Goal: Information Seeking & Learning: Learn about a topic

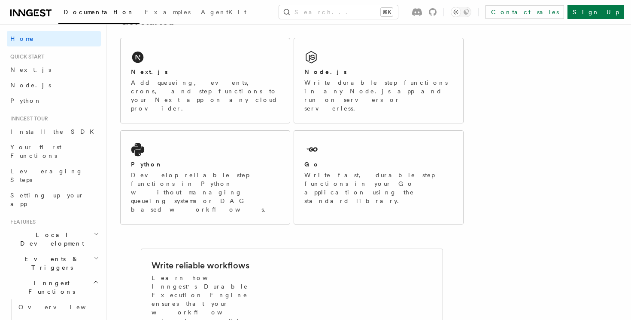
scroll to position [150, 0]
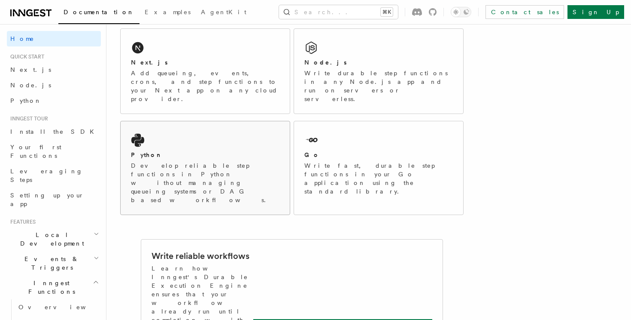
click at [216, 161] on p "Develop reliable step functions in Python without managing queueing systems or …" at bounding box center [205, 182] width 149 height 43
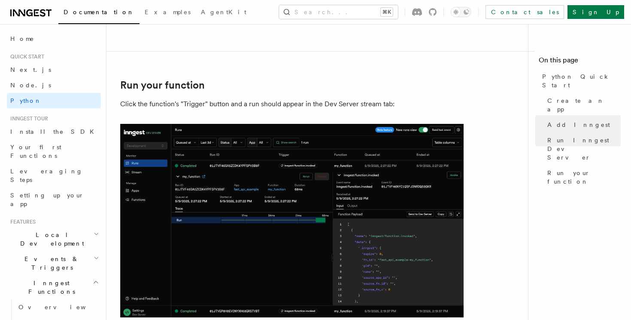
scroll to position [1688, 0]
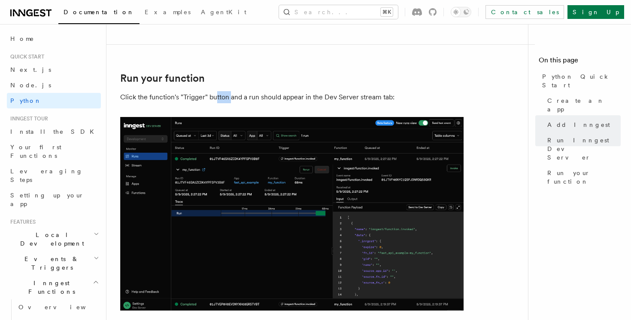
drag, startPoint x: 217, startPoint y: 99, endPoint x: 254, endPoint y: 104, distance: 37.2
click at [250, 101] on p "Click the function's "Trigger" button and a run should appear in the Dev Server…" at bounding box center [292, 97] width 344 height 12
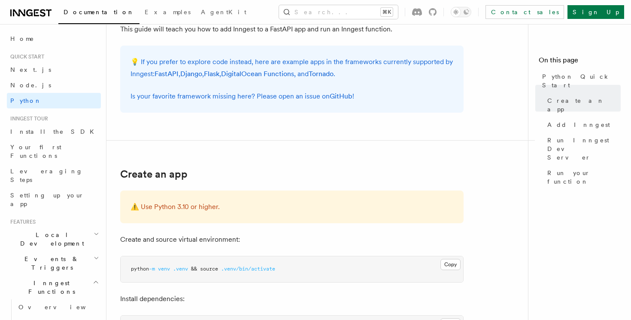
scroll to position [0, 0]
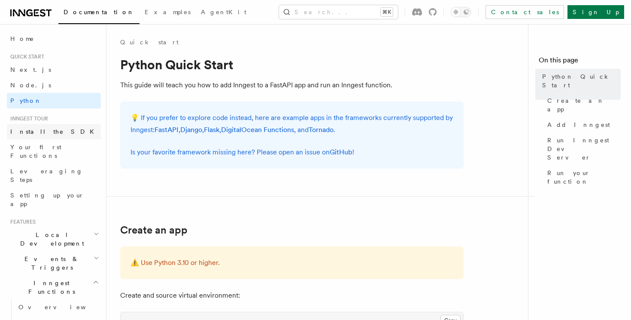
click at [52, 132] on link "Install the SDK" at bounding box center [54, 131] width 94 height 15
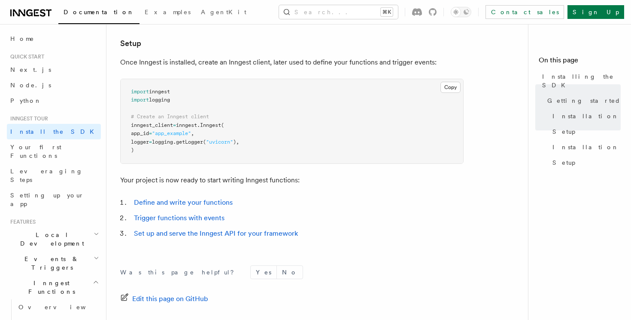
scroll to position [315, 0]
click at [40, 143] on span "Your first Functions" at bounding box center [35, 150] width 51 height 15
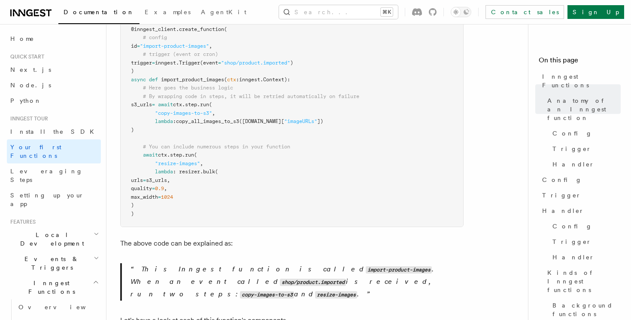
scroll to position [269, 0]
drag, startPoint x: 183, startPoint y: 158, endPoint x: 192, endPoint y: 197, distance: 40.1
click at [192, 197] on pre "import inngest from src . inngest . client import inngest_client @inngest_clien…" at bounding box center [292, 108] width 343 height 235
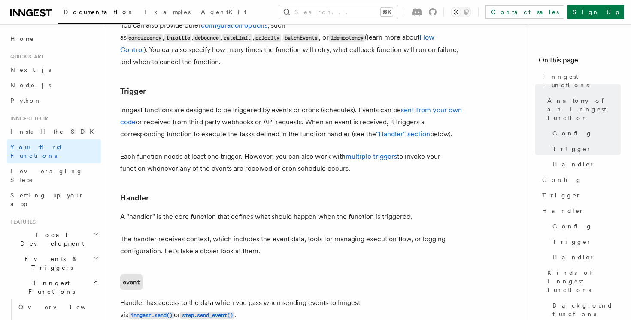
scroll to position [893, 0]
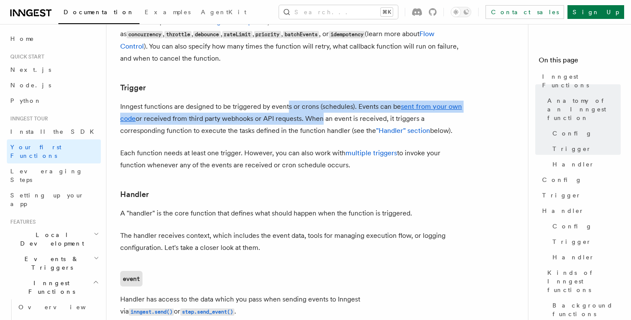
drag, startPoint x: 287, startPoint y: 75, endPoint x: 320, endPoint y: 86, distance: 34.1
click at [320, 101] on p "Inngest functions are designed to be triggered by events or crons (schedules). …" at bounding box center [292, 119] width 344 height 36
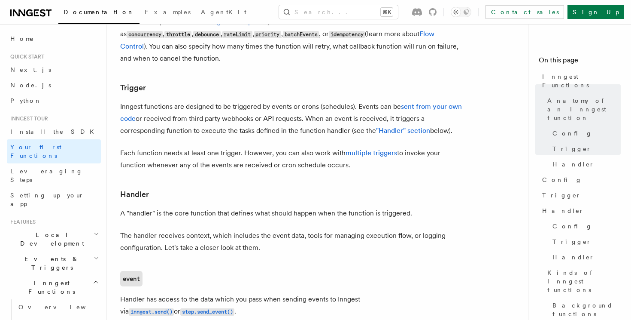
drag, startPoint x: 167, startPoint y: 83, endPoint x: 241, endPoint y: 83, distance: 73.9
click at [168, 101] on p "Inngest functions are designed to be triggered by events or crons (schedules). …" at bounding box center [292, 119] width 344 height 36
click at [243, 101] on p "Inngest functions are designed to be triggered by events or crons (schedules). …" at bounding box center [292, 119] width 344 height 36
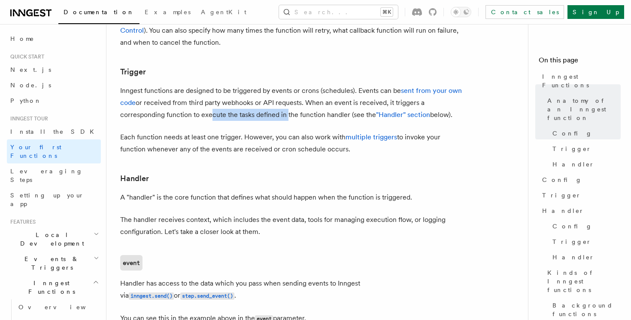
drag, startPoint x: 208, startPoint y: 79, endPoint x: 295, endPoint y: 79, distance: 87.6
click at [295, 85] on p "Inngest functions are designed to be triggered by events or crons (schedules). …" at bounding box center [292, 103] width 344 height 36
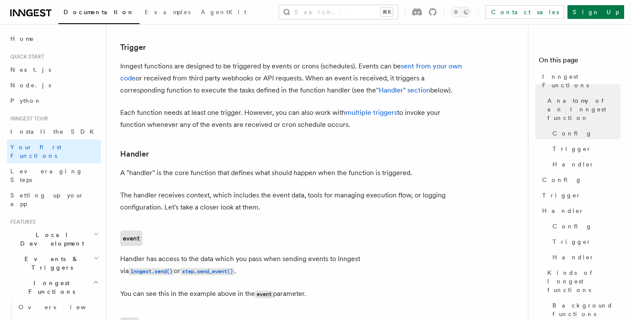
scroll to position [936, 0]
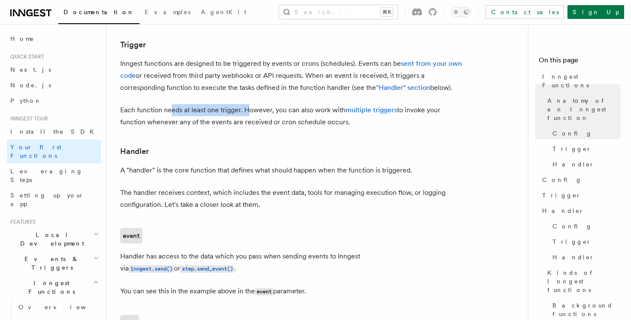
drag, startPoint x: 170, startPoint y: 78, endPoint x: 248, endPoint y: 79, distance: 78.6
click at [248, 104] on p "Each function needs at least one trigger. However, you can also work with multi…" at bounding box center [292, 116] width 344 height 24
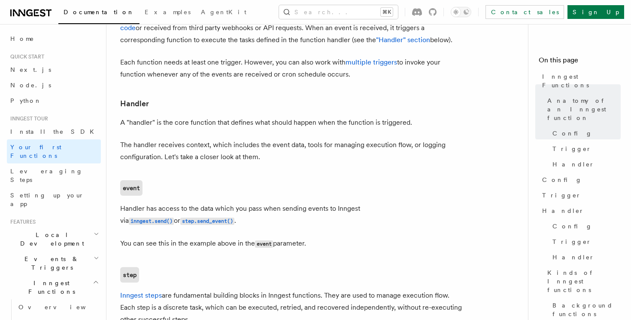
scroll to position [985, 0]
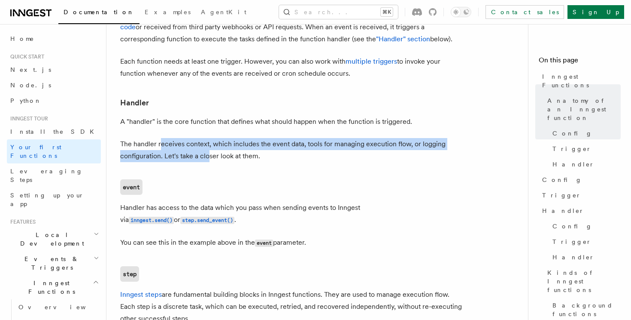
drag, startPoint x: 161, startPoint y: 108, endPoint x: 209, endPoint y: 122, distance: 50.4
click at [208, 138] on p "The handler receives context, which includes the event data, tools for managing…" at bounding box center [292, 150] width 344 height 24
click at [209, 138] on p "The handler receives context, which includes the event data, tools for managing…" at bounding box center [292, 150] width 344 height 24
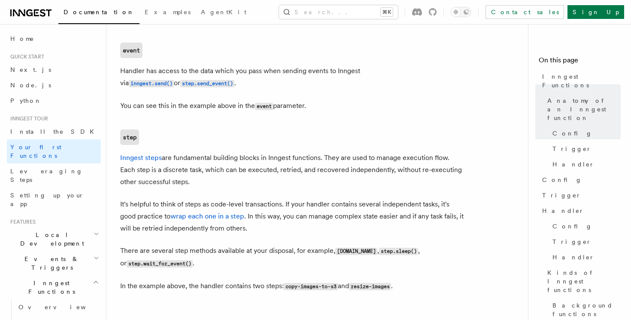
scroll to position [1127, 0]
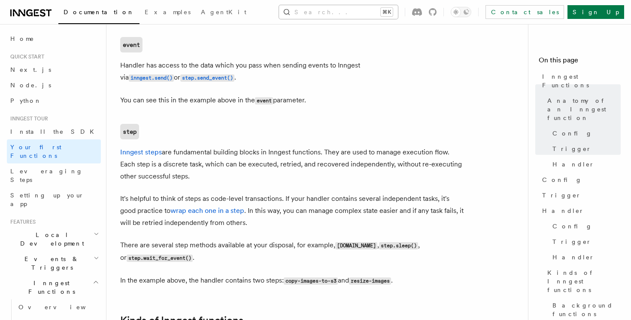
click at [396, 15] on button "Search... ⌘K" at bounding box center [338, 12] width 119 height 14
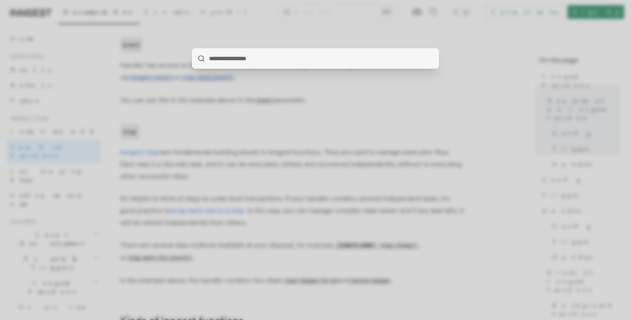
click at [414, 115] on div at bounding box center [315, 160] width 631 height 320
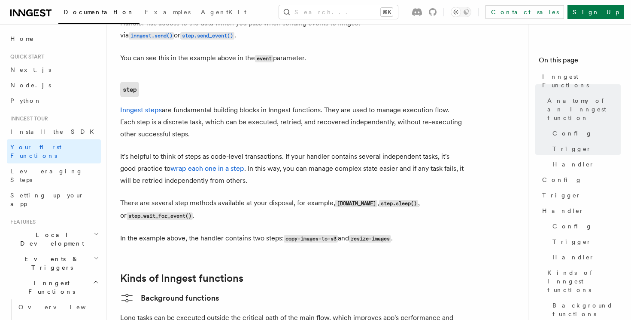
scroll to position [1175, 0]
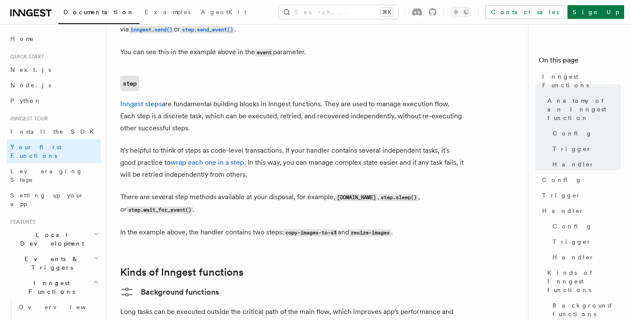
drag, startPoint x: 237, startPoint y: 69, endPoint x: 262, endPoint y: 102, distance: 41.4
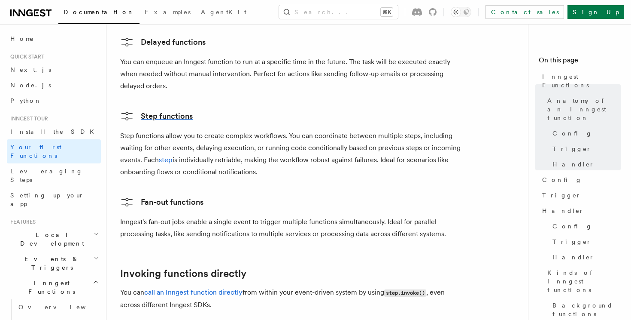
scroll to position [1562, 0]
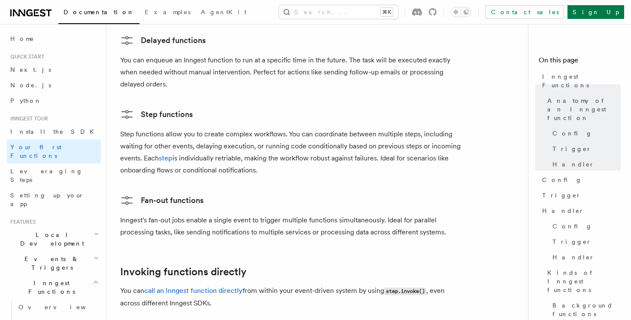
drag, startPoint x: 169, startPoint y: 107, endPoint x: 283, endPoint y: 136, distance: 116.9
click at [283, 136] on p "Step functions allow you to create complex workflows. You can coordinate betwee…" at bounding box center [292, 152] width 344 height 48
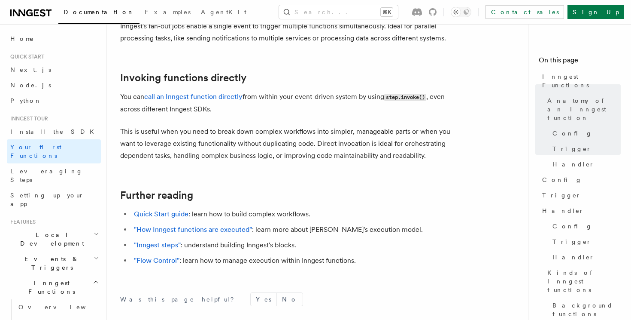
scroll to position [1768, 0]
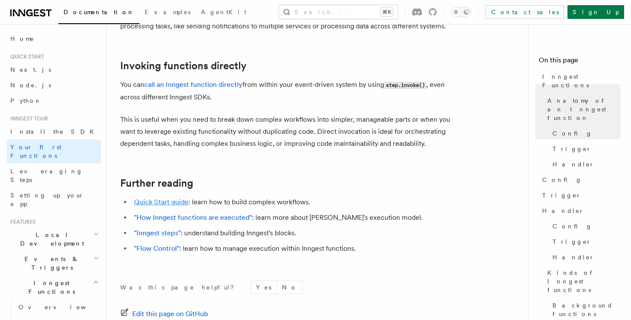
click at [172, 198] on link "Quick Start guide" at bounding box center [161, 202] width 55 height 8
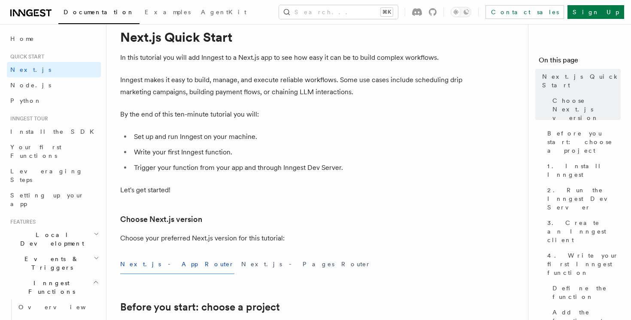
scroll to position [30, 0]
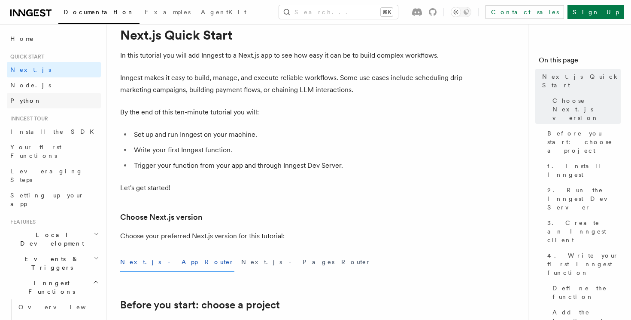
click at [52, 94] on link "Python" at bounding box center [54, 100] width 94 height 15
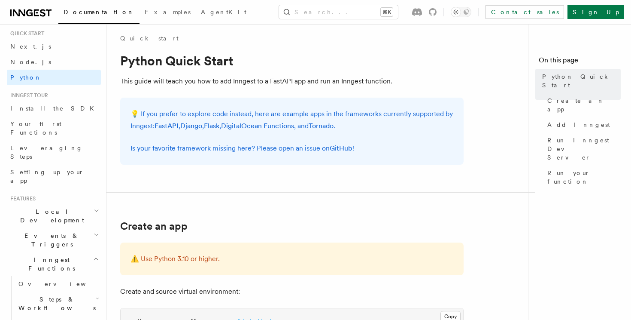
scroll to position [41, 0]
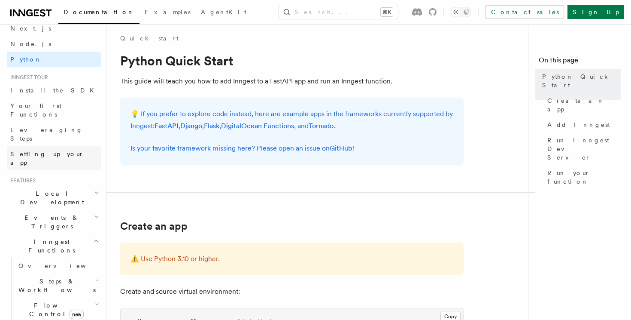
click at [21, 150] on span "Setting up your app" at bounding box center [47, 157] width 74 height 15
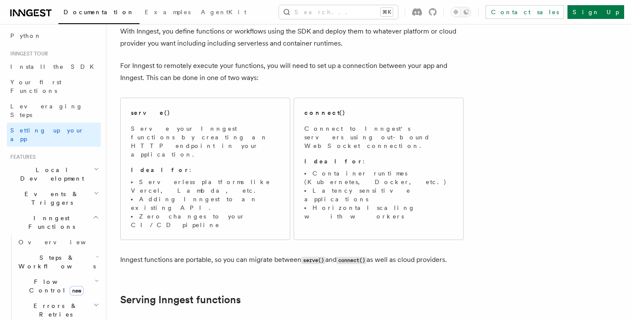
scroll to position [55, 0]
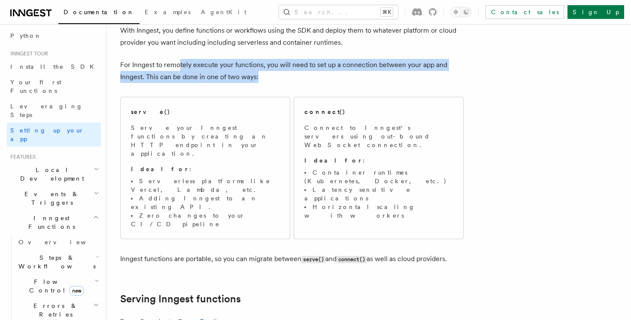
drag, startPoint x: 178, startPoint y: 67, endPoint x: 270, endPoint y: 72, distance: 91.6
click at [270, 71] on p "For Inngest to remotely execute your functions, you will need to set up a conne…" at bounding box center [292, 71] width 344 height 24
click at [270, 72] on p "For Inngest to remotely execute your functions, you will need to set up a conne…" at bounding box center [292, 71] width 344 height 24
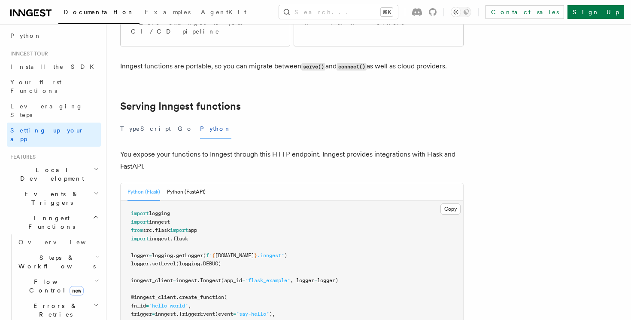
scroll to position [247, 0]
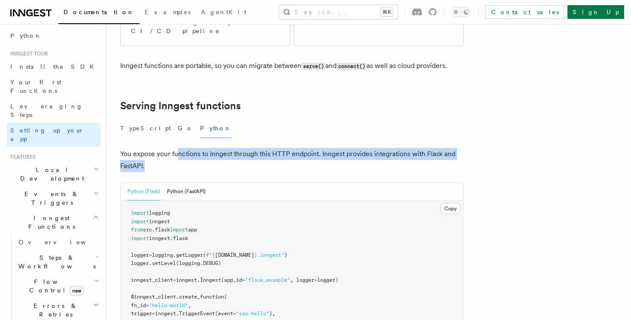
drag, startPoint x: 178, startPoint y: 110, endPoint x: 216, endPoint y: 118, distance: 39.4
click at [217, 148] on p "You expose your functions to Inngest through this HTTP endpoint. Inngest provid…" at bounding box center [292, 160] width 344 height 24
click at [216, 148] on p "You expose your functions to Inngest through this HTTP endpoint. Inngest provid…" at bounding box center [292, 160] width 344 height 24
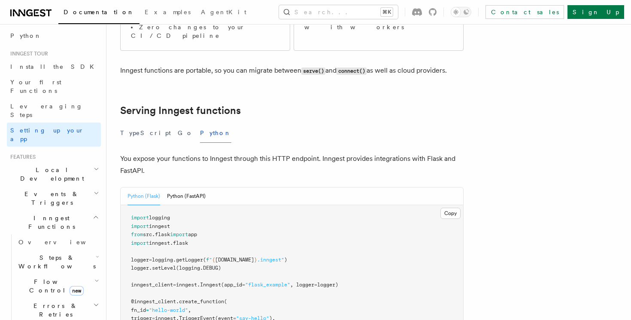
scroll to position [258, 0]
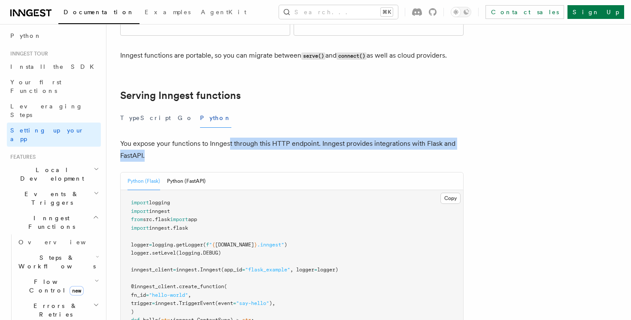
drag, startPoint x: 229, startPoint y: 102, endPoint x: 312, endPoint y: 110, distance: 82.9
click at [312, 137] on p "You expose your functions to Inngest through this HTTP endpoint. Inngest provid…" at bounding box center [292, 149] width 344 height 24
click at [310, 137] on p "You expose your functions to Inngest through this HTTP endpoint. Inngest provid…" at bounding box center [292, 149] width 344 height 24
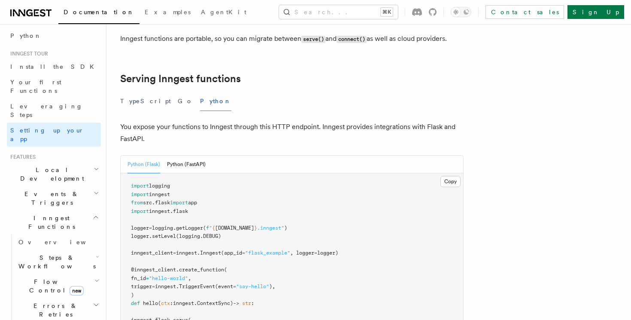
scroll to position [278, 0]
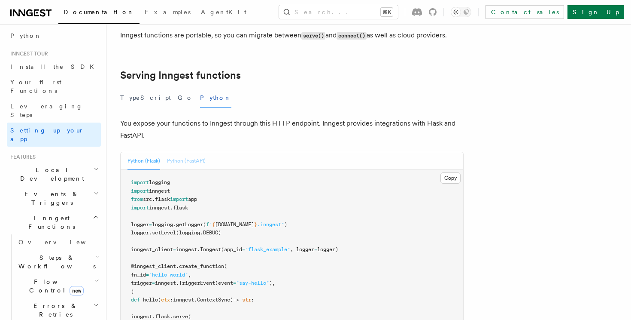
click at [180, 152] on button "Python (FastAPI)" at bounding box center [186, 161] width 39 height 18
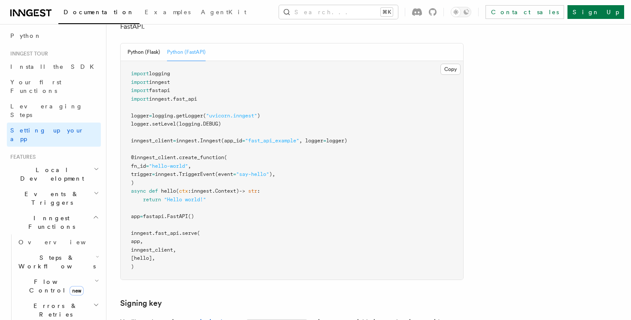
scroll to position [389, 0]
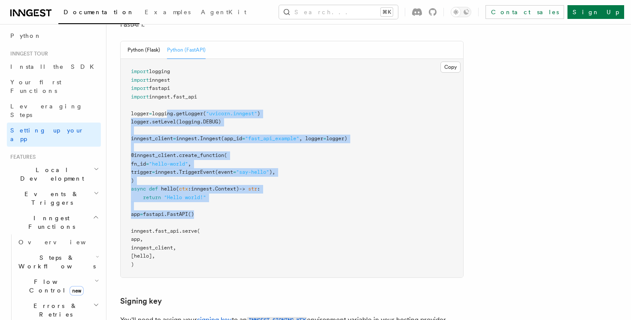
drag, startPoint x: 172, startPoint y: 73, endPoint x: 272, endPoint y: 189, distance: 153.2
click at [272, 186] on pre "import logging import inngest import fastapi import inngest . fast_api logger =…" at bounding box center [292, 168] width 343 height 218
click at [272, 189] on pre "import logging import inngest import fastapi import inngest . fast_api logger =…" at bounding box center [292, 168] width 343 height 218
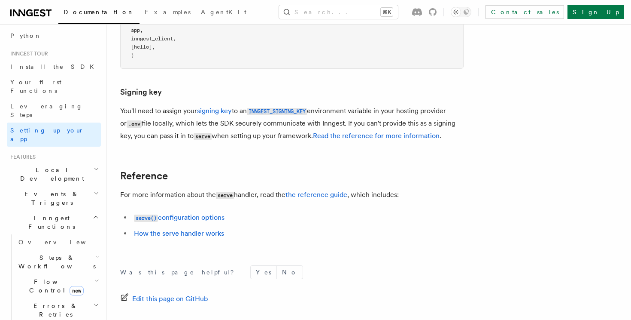
scroll to position [572, 0]
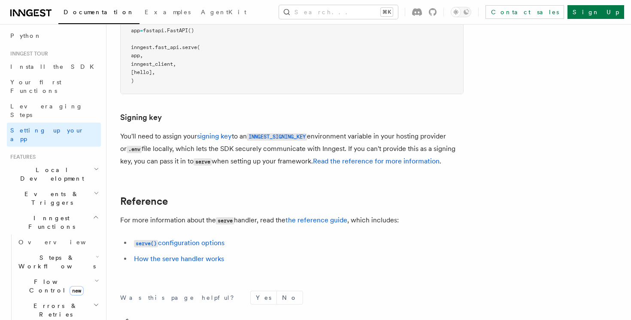
click at [95, 168] on icon "button" at bounding box center [96, 169] width 3 height 2
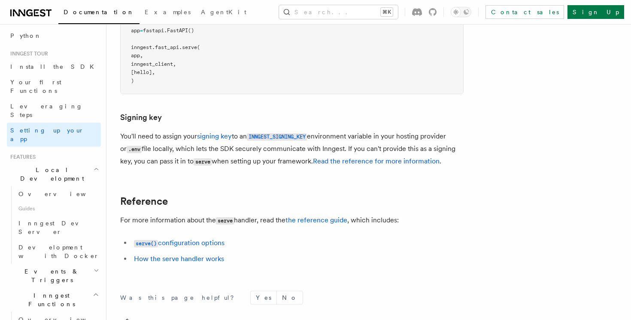
click at [95, 165] on icon "button" at bounding box center [97, 168] width 6 height 7
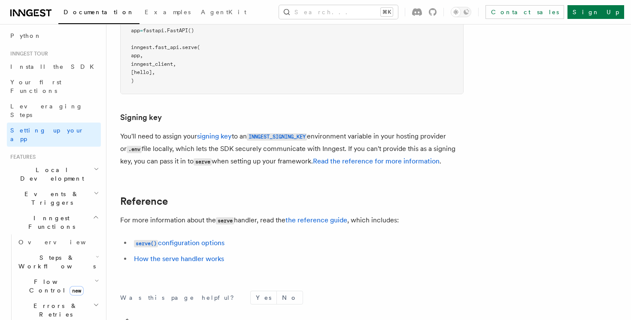
click at [94, 189] on icon "button" at bounding box center [97, 192] width 6 height 7
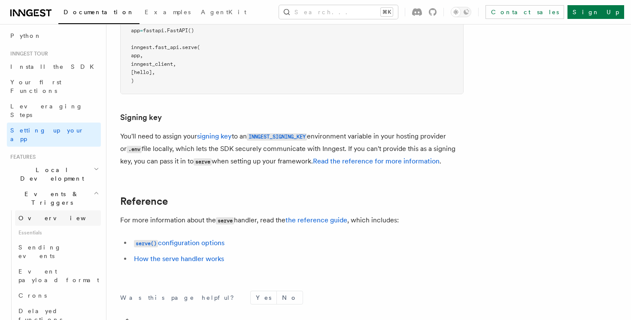
click at [58, 210] on link "Overview" at bounding box center [58, 217] width 86 height 15
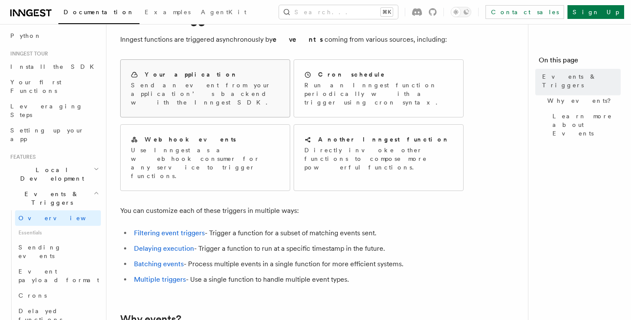
scroll to position [46, 0]
click at [343, 95] on p "Run an Inngest function periodically with a trigger using cron syntax." at bounding box center [379, 93] width 149 height 26
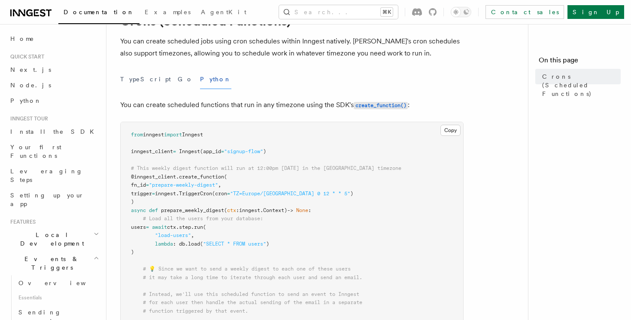
scroll to position [30, 0]
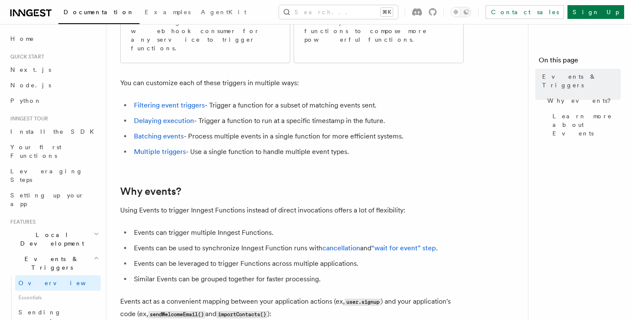
scroll to position [174, 0]
drag, startPoint x: 201, startPoint y: 55, endPoint x: 269, endPoint y: 61, distance: 68.2
click at [267, 76] on p "You can customize each of these triggers in multiple ways:" at bounding box center [292, 82] width 344 height 12
click at [269, 76] on p "You can customize each of these triggers in multiple ways:" at bounding box center [292, 82] width 344 height 12
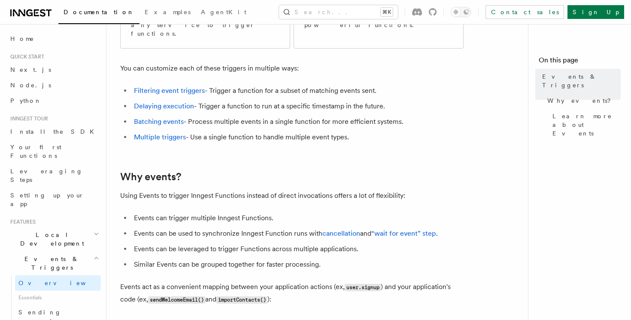
drag, startPoint x: 227, startPoint y: 79, endPoint x: 238, endPoint y: 84, distance: 11.9
click at [235, 100] on li "Delaying execution - Trigger a function to run at a specific timestamp in the f…" at bounding box center [297, 106] width 332 height 12
click at [238, 100] on li "Delaying execution - Trigger a function to run at a specific timestamp in the f…" at bounding box center [297, 106] width 332 height 12
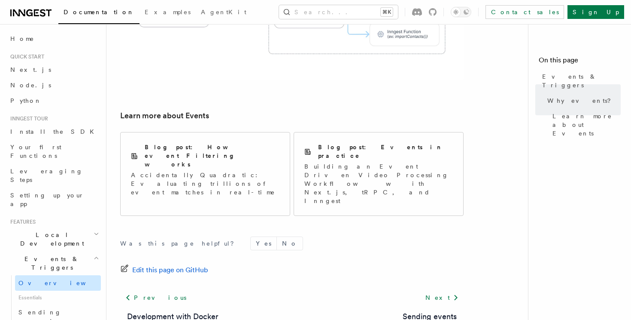
scroll to position [31, 0]
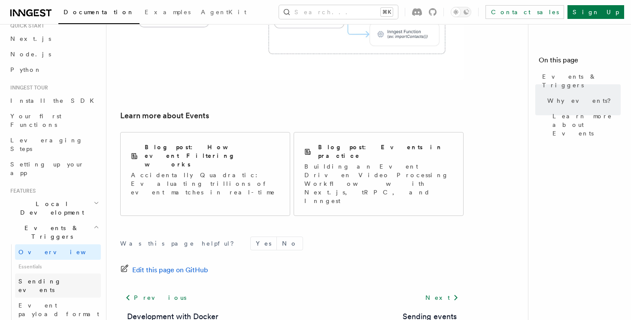
click at [40, 273] on link "Sending events" at bounding box center [58, 285] width 86 height 24
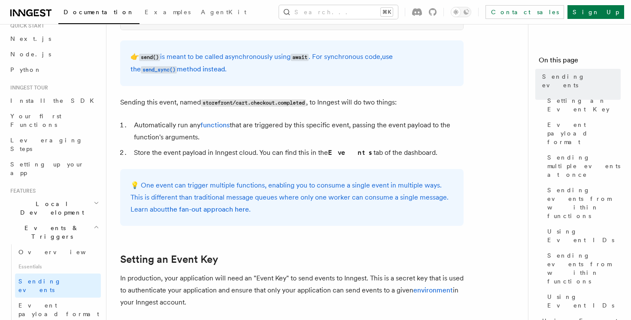
scroll to position [434, 0]
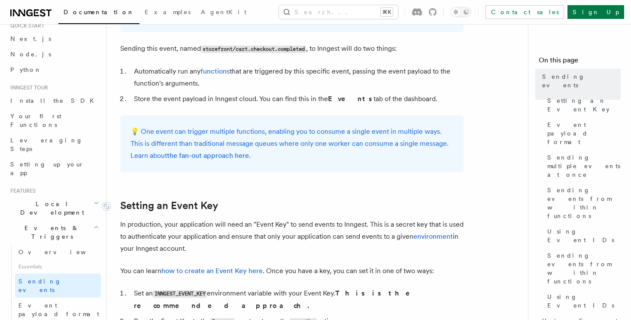
click at [183, 206] on link "Setting an Event Key" at bounding box center [169, 205] width 98 height 12
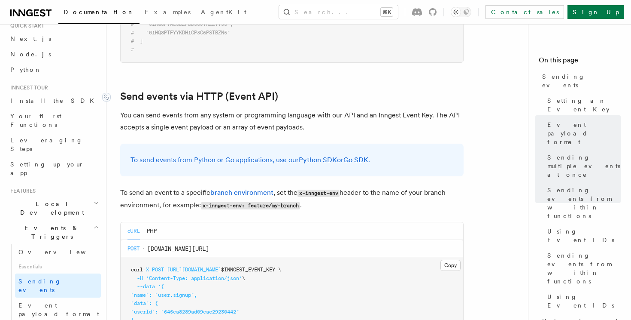
scroll to position [1661, 0]
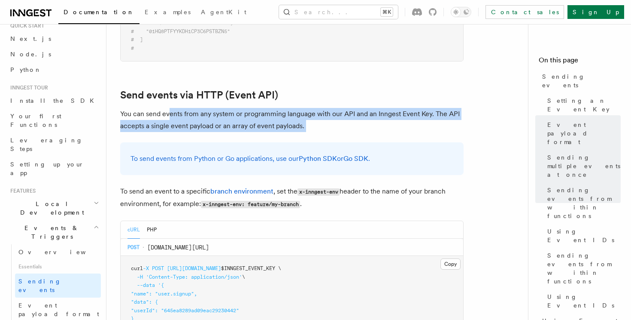
drag, startPoint x: 170, startPoint y: 106, endPoint x: 279, endPoint y: 123, distance: 110.4
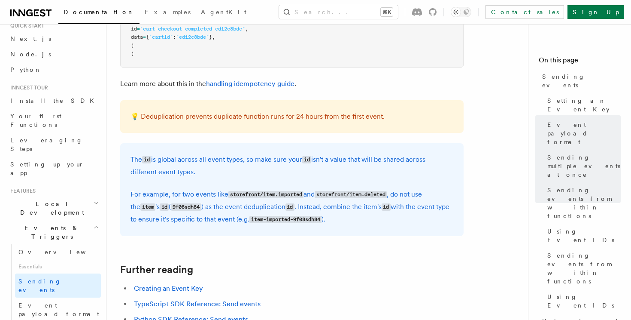
scroll to position [2245, 0]
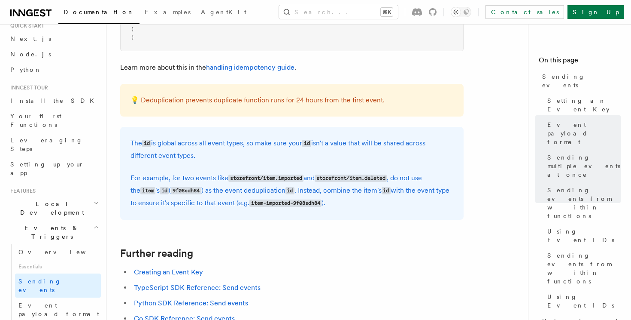
drag, startPoint x: 171, startPoint y: 145, endPoint x: 219, endPoint y: 157, distance: 50.0
click at [219, 157] on p "The id is global across all event types, so make sure your id isn't a value tha…" at bounding box center [292, 149] width 323 height 24
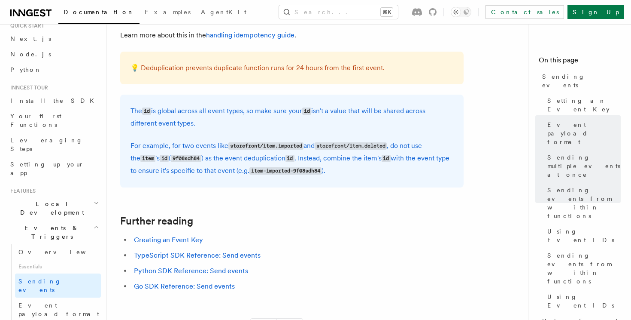
scroll to position [2278, 0]
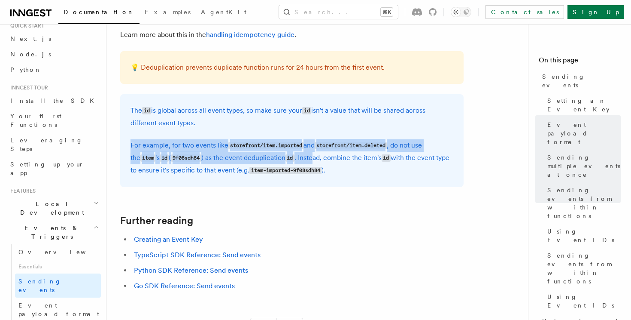
drag, startPoint x: 129, startPoint y: 151, endPoint x: 330, endPoint y: 174, distance: 202.0
click at [329, 174] on div "The id is global across all event types, so make sure your id isn't a value tha…" at bounding box center [292, 140] width 344 height 93
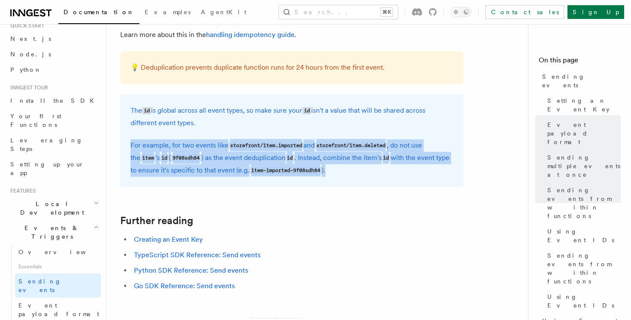
click at [330, 174] on p "For example, for two events like storefront/item.imported and storefront/item.d…" at bounding box center [292, 157] width 323 height 37
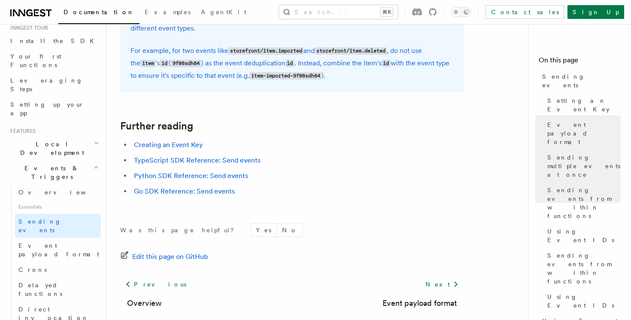
scroll to position [2423, 0]
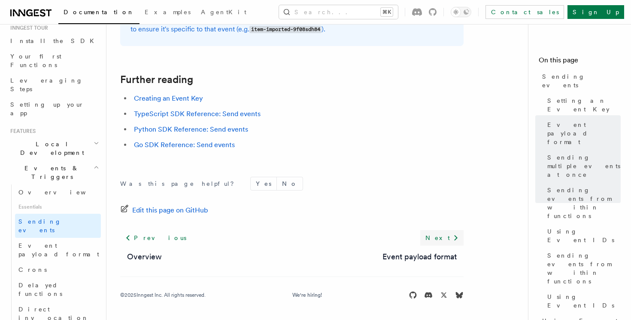
click at [451, 241] on link "Next" at bounding box center [441, 237] width 43 height 15
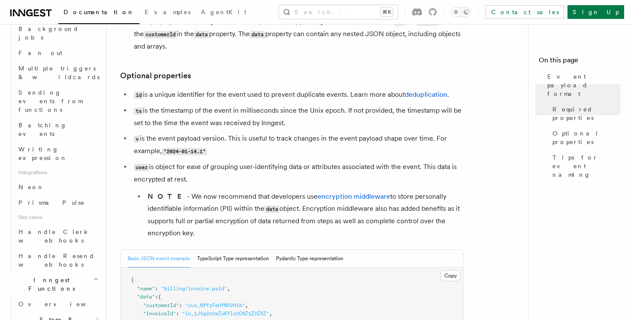
scroll to position [419, 0]
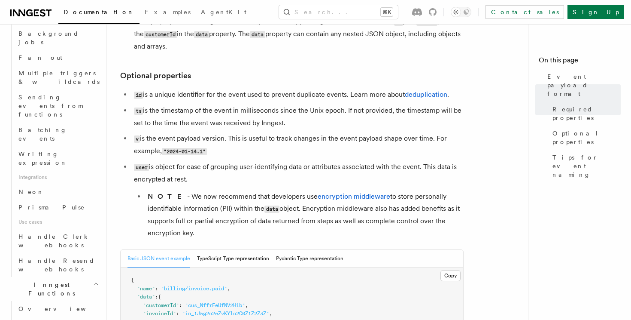
click at [97, 319] on icon "button" at bounding box center [97, 323] width 3 height 7
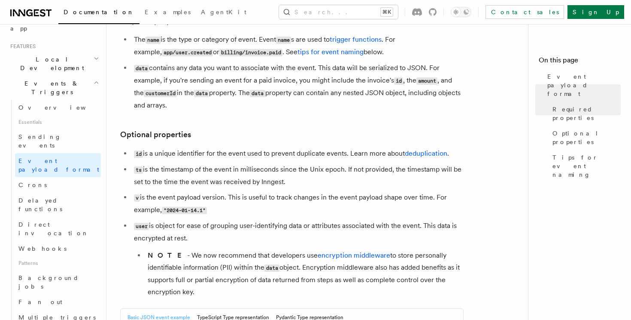
scroll to position [110, 0]
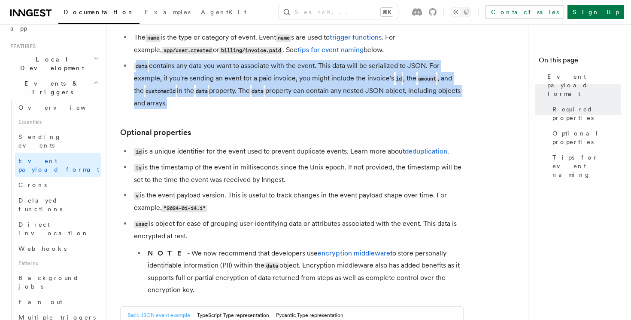
drag, startPoint x: 132, startPoint y: 65, endPoint x: 190, endPoint y: 101, distance: 67.9
click at [190, 101] on li "data contains any data you want to associate with the event. This data will be …" at bounding box center [297, 84] width 332 height 49
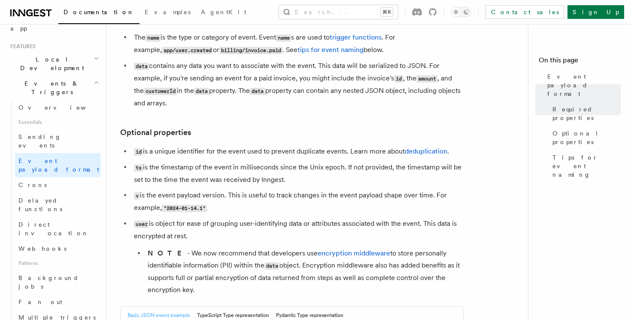
scroll to position [116, 0]
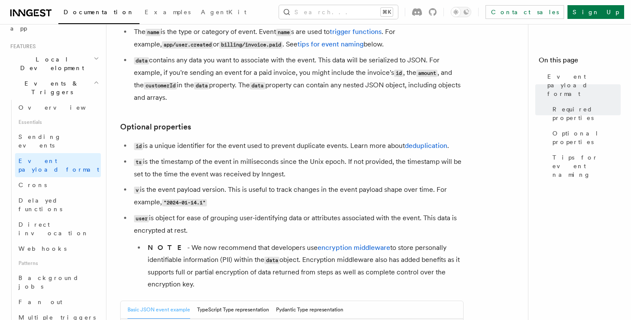
drag, startPoint x: 204, startPoint y: 98, endPoint x: 132, endPoint y: 59, distance: 82.1
click at [132, 59] on li "data contains any data you want to associate with the event. This data will be …" at bounding box center [297, 78] width 332 height 49
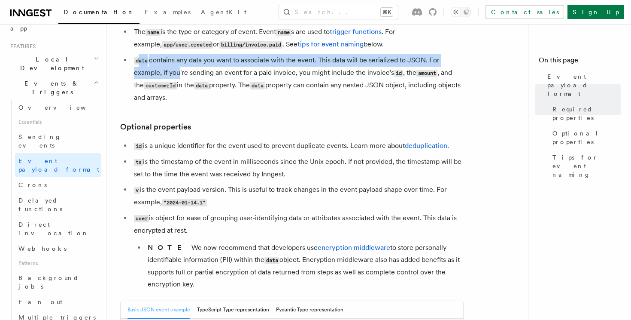
drag, startPoint x: 138, startPoint y: 61, endPoint x: 184, endPoint y: 88, distance: 53.9
click at [183, 87] on li "data contains any data you want to associate with the event. This data will be …" at bounding box center [297, 78] width 332 height 49
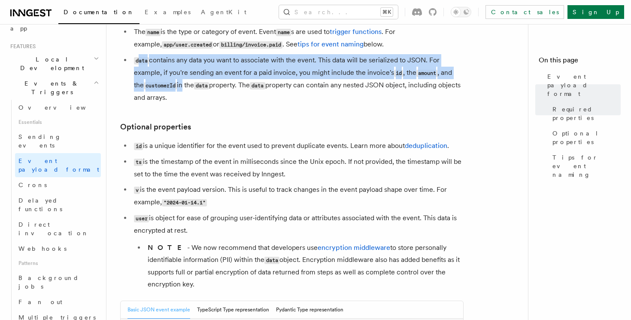
click at [184, 88] on li "data contains any data you want to associate with the event. This data will be …" at bounding box center [297, 78] width 332 height 49
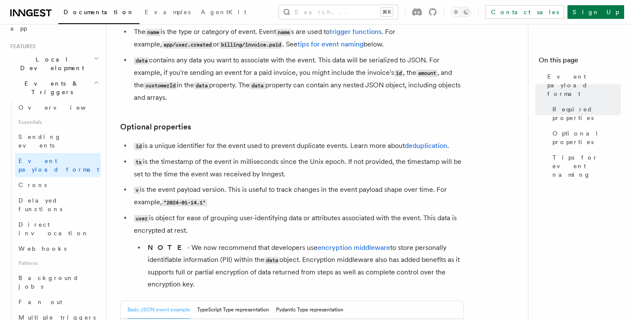
scroll to position [122, 0]
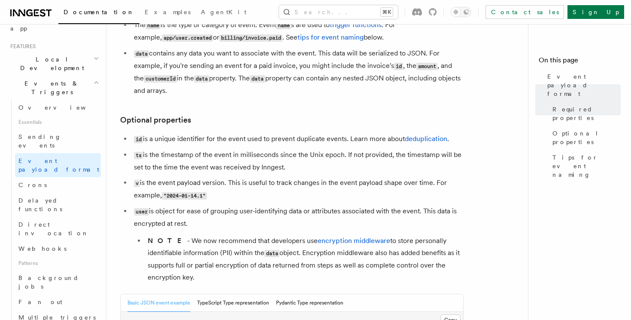
click at [202, 96] on li "data contains any data you want to associate with the event. This data will be …" at bounding box center [297, 71] width 332 height 49
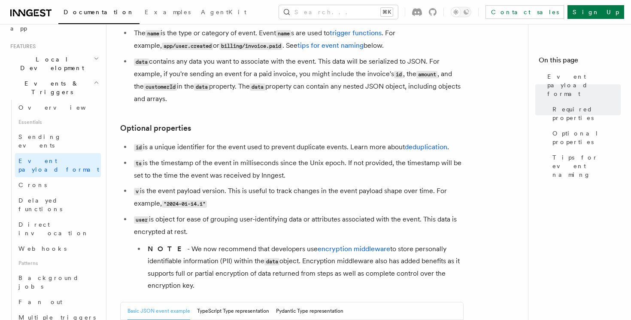
drag, startPoint x: 199, startPoint y: 99, endPoint x: 157, endPoint y: 79, distance: 46.9
click at [157, 79] on li "data contains any data you want to associate with the event. This data will be …" at bounding box center [297, 79] width 332 height 49
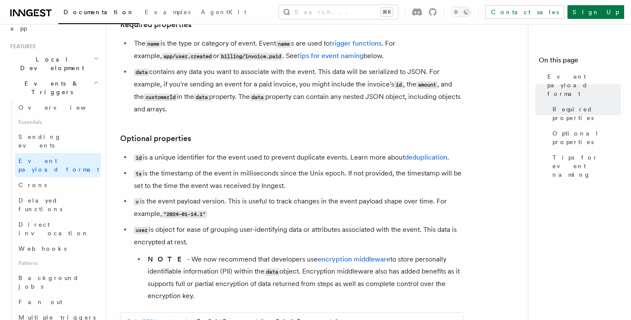
scroll to position [97, 0]
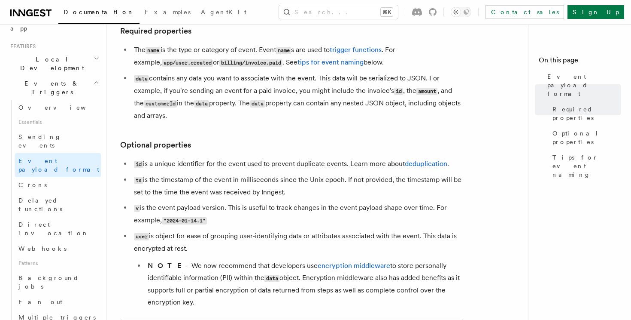
drag, startPoint x: 135, startPoint y: 79, endPoint x: 201, endPoint y: 114, distance: 74.5
click at [201, 114] on li "data contains any data you want to associate with the event. This data will be …" at bounding box center [297, 96] width 332 height 49
click at [261, 116] on li "data contains any data you want to associate with the event. This data will be …" at bounding box center [297, 96] width 332 height 49
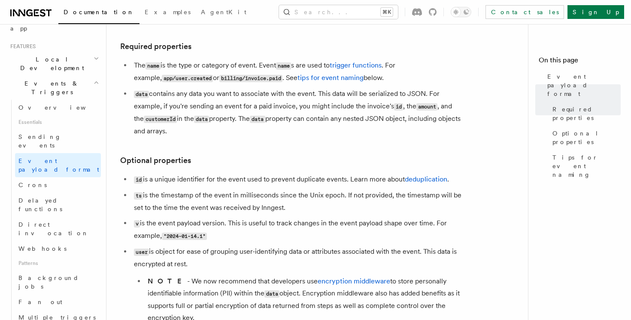
scroll to position [79, 0]
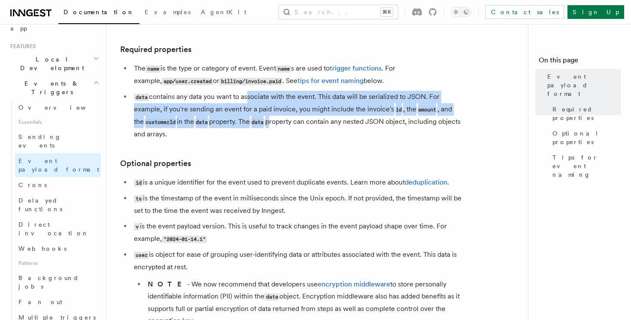
drag, startPoint x: 247, startPoint y: 100, endPoint x: 283, endPoint y: 122, distance: 42.0
click at [283, 122] on li "data contains any data you want to associate with the event. This data will be …" at bounding box center [297, 115] width 332 height 49
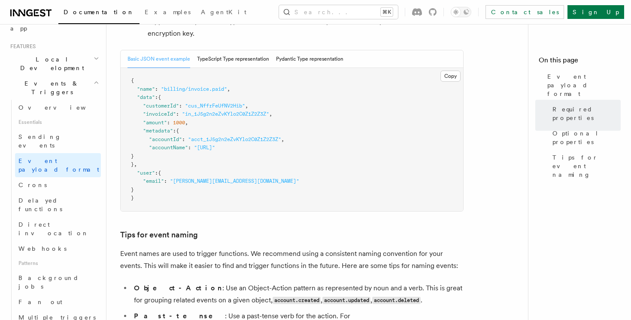
scroll to position [362, 0]
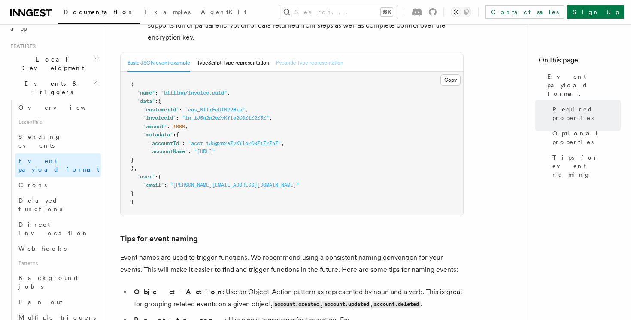
click at [288, 60] on button "Pydantic Type representation" at bounding box center [309, 63] width 67 height 18
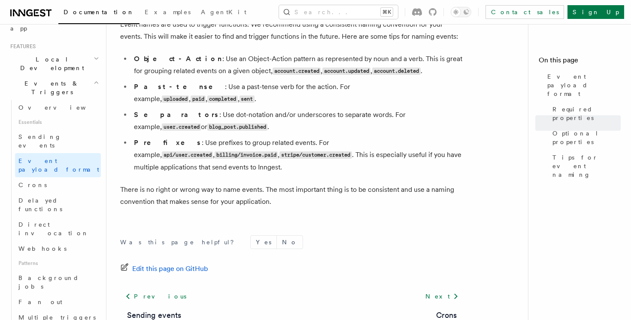
scroll to position [752, 0]
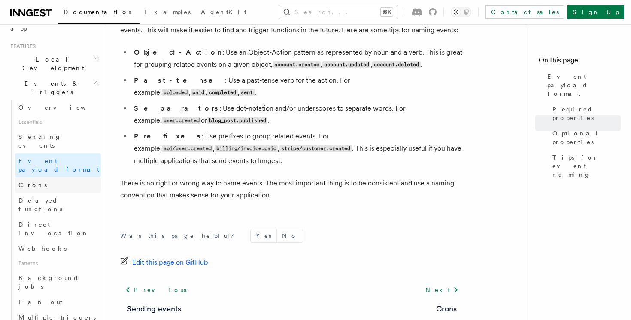
click at [69, 177] on link "Crons" at bounding box center [58, 184] width 86 height 15
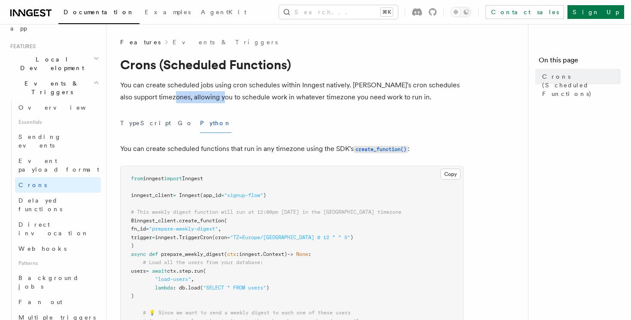
drag, startPoint x: 180, startPoint y: 98, endPoint x: 235, endPoint y: 98, distance: 55.4
click at [235, 98] on p "You can create scheduled jobs using cron schedules within Inngest natively. Inn…" at bounding box center [292, 91] width 344 height 24
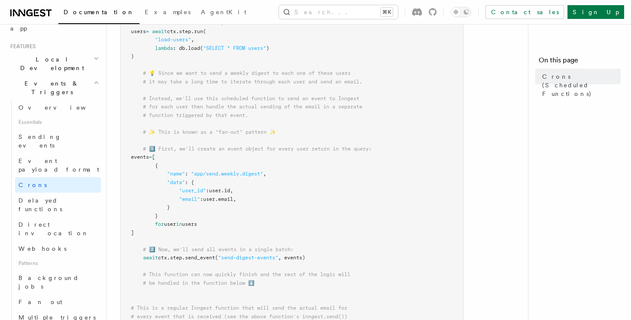
scroll to position [242, 0]
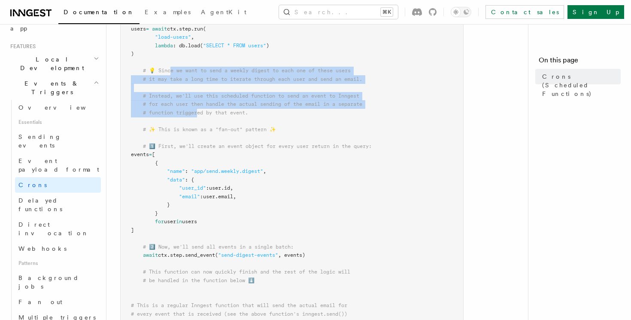
drag, startPoint x: 170, startPoint y: 68, endPoint x: 198, endPoint y: 109, distance: 49.2
click at [198, 109] on pre "from inngest import Inngest inngest_client = Inngest (app_id = "signup-flow" ) …" at bounding box center [292, 192] width 343 height 536
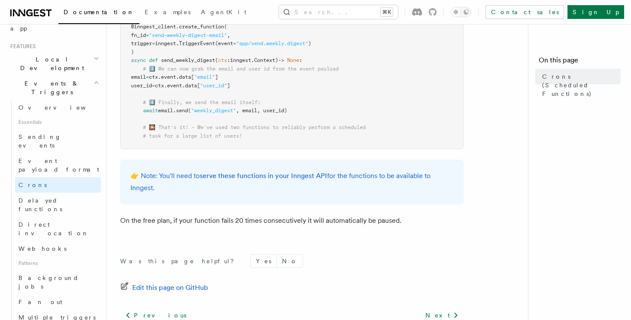
scroll to position [631, 0]
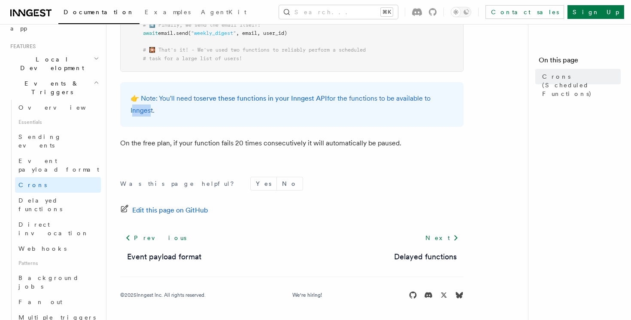
drag, startPoint x: 128, startPoint y: 109, endPoint x: 154, endPoint y: 115, distance: 26.9
click at [149, 113] on div "👉 Note: You'll need to serve these functions in your Inngest API for the functi…" at bounding box center [292, 104] width 344 height 45
click at [154, 115] on p "👉 Note: You'll need to serve these functions in your Inngest API for the functi…" at bounding box center [292, 104] width 323 height 24
click at [248, 100] on link "serve these functions in your Inngest API" at bounding box center [264, 98] width 128 height 8
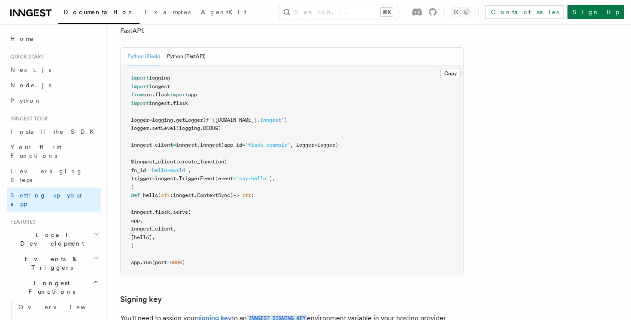
scroll to position [385, 0]
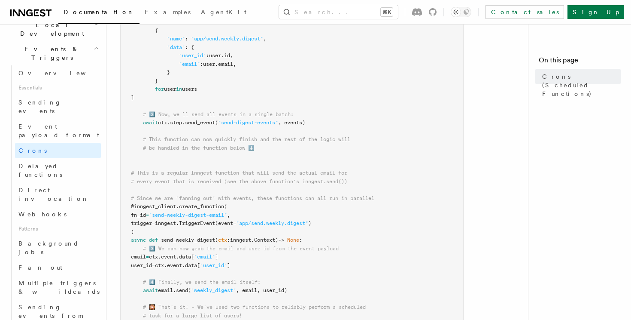
scroll to position [215, 0]
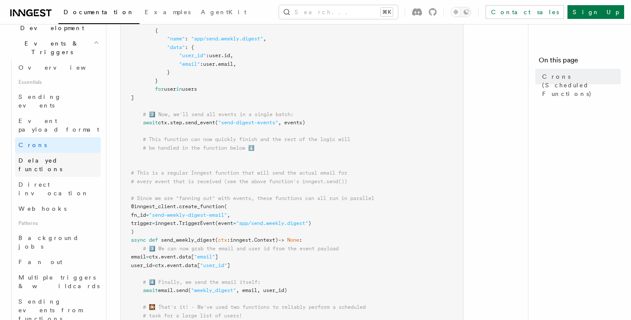
click at [32, 157] on span "Delayed functions" at bounding box center [40, 164] width 44 height 15
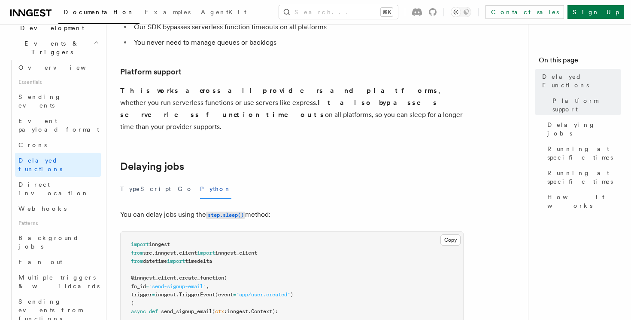
scroll to position [168, 0]
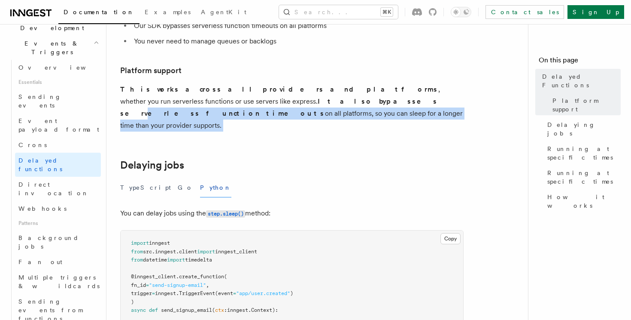
drag, startPoint x: 186, startPoint y: 95, endPoint x: 275, endPoint y: 127, distance: 94.4
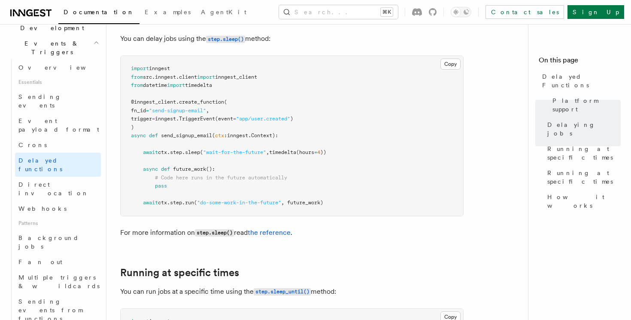
scroll to position [347, 0]
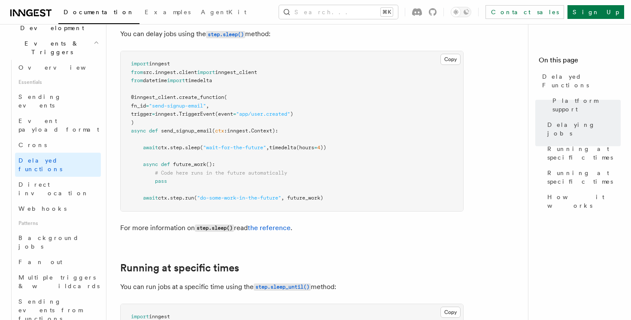
drag, startPoint x: 131, startPoint y: 48, endPoint x: 237, endPoint y: 101, distance: 118.9
click at [237, 101] on pre "import inngest from src . inngest . client import inngest_client from datetime …" at bounding box center [292, 131] width 343 height 160
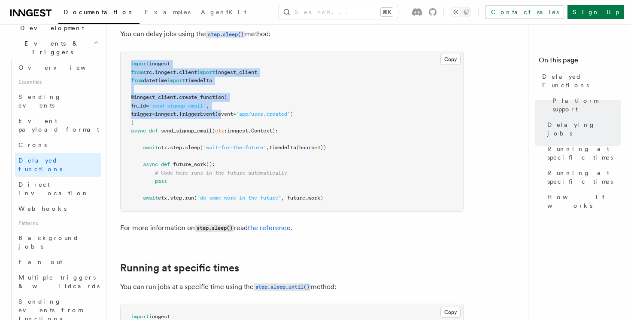
click at [233, 111] on span "(event" at bounding box center [224, 114] width 18 height 6
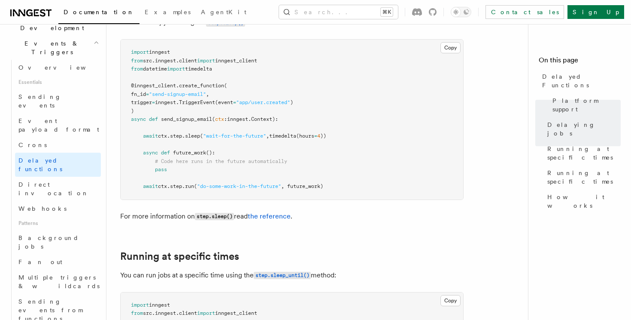
scroll to position [363, 0]
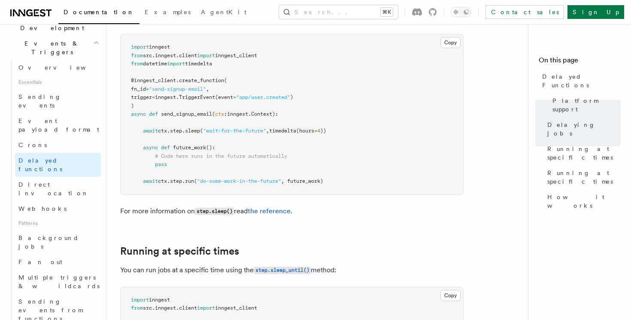
click at [129, 34] on pre "import inngest from src . inngest . client import inngest_client from datetime …" at bounding box center [292, 114] width 343 height 160
click at [221, 93] on pre "import inngest from src . inngest . client import inngest_client from datetime …" at bounding box center [292, 114] width 343 height 160
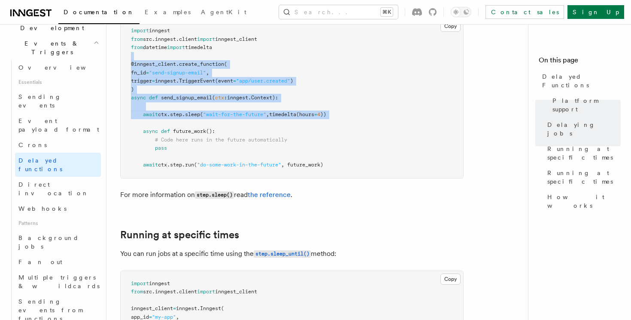
drag, startPoint x: 140, startPoint y: 48, endPoint x: 214, endPoint y: 118, distance: 102.1
click at [214, 118] on pre "import inngest from src . inngest . client import inngest_client from datetime …" at bounding box center [292, 98] width 343 height 160
click at [214, 128] on span "():" at bounding box center [210, 131] width 9 height 6
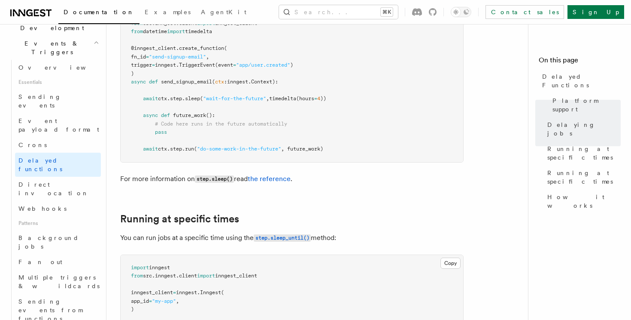
scroll to position [397, 0]
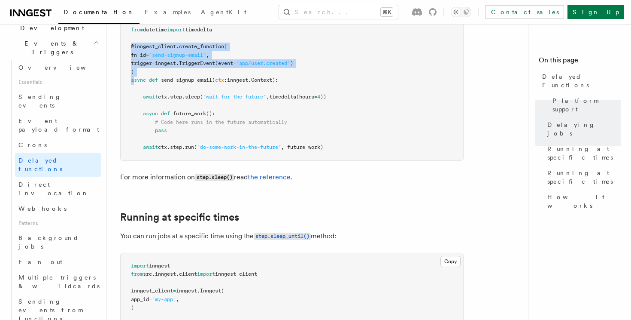
drag, startPoint x: 130, startPoint y: 31, endPoint x: 135, endPoint y: 66, distance: 35.2
click at [135, 66] on pre "import inngest from src . inngest . client import inngest_client from datetime …" at bounding box center [292, 80] width 343 height 160
click at [135, 77] on span "async" at bounding box center [138, 80] width 15 height 6
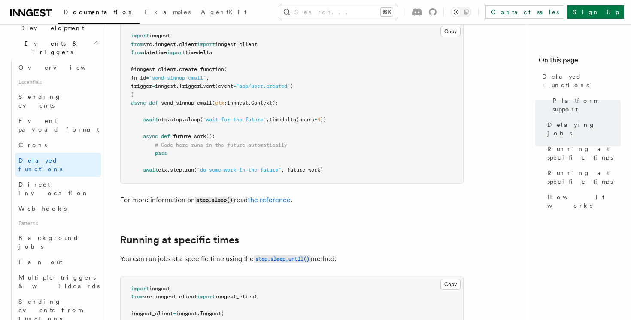
scroll to position [375, 0]
drag, startPoint x: 217, startPoint y: 133, endPoint x: 265, endPoint y: 134, distance: 47.7
click at [231, 141] on span "# Code here runs in the future automatically" at bounding box center [221, 144] width 132 height 6
click at [265, 141] on span "# Code here runs in the future automatically" at bounding box center [221, 144] width 132 height 6
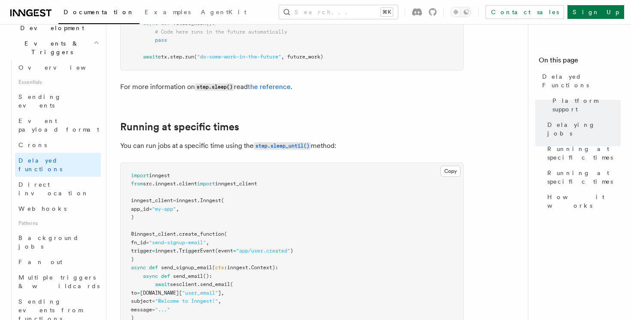
scroll to position [517, 0]
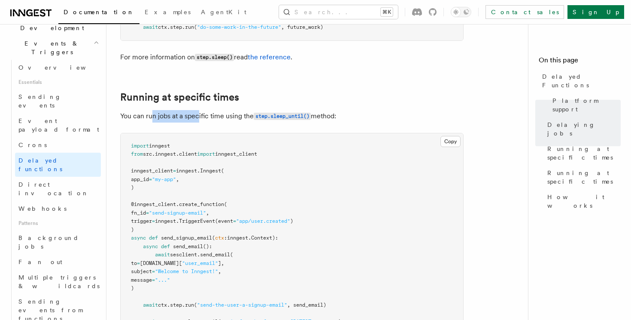
drag, startPoint x: 154, startPoint y: 104, endPoint x: 204, endPoint y: 104, distance: 50.3
click at [204, 110] on p "You can run jobs at a specific time using the step.sleep_until() method:" at bounding box center [292, 116] width 344 height 12
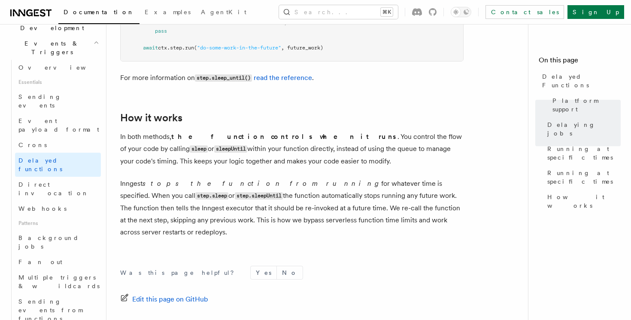
scroll to position [845, 0]
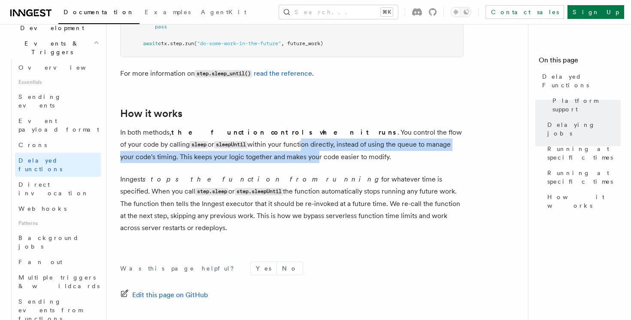
drag, startPoint x: 206, startPoint y: 134, endPoint x: 237, endPoint y: 150, distance: 35.3
click at [235, 149] on p "In both methods, the function controls when it runs . You control the flow of y…" at bounding box center [292, 144] width 344 height 37
click at [237, 150] on p "In both methods, the function controls when it runs . You control the flow of y…" at bounding box center [292, 144] width 344 height 37
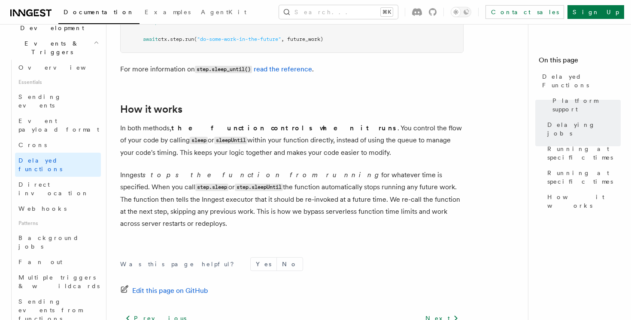
scroll to position [850, 0]
drag, startPoint x: 229, startPoint y: 137, endPoint x: 313, endPoint y: 158, distance: 86.2
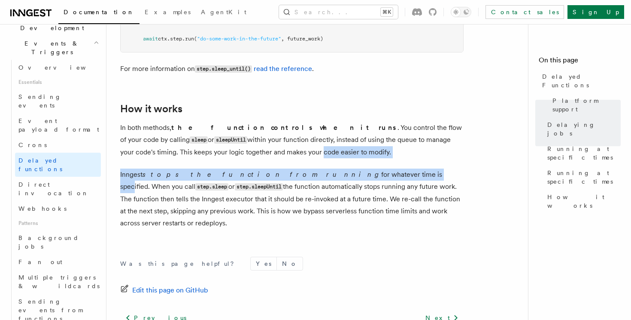
click at [313, 168] on p "Inngest stops the function from running for whatever time is specified. When yo…" at bounding box center [292, 198] width 344 height 61
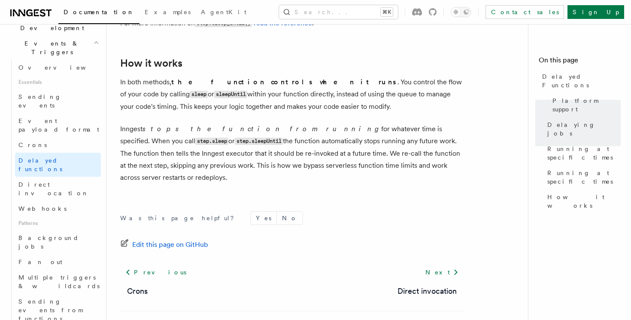
scroll to position [902, 0]
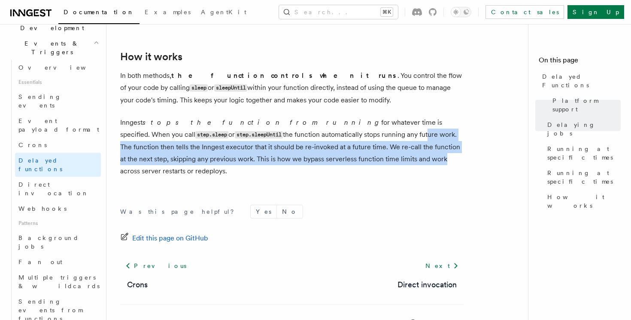
drag, startPoint x: 315, startPoint y: 124, endPoint x: 356, endPoint y: 149, distance: 48.4
click at [354, 149] on p "Inngest stops the function from running for whatever time is specified. When yo…" at bounding box center [292, 146] width 344 height 61
click at [356, 149] on p "Inngest stops the function from running for whatever time is specified. When yo…" at bounding box center [292, 146] width 344 height 61
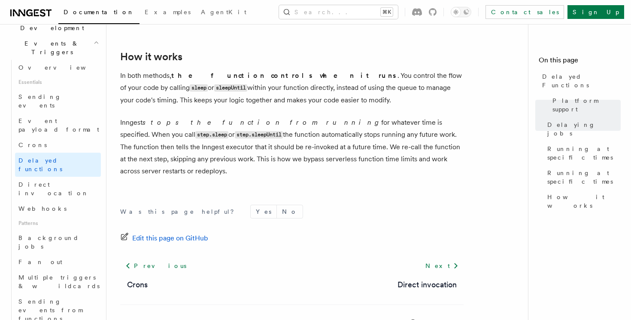
scroll to position [908, 0]
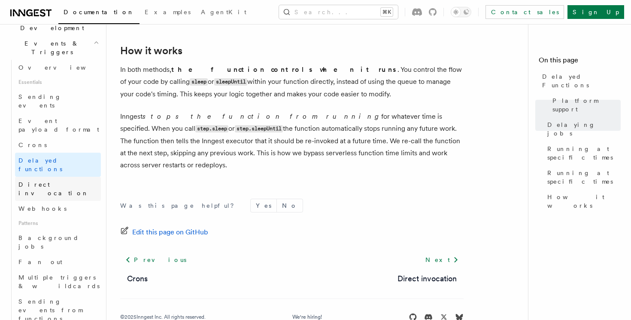
click at [56, 181] on span "Direct invocation" at bounding box center [53, 188] width 70 height 15
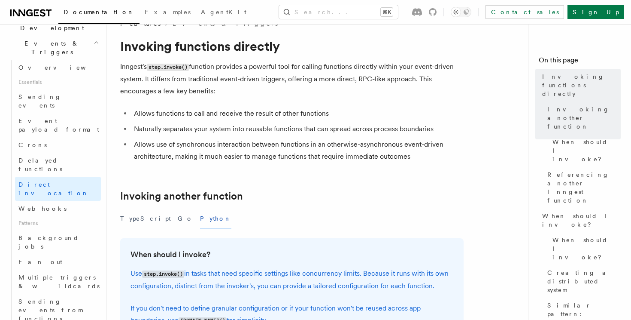
scroll to position [19, 0]
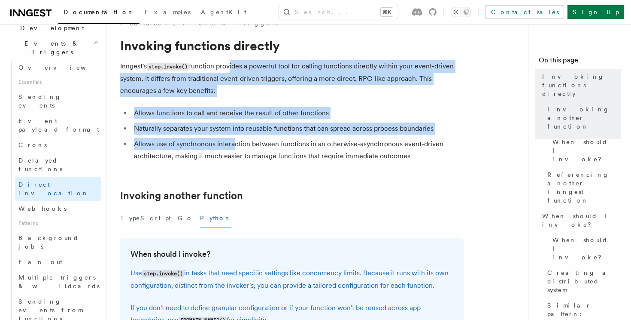
drag, startPoint x: 231, startPoint y: 67, endPoint x: 234, endPoint y: 154, distance: 86.4
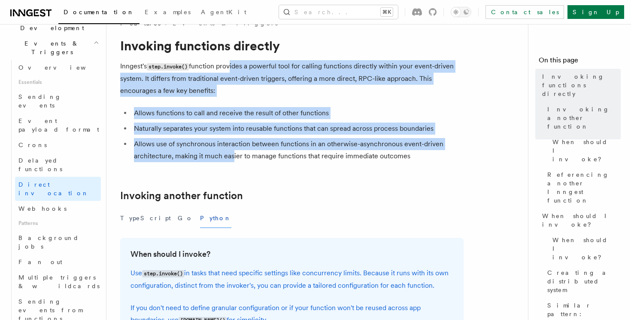
scroll to position [24, 0]
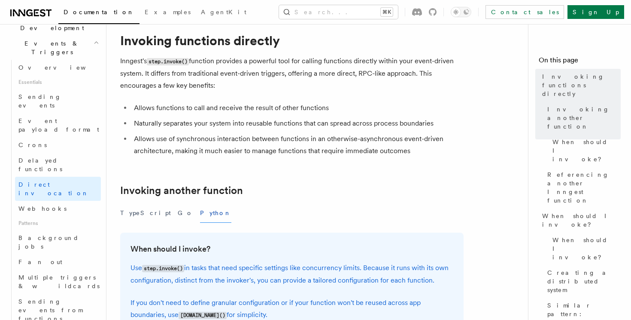
click at [241, 152] on li "Allows use of synchronous interaction between functions in an otherwise-asynchr…" at bounding box center [297, 145] width 332 height 24
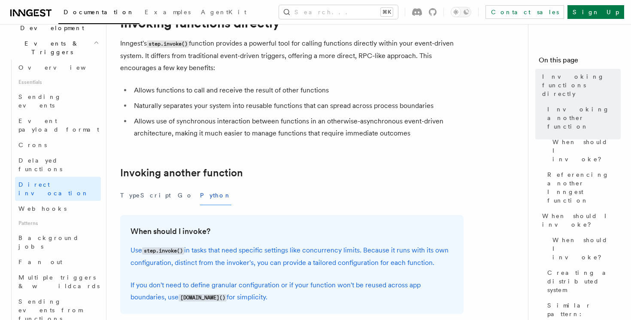
scroll to position [56, 0]
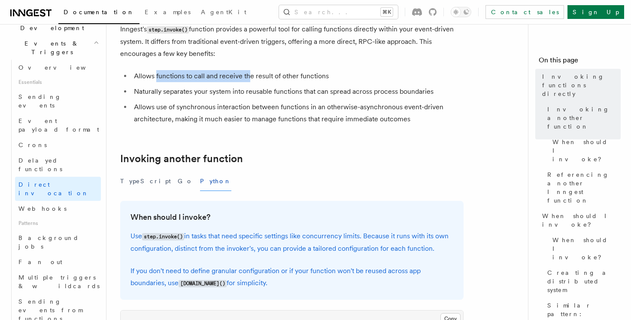
drag, startPoint x: 157, startPoint y: 76, endPoint x: 273, endPoint y: 88, distance: 116.6
click at [271, 87] on ul "Allows functions to call and receive the result of other functions Naturally se…" at bounding box center [292, 97] width 344 height 55
click at [273, 88] on li "Naturally separates your system into reusable functions that can spread across …" at bounding box center [297, 91] width 332 height 12
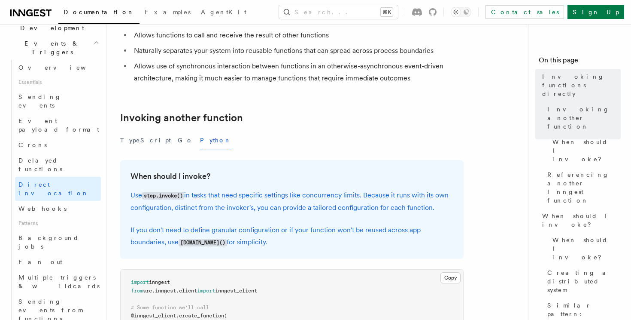
scroll to position [97, 0]
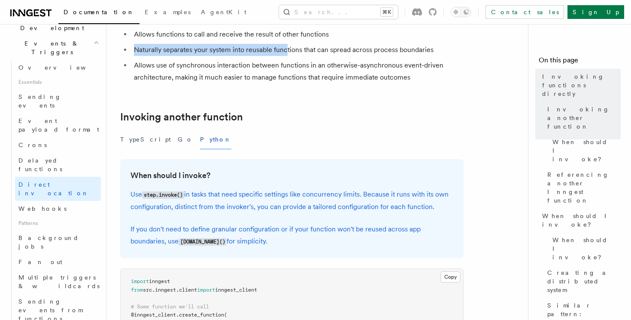
drag, startPoint x: 136, startPoint y: 51, endPoint x: 304, endPoint y: 55, distance: 168.0
click at [304, 55] on li "Naturally separates your system into reusable functions that can spread across …" at bounding box center [297, 50] width 332 height 12
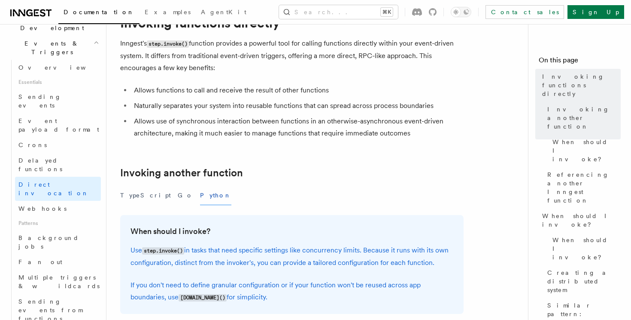
scroll to position [50, 0]
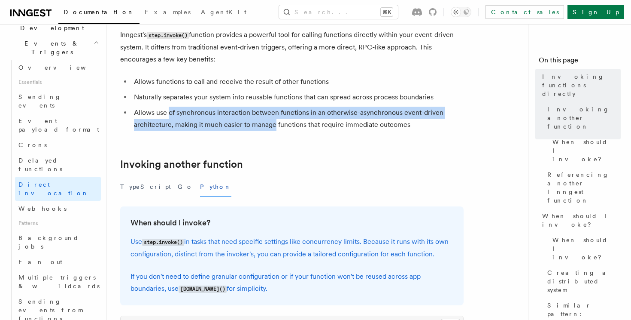
drag, startPoint x: 183, startPoint y: 113, endPoint x: 280, endPoint y: 119, distance: 97.7
click at [279, 119] on li "Allows use of synchronous interaction between functions in an otherwise-asynchr…" at bounding box center [297, 119] width 332 height 24
click at [280, 119] on li "Allows use of synchronous interaction between functions in an otherwise-asynchr…" at bounding box center [297, 119] width 332 height 24
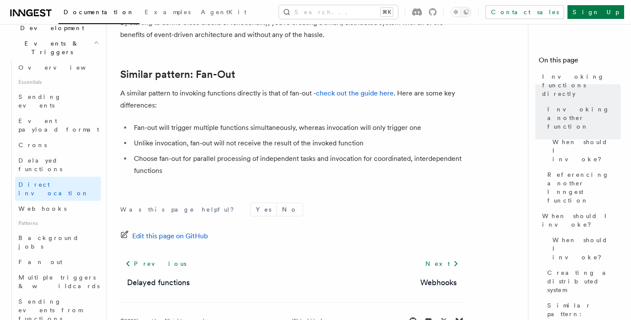
scroll to position [708, 0]
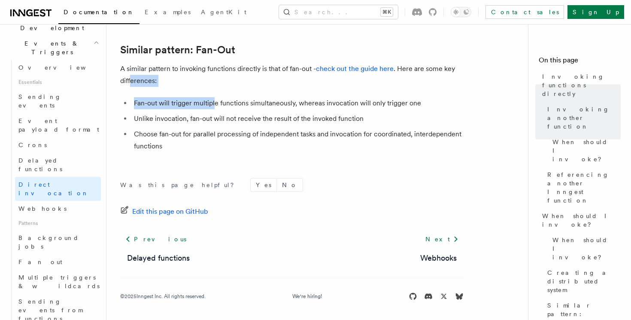
drag, startPoint x: 131, startPoint y: 87, endPoint x: 216, endPoint y: 110, distance: 88.6
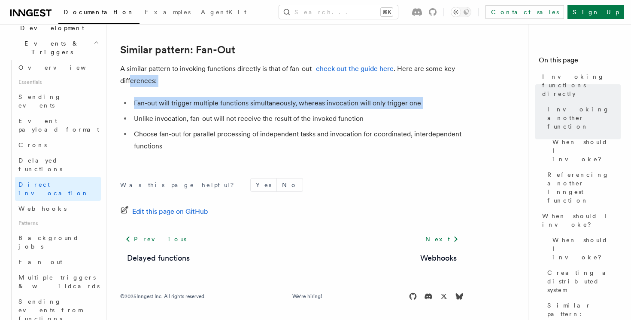
click at [216, 110] on ul "Fan-out will trigger multiple functions simultaneously, whereas invocation will…" at bounding box center [292, 124] width 344 height 55
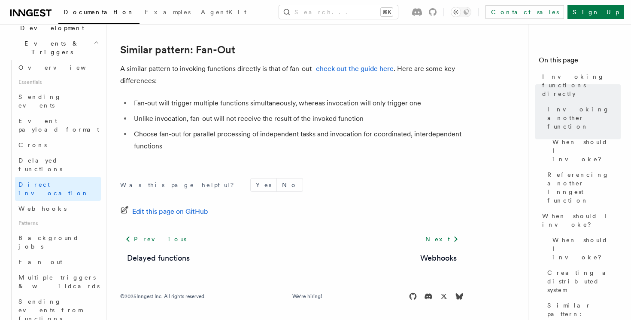
scroll to position [710, 0]
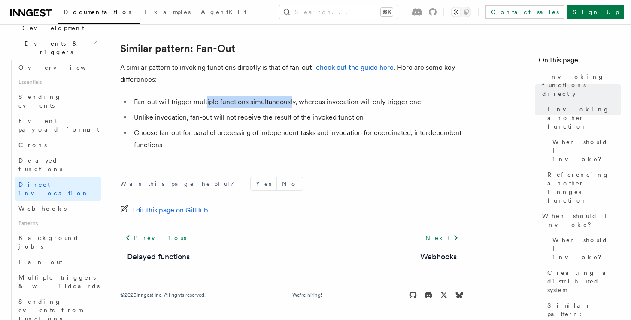
drag, startPoint x: 206, startPoint y: 104, endPoint x: 305, endPoint y: 103, distance: 98.8
click at [302, 104] on li "Fan-out will trigger multiple functions simultaneously, whereas invocation will…" at bounding box center [297, 102] width 332 height 12
click at [305, 103] on li "Fan-out will trigger multiple functions simultaneously, whereas invocation will…" at bounding box center [297, 102] width 332 height 12
drag, startPoint x: 277, startPoint y: 131, endPoint x: 311, endPoint y: 131, distance: 33.9
click at [311, 131] on li "Choose fan-out for parallel processing of independent tasks and invocation for …" at bounding box center [297, 139] width 332 height 24
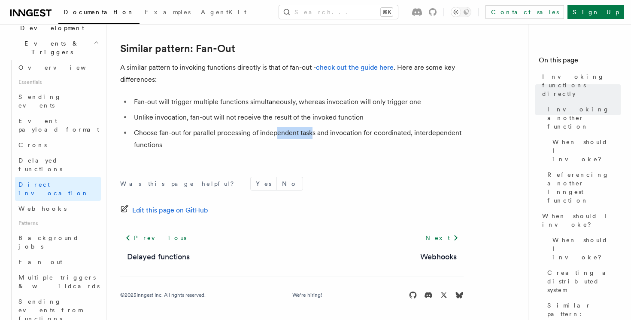
click at [311, 131] on li "Choose fan-out for parallel processing of independent tasks and invocation for …" at bounding box center [297, 139] width 332 height 24
drag, startPoint x: 195, startPoint y: 143, endPoint x: 166, endPoint y: 140, distance: 29.8
click at [166, 140] on li "Choose fan-out for parallel processing of independent tasks and invocation for …" at bounding box center [297, 139] width 332 height 24
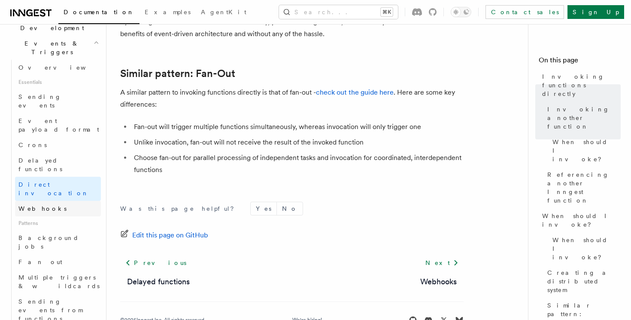
scroll to position [222, 0]
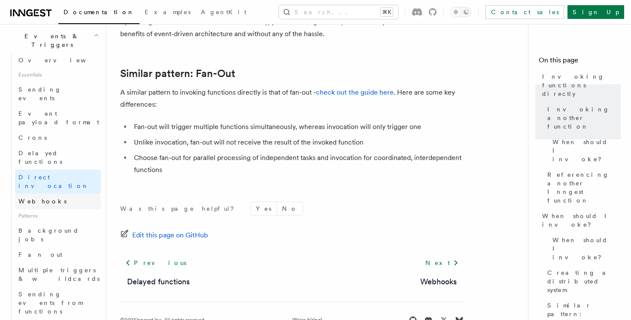
click at [76, 193] on link "Webhooks" at bounding box center [58, 200] width 86 height 15
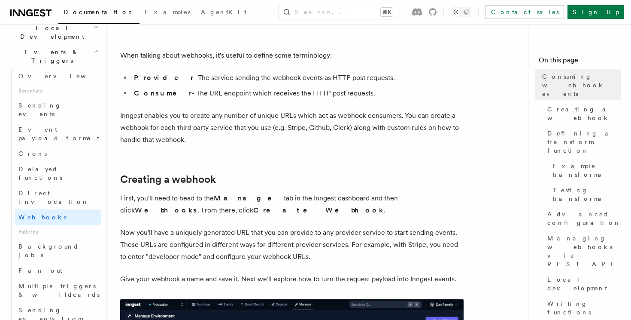
scroll to position [117, 0]
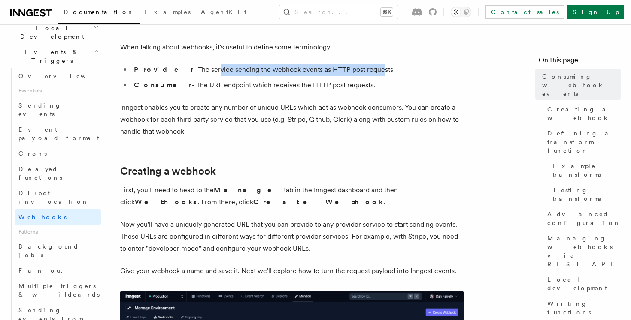
drag, startPoint x: 185, startPoint y: 67, endPoint x: 361, endPoint y: 67, distance: 176.1
click at [361, 67] on li "Provider - The service sending the webhook events as HTTP post requests." at bounding box center [297, 70] width 332 height 12
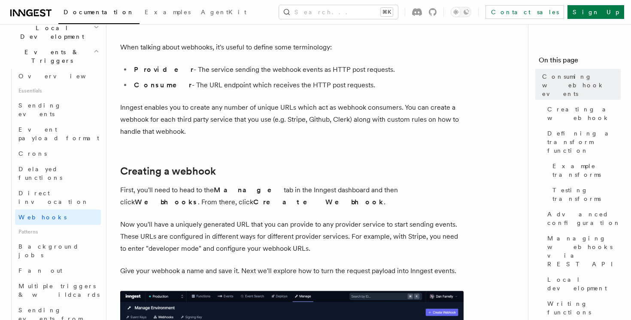
click at [363, 67] on li "Provider - The service sending the webhook events as HTTP post requests." at bounding box center [297, 70] width 332 height 12
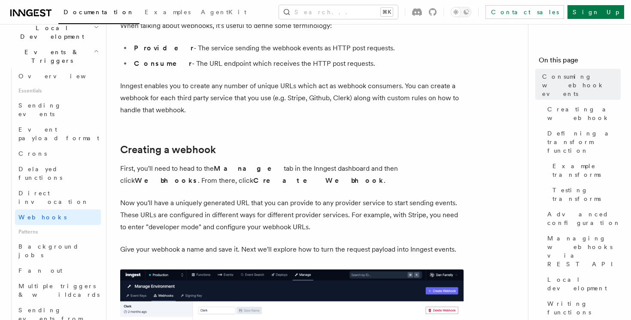
scroll to position [147, 0]
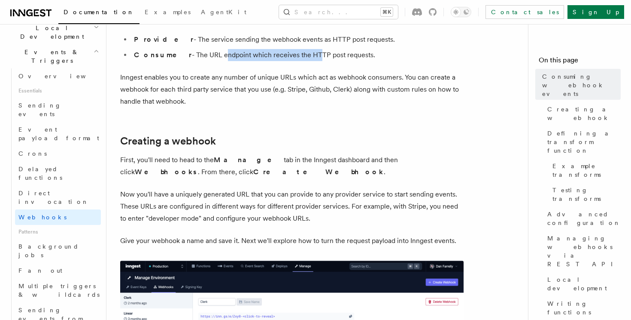
drag, startPoint x: 200, startPoint y: 60, endPoint x: 336, endPoint y: 59, distance: 136.6
click at [336, 59] on li "Consumer - The URL endpoint which receives the HTTP post requests." at bounding box center [297, 55] width 332 height 12
click at [338, 59] on li "Consumer - The URL endpoint which receives the HTTP post requests." at bounding box center [297, 55] width 332 height 12
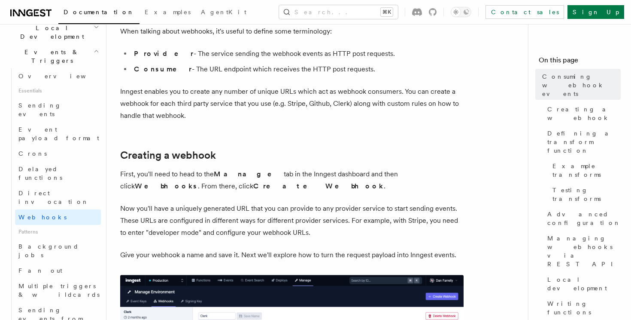
scroll to position [135, 0]
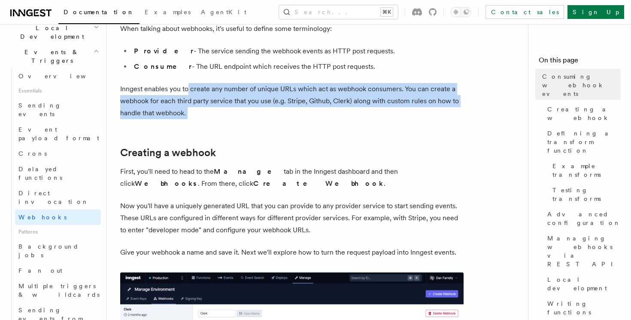
drag, startPoint x: 189, startPoint y: 87, endPoint x: 244, endPoint y: 121, distance: 65.0
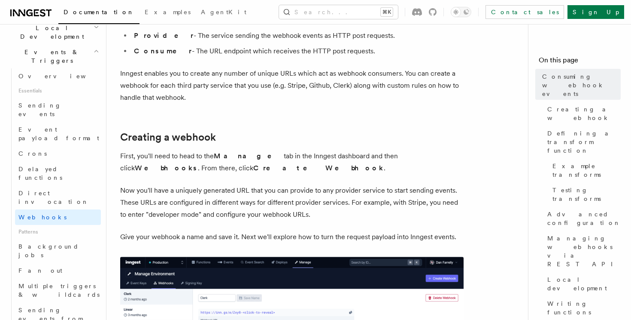
scroll to position [151, 0]
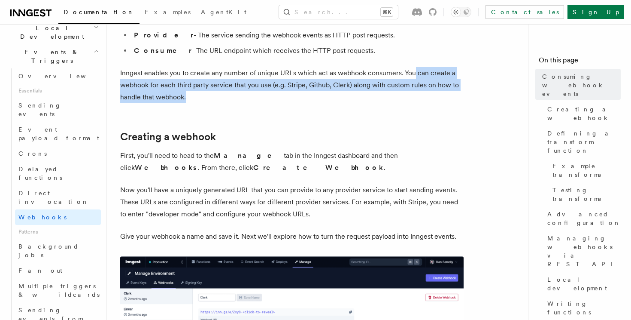
drag, startPoint x: 414, startPoint y: 79, endPoint x: 414, endPoint y: 101, distance: 22.3
click at [414, 101] on p "Inngest enables you to create any number of unique URLs which act as webhook co…" at bounding box center [292, 85] width 344 height 36
drag, startPoint x: 157, startPoint y: 85, endPoint x: 213, endPoint y: 109, distance: 61.0
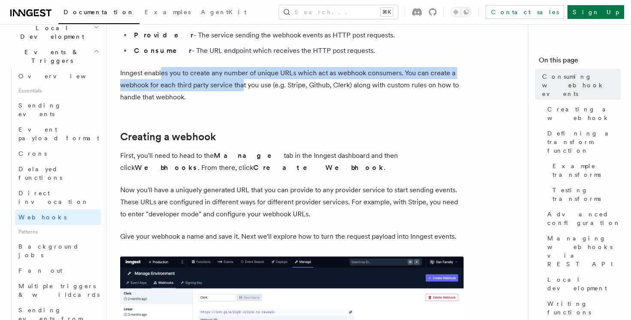
drag, startPoint x: 162, startPoint y: 79, endPoint x: 252, endPoint y: 83, distance: 89.4
click at [250, 83] on p "Inngest enables you to create any number of unique URLs which act as webhook co…" at bounding box center [292, 85] width 344 height 36
click at [252, 83] on p "Inngest enables you to create any number of unique URLs which act as webhook co…" at bounding box center [292, 85] width 344 height 36
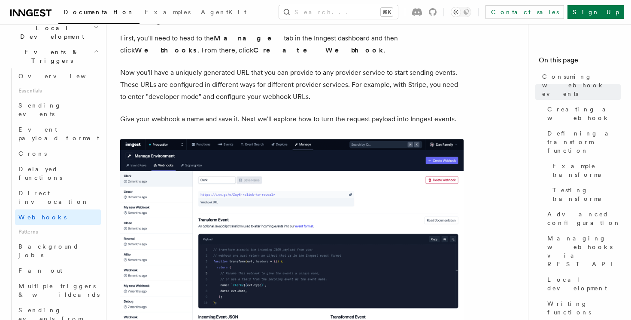
scroll to position [268, 0]
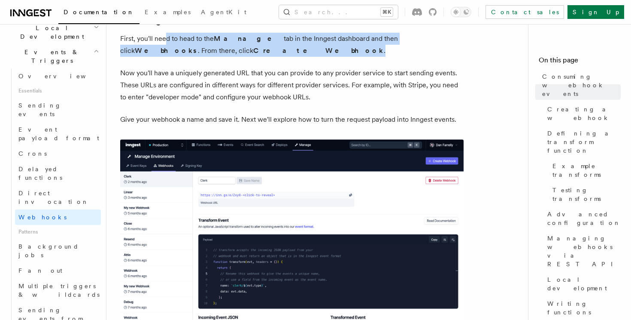
drag, startPoint x: 166, startPoint y: 39, endPoint x: 188, endPoint y: 55, distance: 26.8
click at [187, 55] on p "First, you'll need to head to the Manage tab in the Inngest dashboard and then …" at bounding box center [292, 45] width 344 height 24
click at [188, 55] on p "First, you'll need to head to the Manage tab in the Inngest dashboard and then …" at bounding box center [292, 45] width 344 height 24
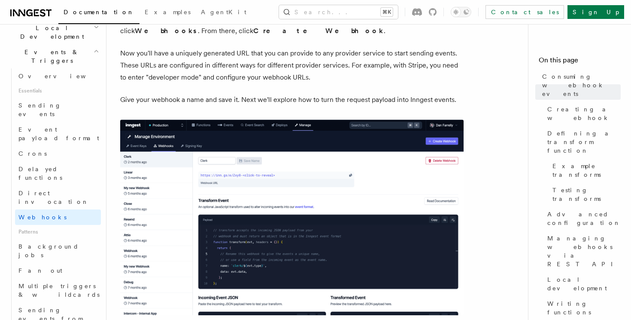
scroll to position [298, 0]
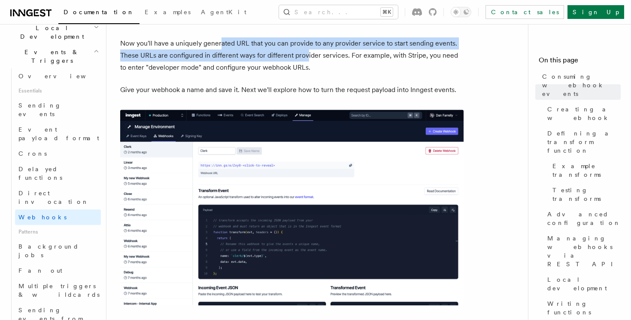
drag, startPoint x: 220, startPoint y: 42, endPoint x: 308, endPoint y: 53, distance: 88.3
click at [308, 53] on p "Now you'll have a uniquely generated URL that you can provide to any provider s…" at bounding box center [292, 55] width 344 height 36
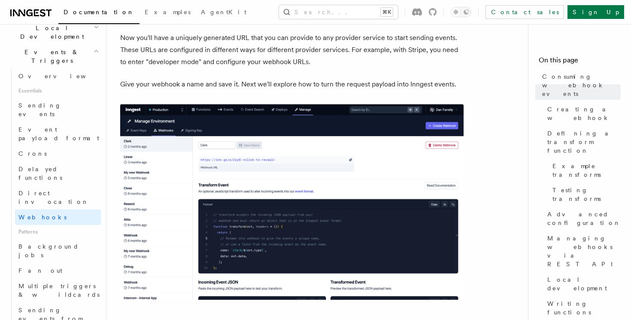
scroll to position [315, 0]
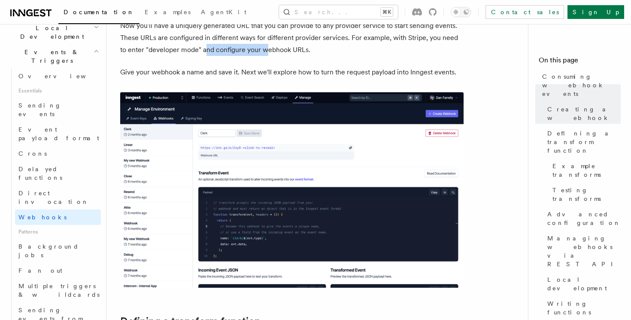
drag, startPoint x: 198, startPoint y: 53, endPoint x: 294, endPoint y: 53, distance: 96.2
click at [294, 53] on p "Now you'll have a uniquely generated URL that you can provide to any provider s…" at bounding box center [292, 38] width 344 height 36
click at [277, 76] on p "Give your webhook a name and save it. Next we'll explore how to turn the reques…" at bounding box center [292, 72] width 344 height 12
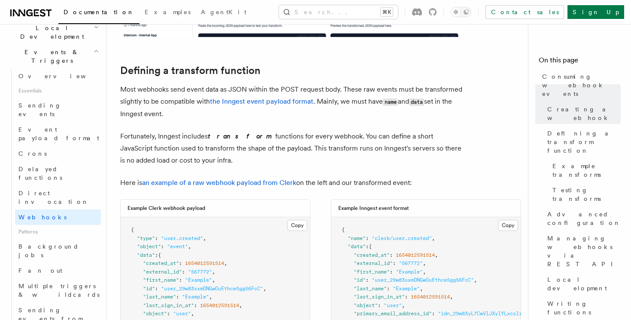
scroll to position [567, 0]
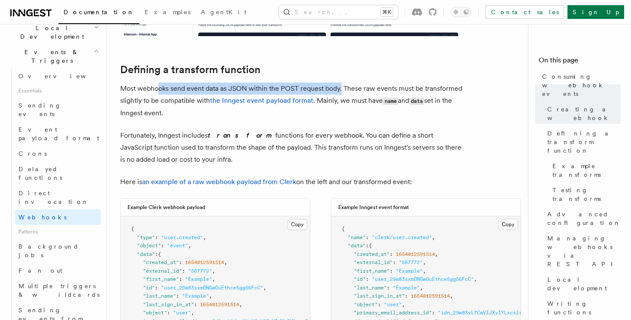
drag, startPoint x: 160, startPoint y: 88, endPoint x: 341, endPoint y: 86, distance: 181.7
click at [341, 87] on p "Most webhooks send event data as JSON within the POST request body. These raw e…" at bounding box center [292, 100] width 344 height 37
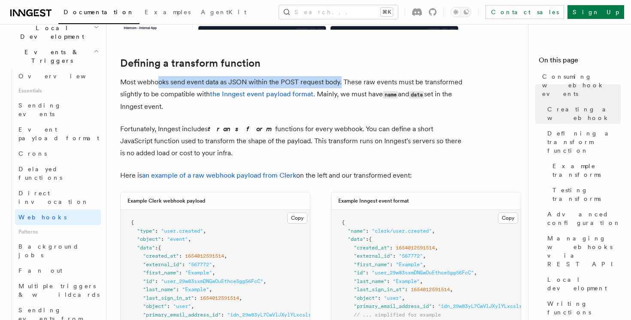
scroll to position [578, 0]
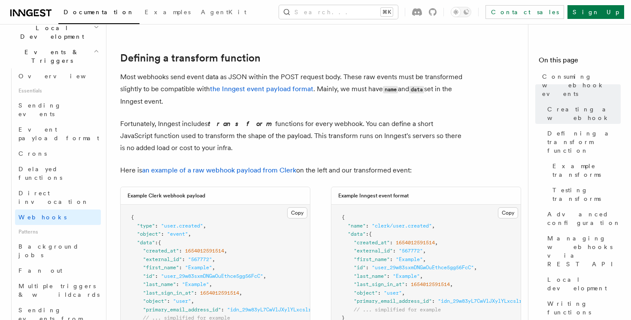
click at [369, 82] on p "Most webhooks send event data as JSON within the POST request body. These raw e…" at bounding box center [292, 89] width 344 height 37
drag, startPoint x: 335, startPoint y: 88, endPoint x: 408, endPoint y: 88, distance: 73.0
click at [408, 88] on p "Most webhooks send event data as JSON within the POST request body. These raw e…" at bounding box center [292, 89] width 344 height 37
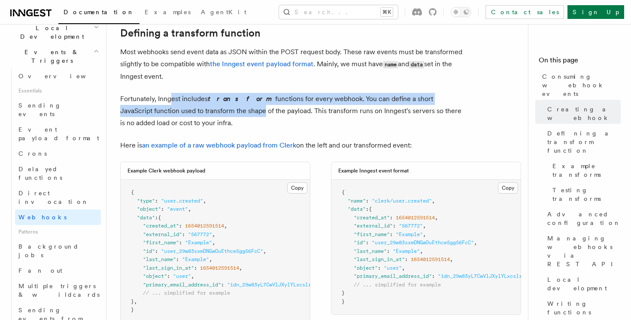
drag, startPoint x: 173, startPoint y: 97, endPoint x: 202, endPoint y: 112, distance: 33.4
click at [202, 112] on p "Fortunately, Inngest includes transform functions for every webhook. You can de…" at bounding box center [292, 111] width 344 height 36
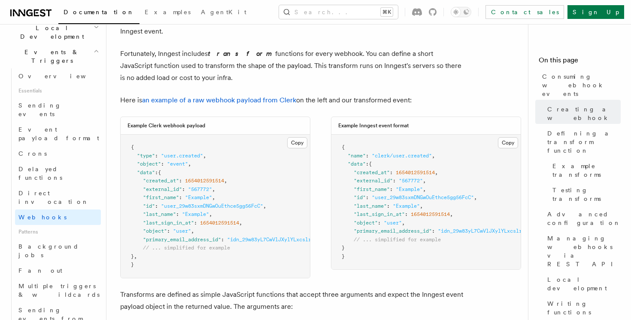
scroll to position [649, 0]
drag, startPoint x: 295, startPoint y: 65, endPoint x: 391, endPoint y: 67, distance: 96.2
click at [391, 67] on p "Fortunately, Inngest includes transform functions for every webhook. You can de…" at bounding box center [292, 65] width 344 height 36
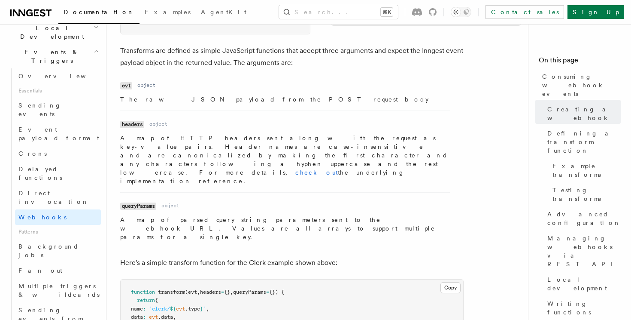
scroll to position [892, 0]
drag, startPoint x: 155, startPoint y: 98, endPoint x: 214, endPoint y: 98, distance: 58.8
click at [213, 98] on p "The raw JSON payload from the POST request body" at bounding box center [285, 98] width 330 height 9
click at [214, 98] on p "The raw JSON payload from the POST request body" at bounding box center [285, 98] width 330 height 9
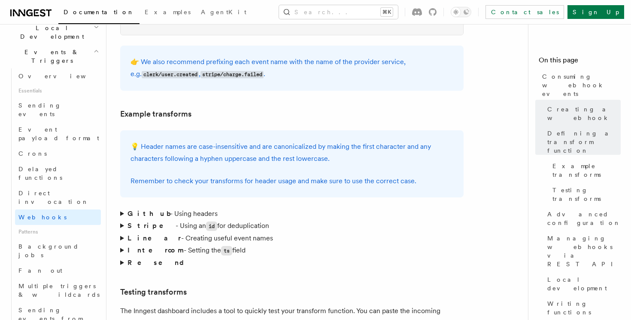
scroll to position [1237, 0]
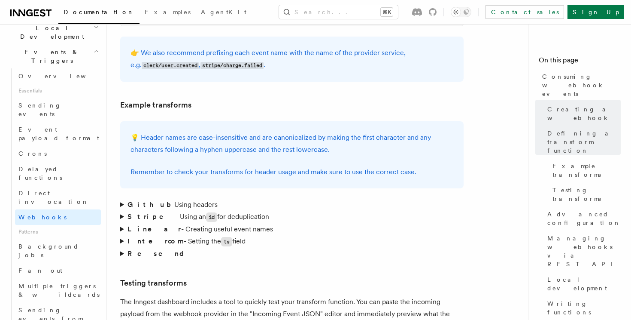
click at [129, 200] on strong "Github" at bounding box center [149, 204] width 43 height 8
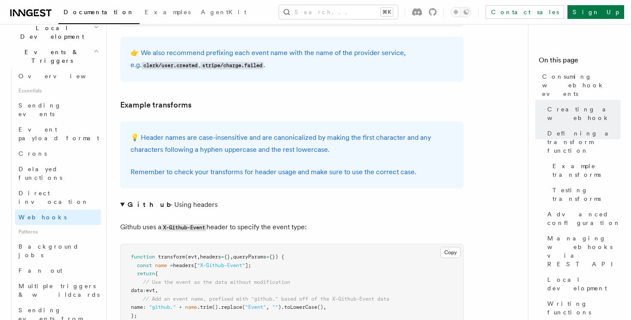
click at [129, 200] on strong "Github" at bounding box center [149, 204] width 43 height 8
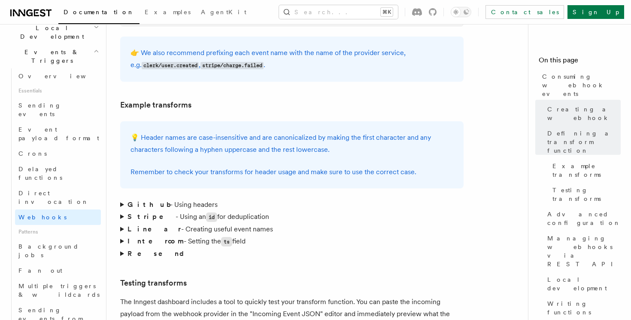
scroll to position [1258, 0]
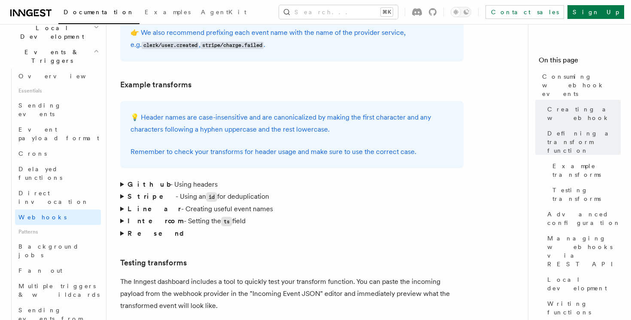
click at [160, 178] on summary "Github - Using headers" at bounding box center [292, 184] width 344 height 12
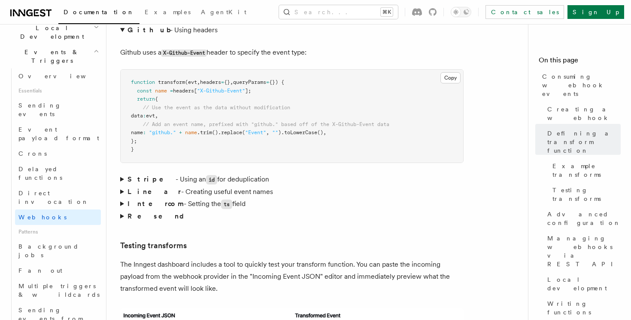
scroll to position [1418, 0]
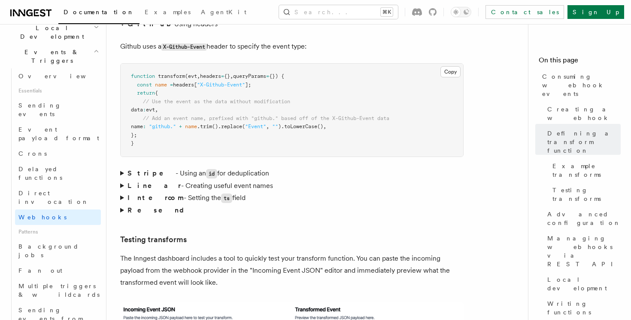
click at [134, 169] on strong "Stripe" at bounding box center [152, 173] width 48 height 8
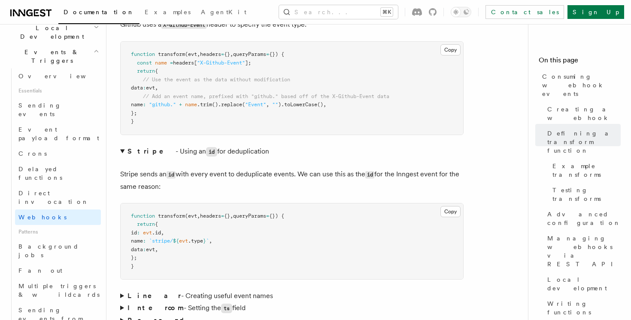
scroll to position [1445, 0]
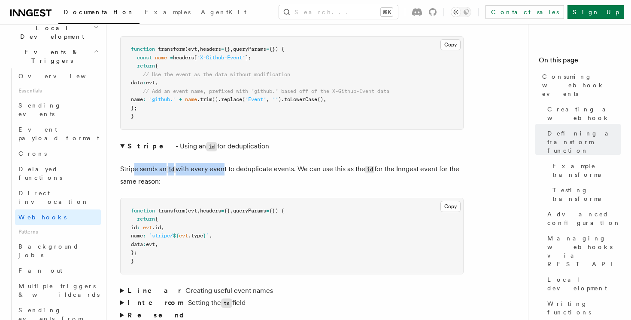
drag, startPoint x: 134, startPoint y: 138, endPoint x: 226, endPoint y: 142, distance: 92.8
click at [226, 163] on p "Stripe sends an id with every event to deduplicate events. We can use this as t…" at bounding box center [292, 175] width 344 height 24
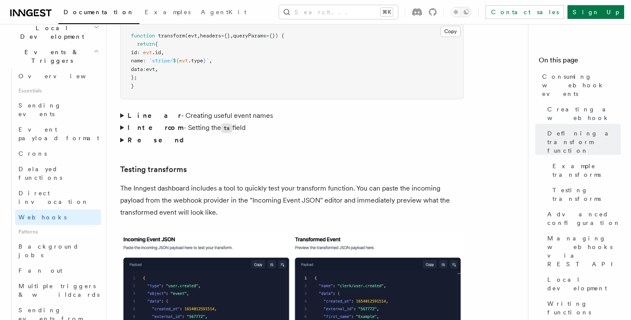
scroll to position [1635, 0]
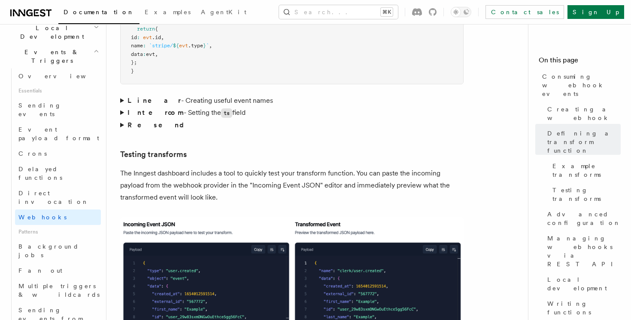
click at [144, 121] on strong "Resend" at bounding box center [160, 125] width 64 height 8
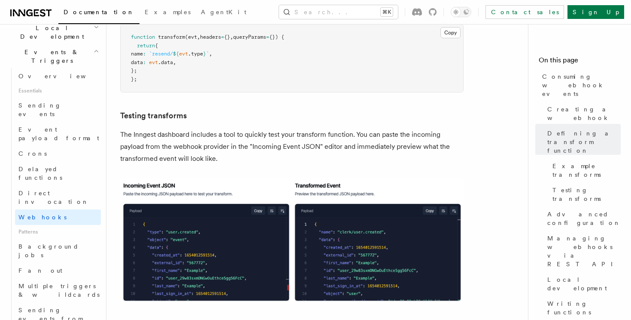
scroll to position [1754, 0]
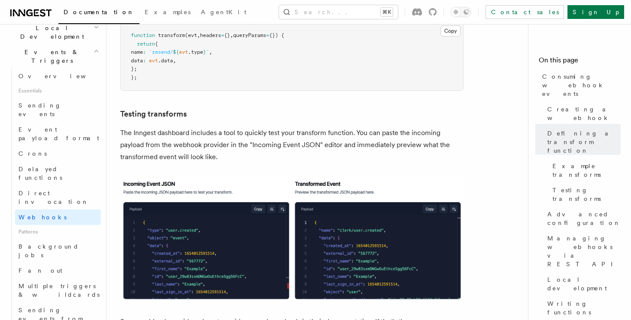
drag, startPoint x: 152, startPoint y: 101, endPoint x: 241, endPoint y: 120, distance: 90.5
click at [239, 127] on p "The Inngest dashboard includes a tool to quickly test your transform function. …" at bounding box center [292, 145] width 344 height 36
click at [241, 127] on p "The Inngest dashboard includes a tool to quickly test your transform function. …" at bounding box center [292, 145] width 344 height 36
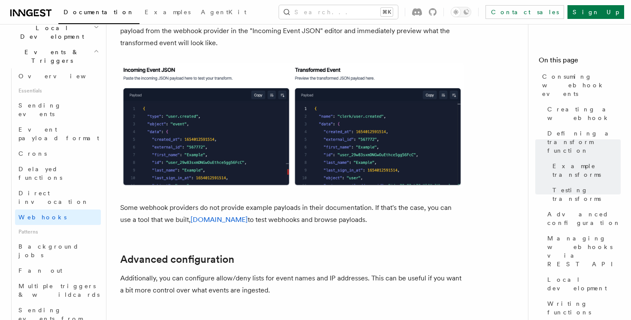
scroll to position [1880, 0]
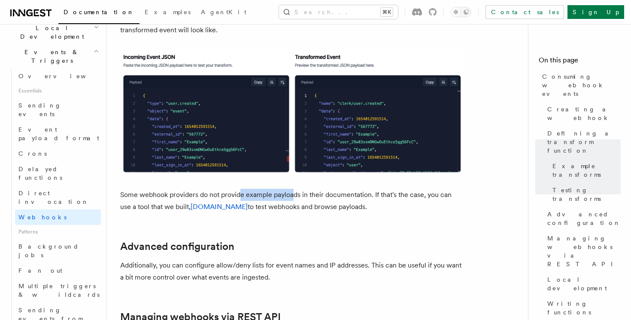
drag, startPoint x: 241, startPoint y: 164, endPoint x: 315, endPoint y: 163, distance: 73.9
click at [312, 189] on p "Some webhook providers do not provide example payloads in their documentation. …" at bounding box center [292, 201] width 344 height 24
click at [315, 189] on p "Some webhook providers do not provide example payloads in their documentation. …" at bounding box center [292, 201] width 344 height 24
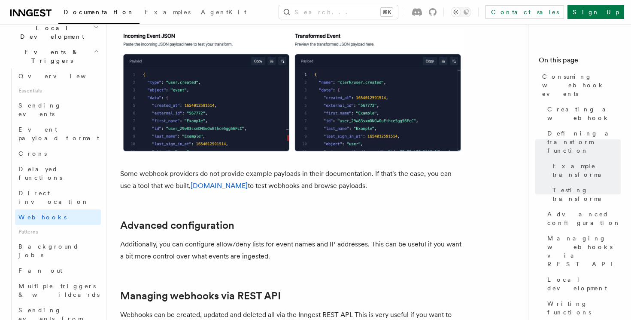
scroll to position [1902, 0]
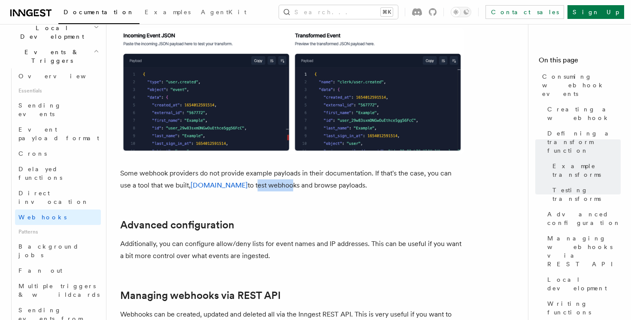
drag, startPoint x: 258, startPoint y: 154, endPoint x: 325, endPoint y: 154, distance: 67.4
click at [323, 167] on p "Some webhook providers do not provide example payloads in their documentation. …" at bounding box center [292, 179] width 344 height 24
click at [326, 167] on p "Some webhook providers do not provide example payloads in their documentation. …" at bounding box center [292, 179] width 344 height 24
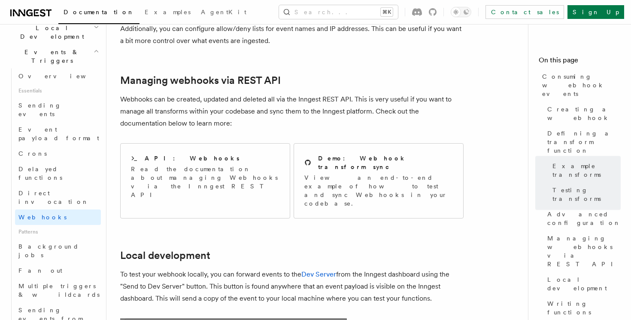
scroll to position [2117, 0]
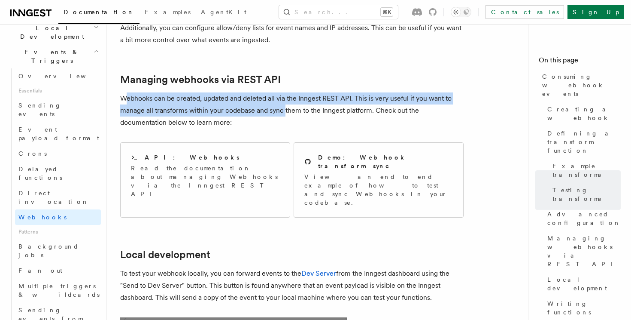
drag, startPoint x: 125, startPoint y: 61, endPoint x: 292, endPoint y: 78, distance: 168.8
click at [291, 92] on p "Webhooks can be created, updated and deleted all via the Inngest REST API. This…" at bounding box center [292, 110] width 344 height 36
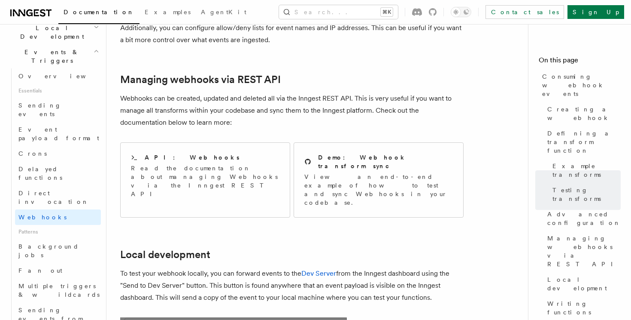
click at [292, 92] on p "Webhooks can be created, updated and deleted all via the Inngest REST API. This…" at bounding box center [292, 110] width 344 height 36
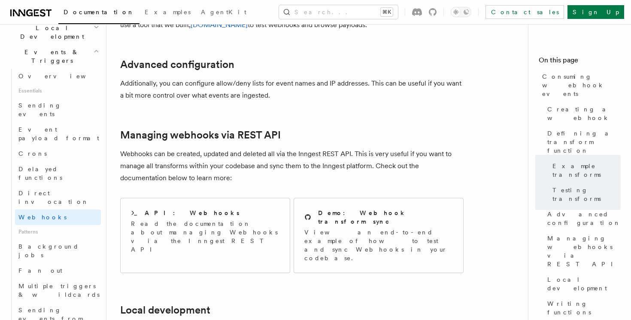
scroll to position [2061, 0]
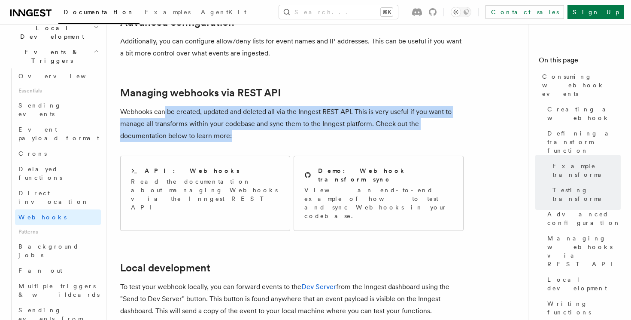
drag, startPoint x: 166, startPoint y: 83, endPoint x: 270, endPoint y: 100, distance: 105.3
click at [270, 106] on p "Webhooks can be created, updated and deleted all via the Inngest REST API. This…" at bounding box center [292, 124] width 344 height 36
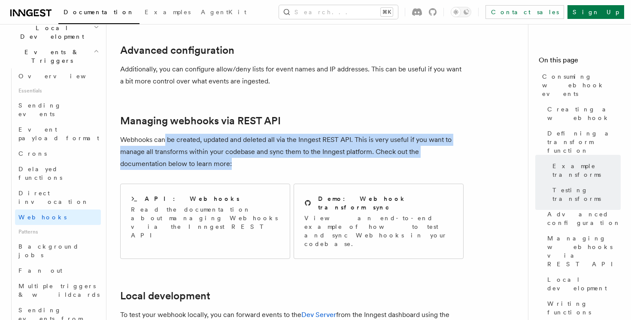
click at [244, 134] on p "Webhooks can be created, updated and deleted all via the Inngest REST API. This…" at bounding box center [292, 152] width 344 height 36
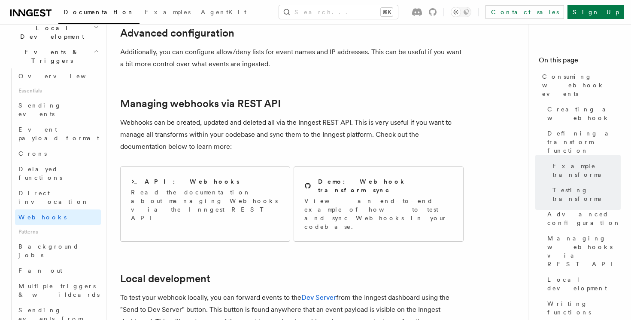
scroll to position [2101, 0]
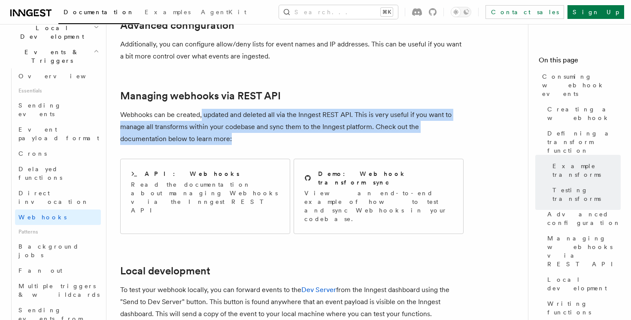
drag, startPoint x: 201, startPoint y: 83, endPoint x: 273, endPoint y: 107, distance: 76.3
click at [272, 109] on p "Webhooks can be created, updated and deleted all via the Inngest REST API. This…" at bounding box center [292, 127] width 344 height 36
click at [273, 109] on p "Webhooks can be created, updated and deleted all via the Inngest REST API. This…" at bounding box center [292, 127] width 344 height 36
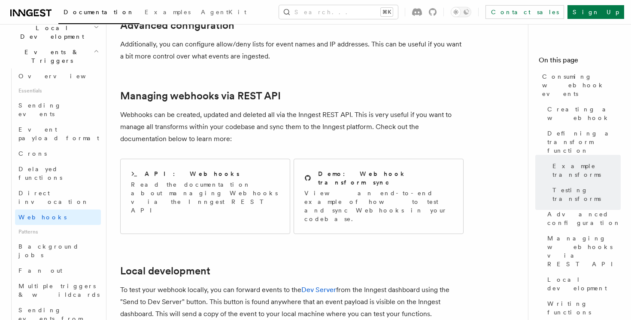
scroll to position [2106, 0]
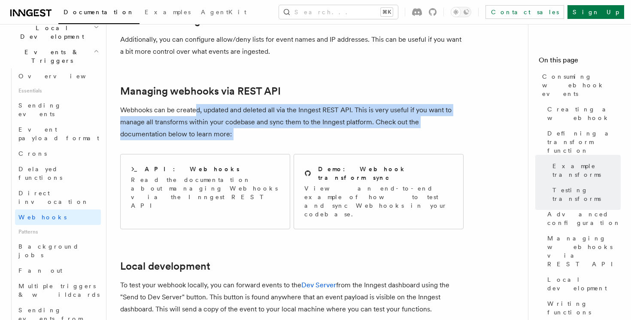
drag, startPoint x: 197, startPoint y: 76, endPoint x: 287, endPoint y: 117, distance: 99.2
click at [287, 150] on div "API: Webhooks Read the documentation about managing Webhooks via the Inngest RE…" at bounding box center [292, 191] width 344 height 82
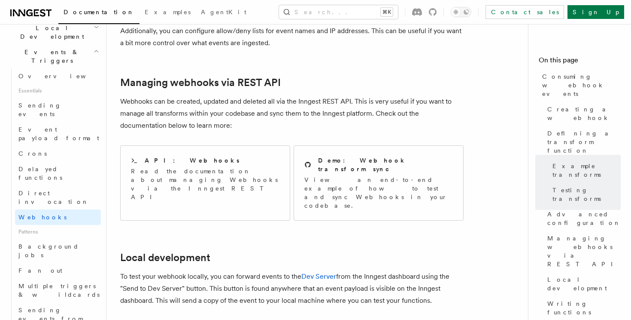
scroll to position [2116, 0]
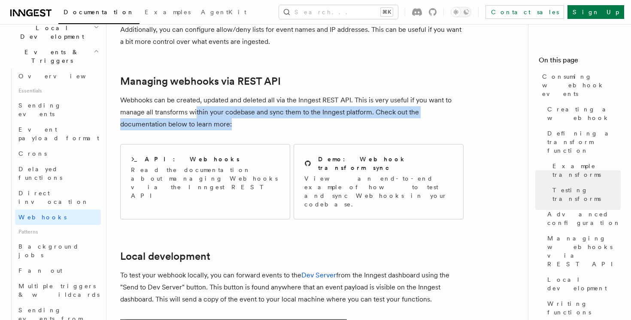
drag, startPoint x: 197, startPoint y: 82, endPoint x: 249, endPoint y: 88, distance: 52.7
click at [249, 94] on p "Webhooks can be created, updated and deleted all via the Inngest REST API. This…" at bounding box center [292, 112] width 344 height 36
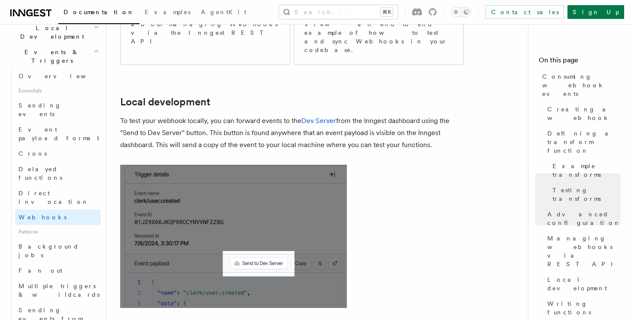
scroll to position [2280, 0]
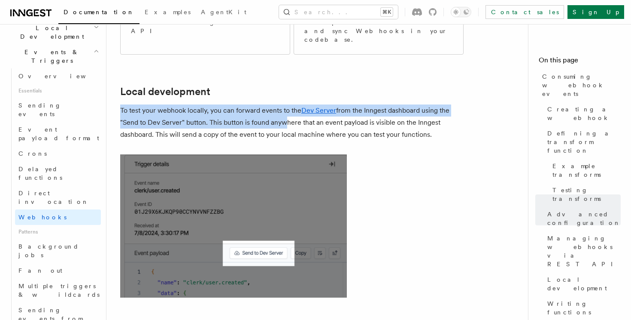
drag, startPoint x: 188, startPoint y: 42, endPoint x: 283, endPoint y: 68, distance: 98.1
click at [283, 104] on p "To test your webhook locally, you can forward events to the Dev Server from the…" at bounding box center [292, 122] width 344 height 36
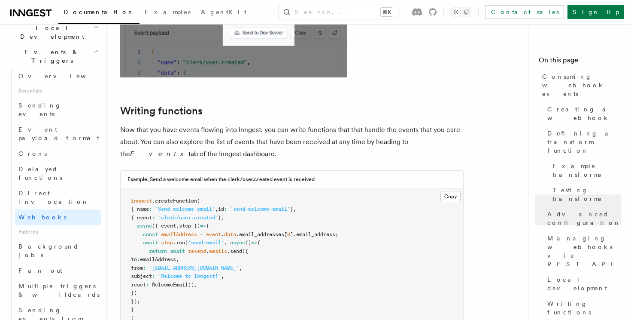
scroll to position [2504, 0]
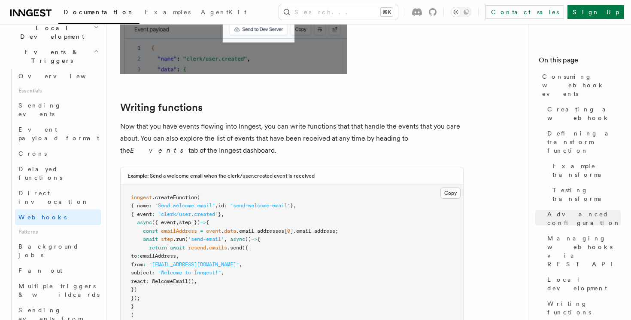
drag, startPoint x: 157, startPoint y: 72, endPoint x: 201, endPoint y: 88, distance: 47.6
click at [200, 120] on p "Now that you have events flowing into Inngest, you can write functions that tha…" at bounding box center [292, 138] width 344 height 36
click at [201, 120] on p "Now that you have events flowing into Inngest, you can write functions that tha…" at bounding box center [292, 138] width 344 height 36
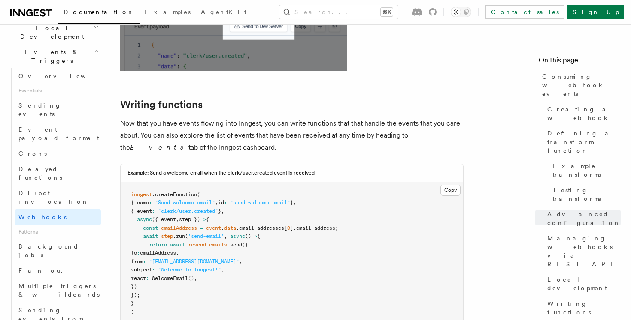
scroll to position [2507, 0]
drag, startPoint x: 150, startPoint y: 75, endPoint x: 242, endPoint y: 92, distance: 93.5
click at [242, 117] on p "Now that you have events flowing into Inngest, you can write functions that tha…" at bounding box center [292, 135] width 344 height 36
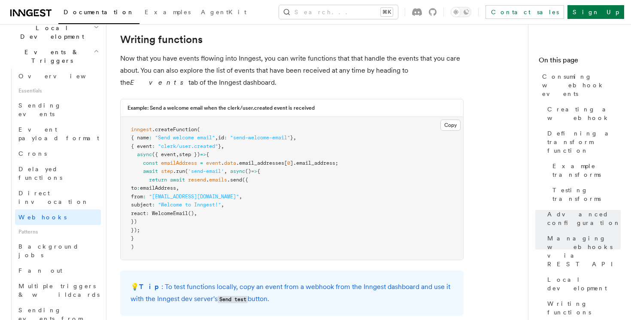
scroll to position [2577, 0]
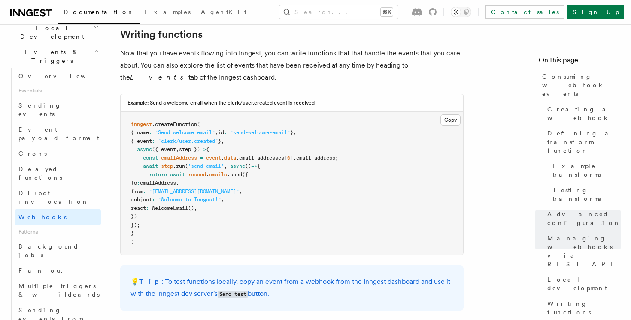
drag, startPoint x: 131, startPoint y: 65, endPoint x: 179, endPoint y: 172, distance: 117.1
click at [179, 169] on pre "inngest .createFunction ( { name : "Send welcome email" , id : "send-welcome-em…" at bounding box center [292, 183] width 343 height 143
click at [179, 172] on pre "inngest .createFunction ( { name : "Send welcome email" , id : "send-welcome-em…" at bounding box center [292, 183] width 343 height 143
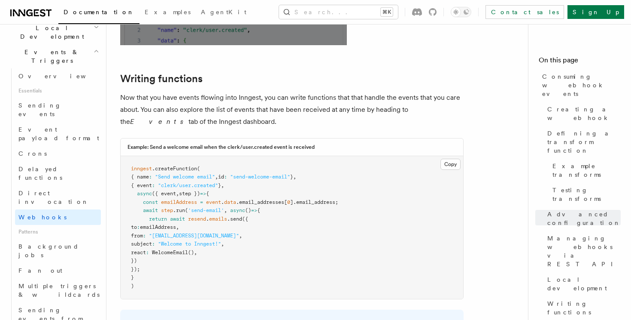
scroll to position [2535, 0]
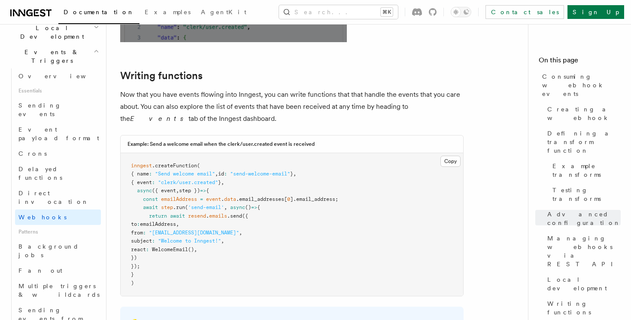
drag, startPoint x: 222, startPoint y: 40, endPoint x: 249, endPoint y: 62, distance: 35.1
click at [249, 88] on p "Now that you have events flowing into Inngest, you can write functions that tha…" at bounding box center [292, 106] width 344 height 36
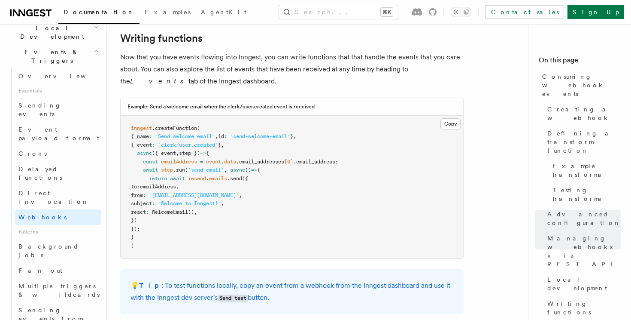
scroll to position [2576, 0]
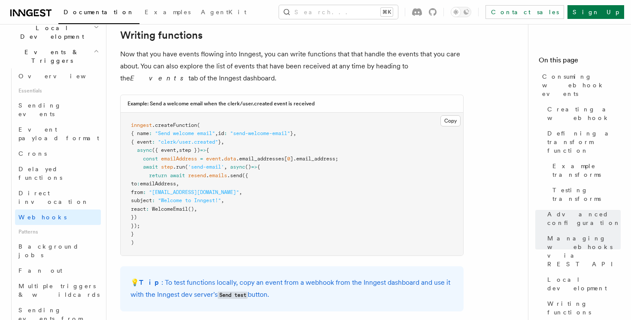
drag, startPoint x: 147, startPoint y: 73, endPoint x: 183, endPoint y: 166, distance: 99.9
click at [183, 165] on pre "inngest .createFunction ( { name : "Send welcome email" , id : "send-welcome-em…" at bounding box center [292, 184] width 343 height 143
click at [183, 166] on pre "inngest .createFunction ( { name : "Send welcome email" , id : "send-welcome-em…" at bounding box center [292, 184] width 343 height 143
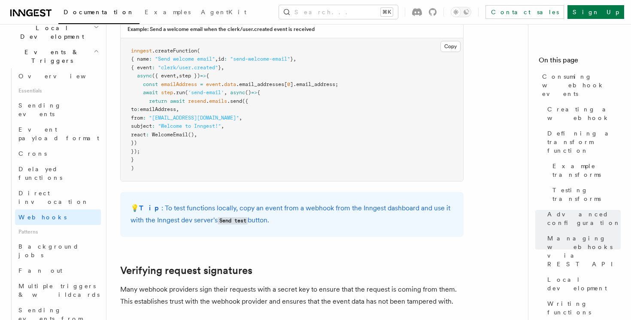
scroll to position [2653, 0]
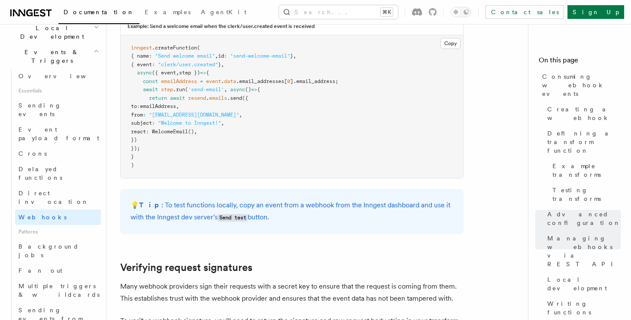
drag, startPoint x: 188, startPoint y: 147, endPoint x: 290, endPoint y: 161, distance: 102.8
click at [289, 199] on p "💡 Tip : To test functions locally, copy an event from a webhook from the Innges…" at bounding box center [292, 211] width 323 height 24
click at [290, 199] on p "💡 Tip : To test functions locally, copy an event from a webhook from the Innges…" at bounding box center [292, 211] width 323 height 24
drag, startPoint x: 249, startPoint y: 146, endPoint x: 291, endPoint y: 153, distance: 42.4
click at [289, 199] on p "💡 Tip : To test functions locally, copy an event from a webhook from the Innges…" at bounding box center [292, 211] width 323 height 24
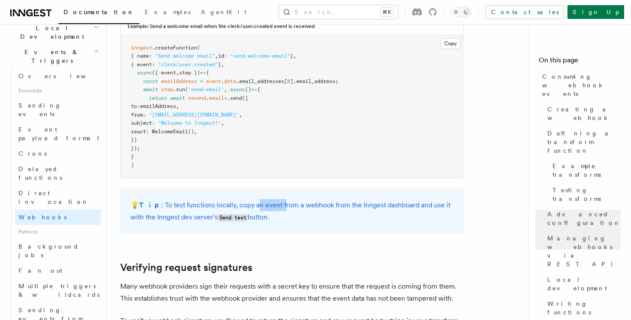
click at [291, 199] on p "💡 Tip : To test functions locally, copy an event from a webhook from the Innges…" at bounding box center [292, 211] width 323 height 24
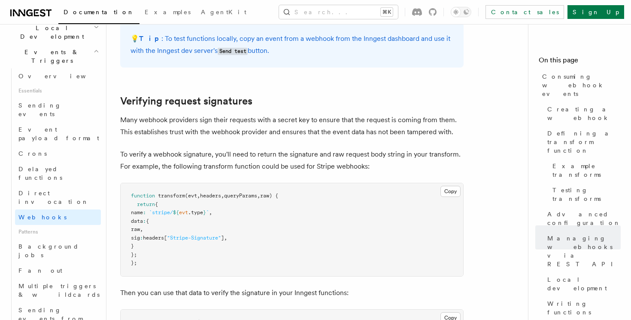
scroll to position [2817, 0]
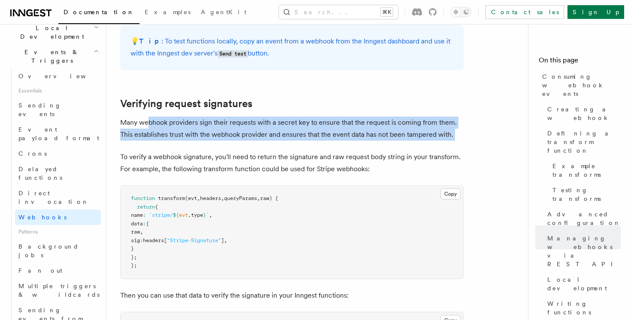
drag, startPoint x: 147, startPoint y: 67, endPoint x: 253, endPoint y: 82, distance: 107.3
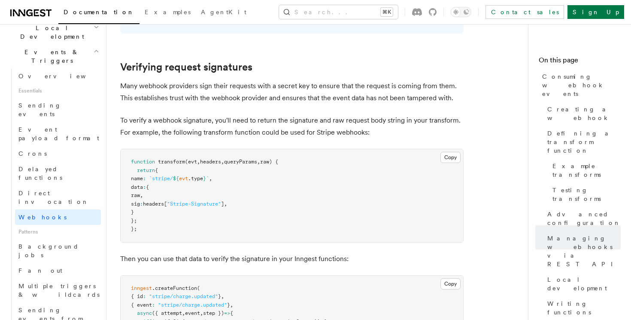
scroll to position [2861, 0]
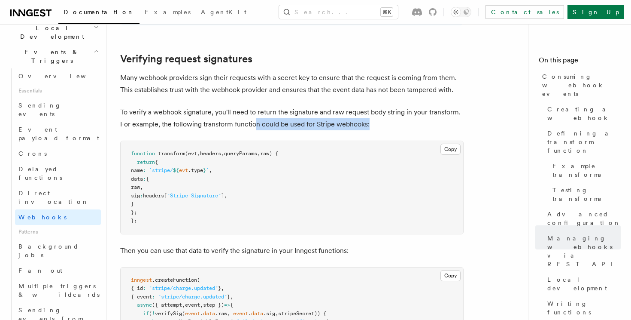
drag, startPoint x: 253, startPoint y: 63, endPoint x: 397, endPoint y: 61, distance: 143.9
click at [397, 106] on p "To verify a webhook signature, you'll need to return the signature and raw requ…" at bounding box center [292, 118] width 344 height 24
drag, startPoint x: 388, startPoint y: 61, endPoint x: 163, endPoint y: 78, distance: 225.3
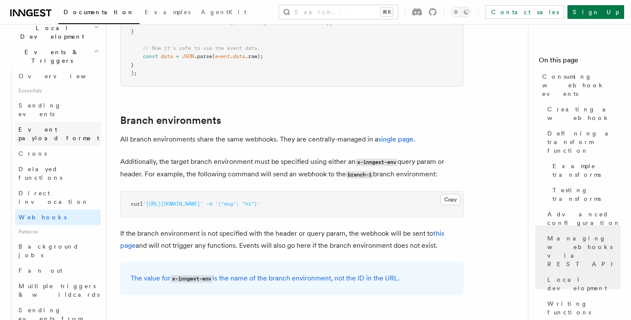
scroll to position [3165, 0]
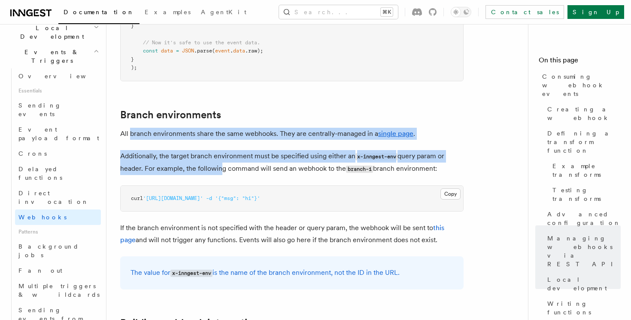
drag, startPoint x: 131, startPoint y: 75, endPoint x: 225, endPoint y: 117, distance: 102.7
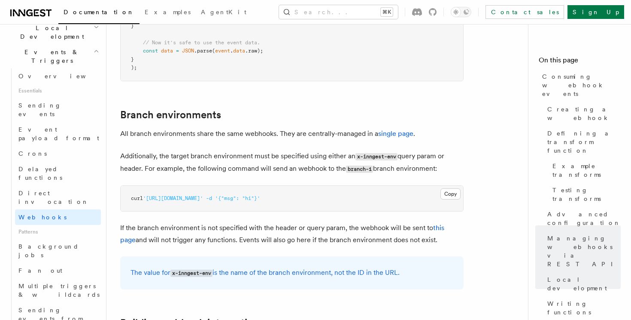
drag, startPoint x: 190, startPoint y: 111, endPoint x: 336, endPoint y: 111, distance: 146.5
click at [334, 150] on p "Additionally, the target branch environment must be specified using either an x…" at bounding box center [292, 162] width 344 height 25
click at [336, 150] on p "Additionally, the target branch environment must be specified using either an x…" at bounding box center [292, 162] width 344 height 25
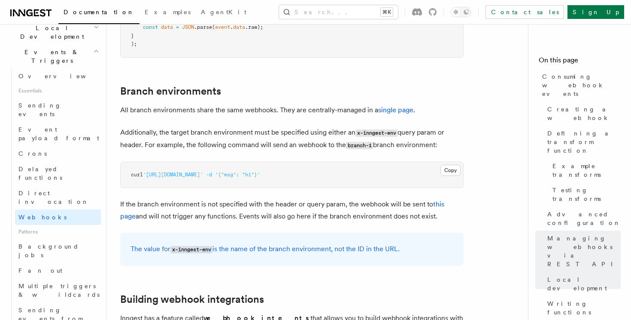
scroll to position [3193, 0]
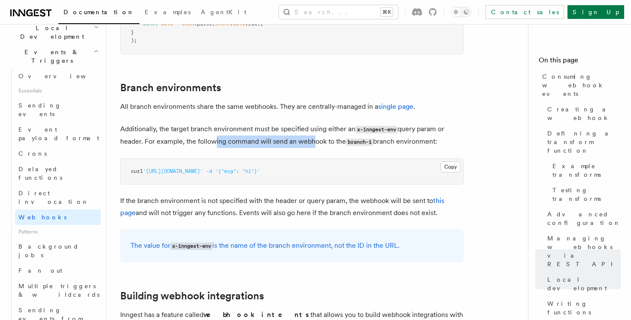
drag, startPoint x: 208, startPoint y: 81, endPoint x: 328, endPoint y: 80, distance: 119.8
click at [326, 123] on p "Additionally, the target branch environment must be specified using either an x…" at bounding box center [292, 135] width 344 height 25
click at [328, 123] on p "Additionally, the target branch environment must be specified using either an x…" at bounding box center [292, 135] width 344 height 25
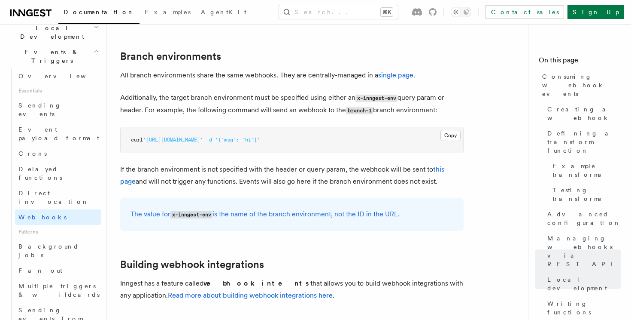
scroll to position [3255, 0]
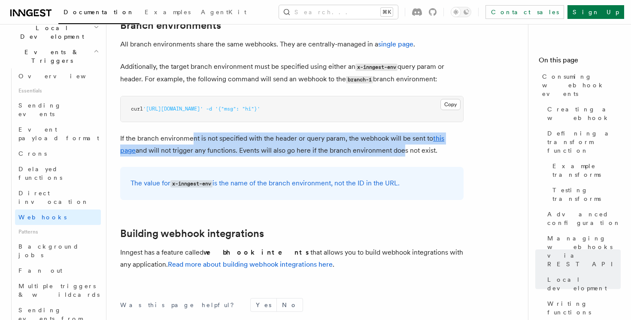
drag, startPoint x: 192, startPoint y: 82, endPoint x: 390, endPoint y: 95, distance: 198.8
click at [390, 132] on p "If the branch environment is not specified with the header or query param, the …" at bounding box center [292, 144] width 344 height 24
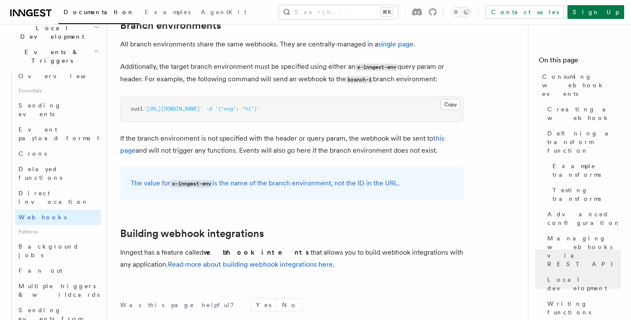
click at [391, 132] on p "If the branch environment is not specified with the header or query param, the …" at bounding box center [292, 144] width 344 height 24
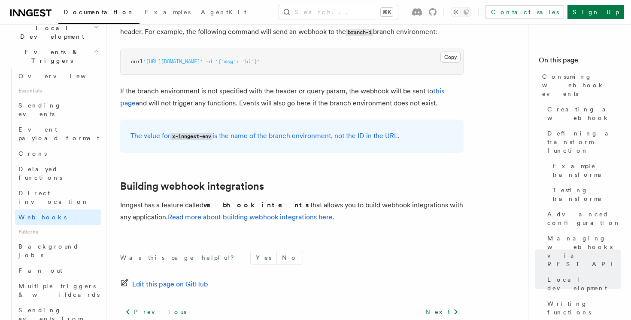
scroll to position [3319, 0]
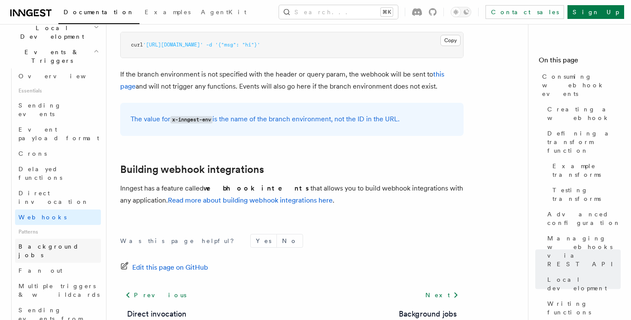
click at [27, 243] on span "Background jobs" at bounding box center [48, 250] width 61 height 15
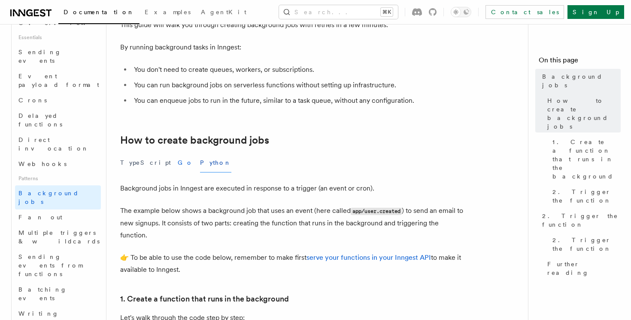
scroll to position [30, 0]
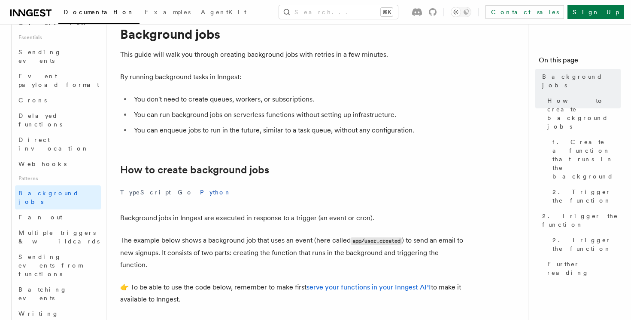
drag, startPoint x: 195, startPoint y: 122, endPoint x: 346, endPoint y: 118, distance: 150.8
click at [345, 118] on ul "You don't need to create queues, workers, or subscriptions. You can run backgro…" at bounding box center [292, 114] width 344 height 43
click at [349, 117] on li "You can run background jobs on serverless functions without setting up infrastr…" at bounding box center [297, 115] width 332 height 12
drag, startPoint x: 286, startPoint y: 116, endPoint x: 377, endPoint y: 116, distance: 91.1
click at [377, 116] on li "You can run background jobs on serverless functions without setting up infrastr…" at bounding box center [297, 115] width 332 height 12
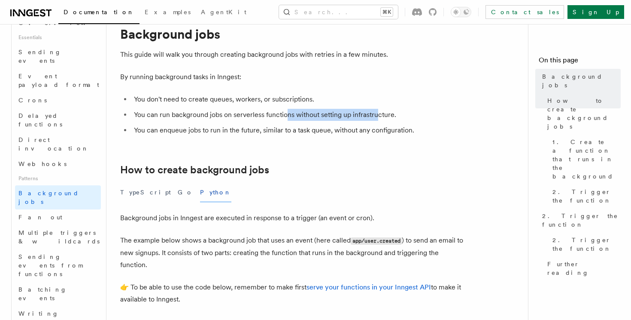
click at [377, 116] on li "You can run background jobs on serverless functions without setting up infrastr…" at bounding box center [297, 115] width 332 height 12
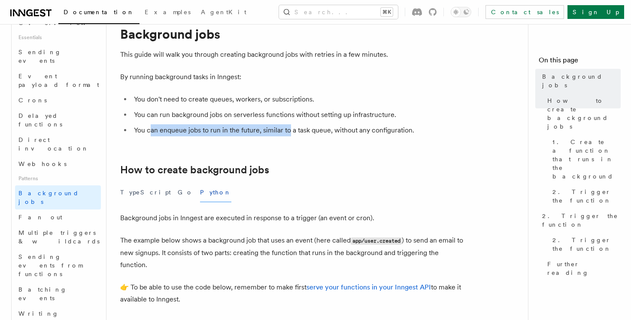
drag, startPoint x: 150, startPoint y: 131, endPoint x: 291, endPoint y: 131, distance: 140.4
click at [290, 131] on li "You can enqueue jobs to run in the future, similar to a task queue, without any…" at bounding box center [297, 130] width 332 height 12
click at [291, 131] on li "You can enqueue jobs to run in the future, similar to a task queue, without any…" at bounding box center [297, 130] width 332 height 12
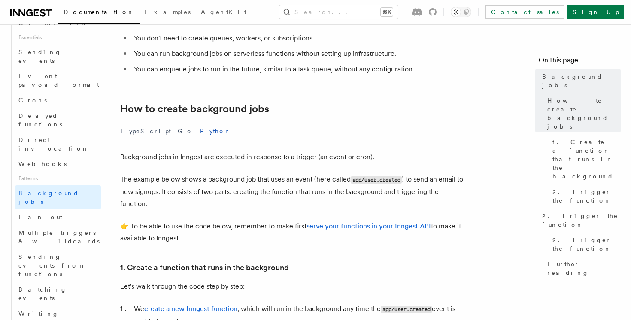
scroll to position [91, 0]
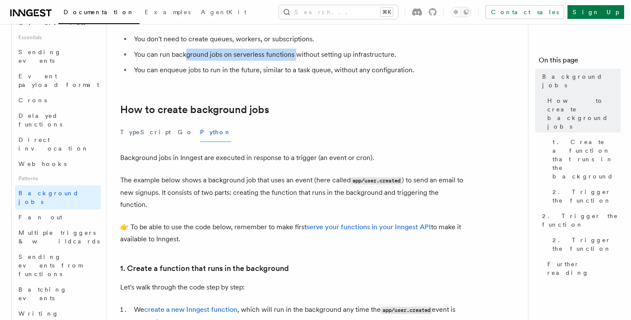
drag, startPoint x: 188, startPoint y: 50, endPoint x: 301, endPoint y: 52, distance: 113.4
click at [301, 52] on li "You can run background jobs on serverless functions without setting up infrastr…" at bounding box center [297, 55] width 332 height 12
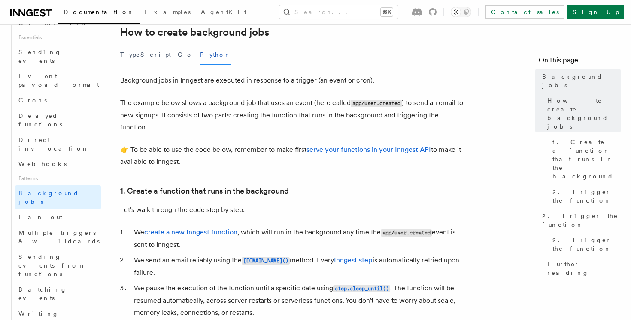
scroll to position [170, 0]
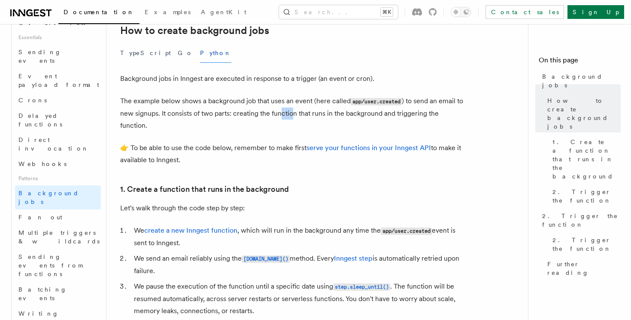
drag, startPoint x: 288, startPoint y: 119, endPoint x: 322, endPoint y: 121, distance: 34.0
click at [321, 121] on p "The example below shows a background job that uses an event (here called app/us…" at bounding box center [292, 113] width 344 height 37
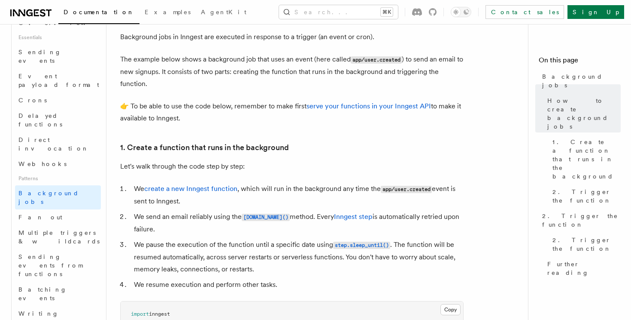
scroll to position [211, 0]
drag, startPoint x: 158, startPoint y: 102, endPoint x: 199, endPoint y: 119, distance: 44.1
click at [198, 118] on p "👉 To be able to use the code below, remember to make first serve your functions…" at bounding box center [292, 113] width 344 height 24
click at [199, 119] on p "👉 To be able to use the code below, remember to make first serve your functions…" at bounding box center [292, 113] width 344 height 24
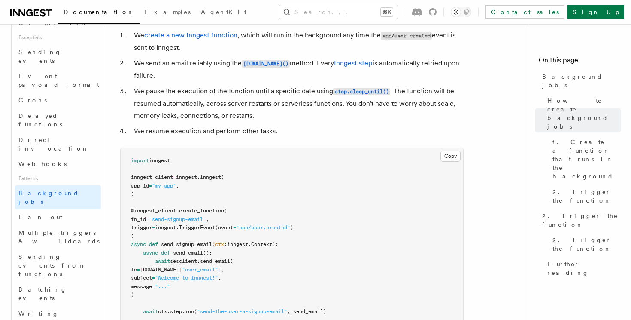
scroll to position [366, 0]
drag, startPoint x: 134, startPoint y: 64, endPoint x: 166, endPoint y: 79, distance: 34.6
click at [165, 79] on li "We send an email reliably using the step.run() method. Every Inngest step is au…" at bounding box center [297, 68] width 332 height 24
click at [166, 79] on li "We send an email reliably using the step.run() method. Every Inngest step is au…" at bounding box center [297, 68] width 332 height 24
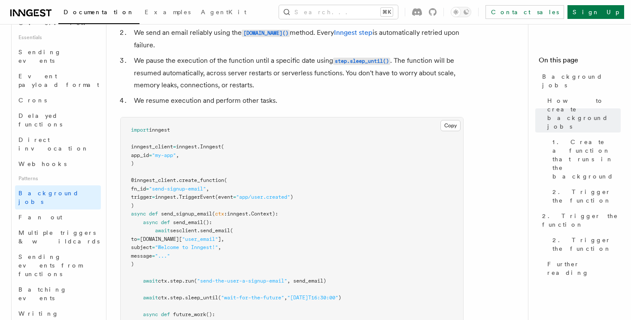
scroll to position [396, 0]
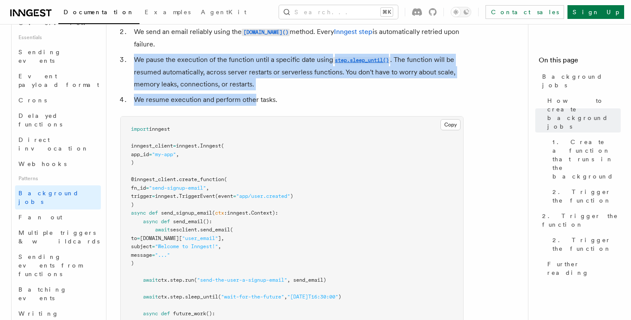
drag, startPoint x: 136, startPoint y: 61, endPoint x: 256, endPoint y: 99, distance: 126.1
click at [256, 99] on ol "We create a new Inngest function , which will run in the background any time th…" at bounding box center [292, 52] width 344 height 108
click at [256, 99] on li "We resume execution and perform other tasks." at bounding box center [297, 100] width 332 height 12
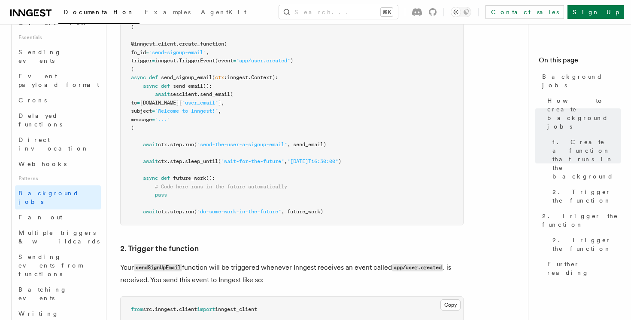
scroll to position [532, 0]
drag, startPoint x: 145, startPoint y: 85, endPoint x: 194, endPoint y: 105, distance: 52.2
click at [194, 105] on code "import inngest inngest_client = inngest . Inngest ( app_id = "my-app" , ) @inng…" at bounding box center [236, 102] width 210 height 224
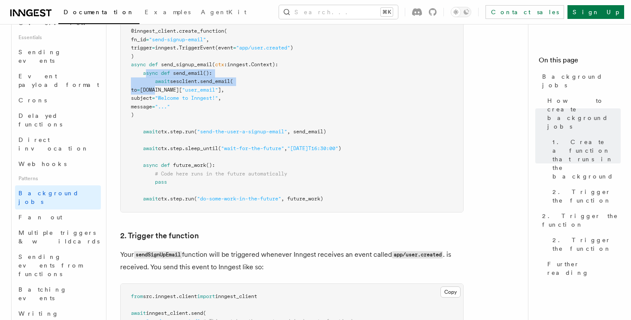
scroll to position [546, 0]
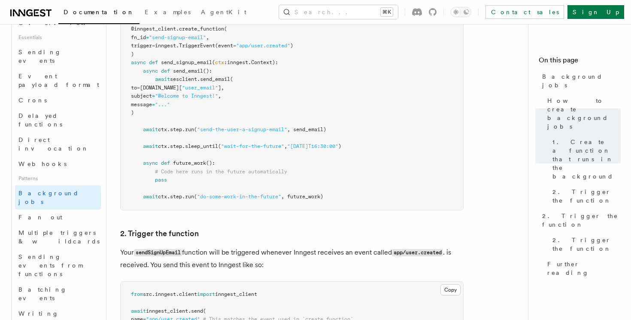
click at [203, 110] on pre "import inngest inngest_client = inngest . Inngest ( app_id = "my-app" , ) @inng…" at bounding box center [292, 88] width 343 height 244
drag, startPoint x: 165, startPoint y: 85, endPoint x: 202, endPoint y: 103, distance: 41.1
click at [202, 103] on code "import inngest inngest_client = inngest . Inngest ( app_id = "my-app" , ) @inng…" at bounding box center [236, 88] width 210 height 224
click at [170, 103] on span ""..."" at bounding box center [162, 104] width 15 height 6
drag, startPoint x: 156, startPoint y: 79, endPoint x: 225, endPoint y: 112, distance: 76.5
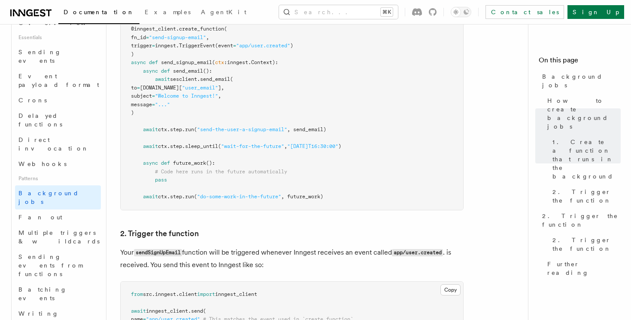
click at [225, 112] on pre "import inngest inngest_client = inngest . Inngest ( app_id = "my-app" , ) @inng…" at bounding box center [292, 88] width 343 height 244
click at [176, 76] on pre "import inngest inngest_client = inngest . Inngest ( app_id = "my-app" , ) @inng…" at bounding box center [292, 88] width 343 height 244
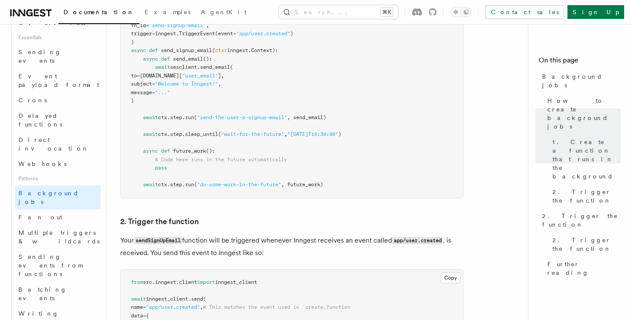
scroll to position [559, 0]
drag, startPoint x: 161, startPoint y: 118, endPoint x: 207, endPoint y: 119, distance: 46.4
click at [207, 119] on span "await ctx . step . run ( "send-the-user-a-signup-email" , send_email)" at bounding box center [228, 117] width 195 height 6
click at [207, 119] on span ""send-the-user-a-signup-email"" at bounding box center [242, 117] width 90 height 6
drag, startPoint x: 164, startPoint y: 137, endPoint x: 235, endPoint y: 138, distance: 71.7
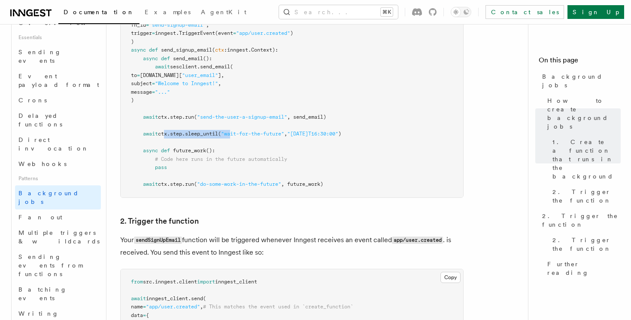
click at [235, 138] on pre "import inngest inngest_client = inngest . Inngest ( app_id = "my-app" , ) @inng…" at bounding box center [292, 76] width 343 height 244
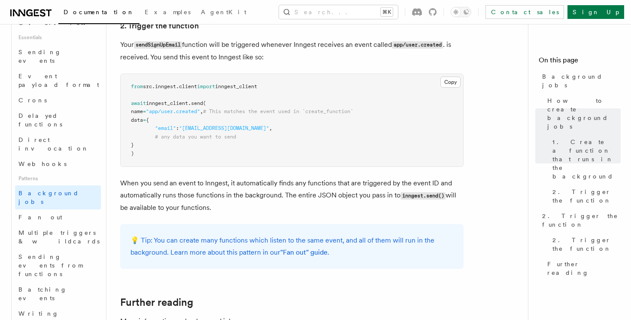
scroll to position [768, 0]
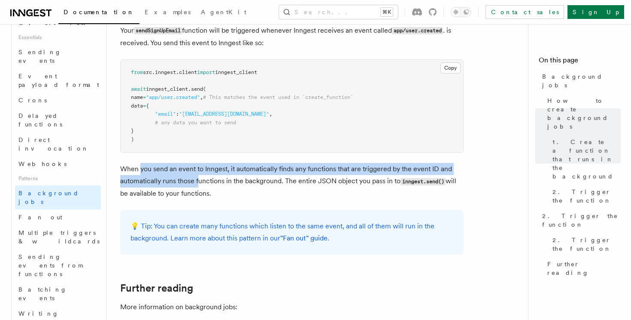
drag, startPoint x: 141, startPoint y: 166, endPoint x: 202, endPoint y: 183, distance: 63.4
click at [201, 183] on p "When you send an event to Inngest, it automatically finds any functions that ar…" at bounding box center [292, 181] width 344 height 37
click at [202, 183] on p "When you send an event to Inngest, it automatically finds any functions that ar…" at bounding box center [292, 181] width 344 height 37
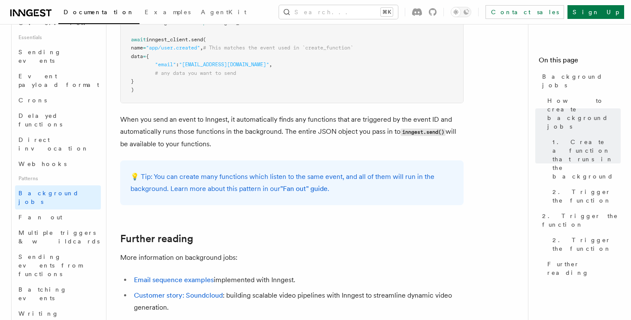
scroll to position [818, 0]
drag, startPoint x: 215, startPoint y: 140, endPoint x: 179, endPoint y: 133, distance: 36.8
click at [179, 132] on p "When you send an event to Inngest, it automatically finds any functions that ar…" at bounding box center [292, 131] width 344 height 37
click at [179, 133] on p "When you send an event to Inngest, it automatically finds any functions that ar…" at bounding box center [292, 131] width 344 height 37
drag, startPoint x: 179, startPoint y: 133, endPoint x: 200, endPoint y: 133, distance: 21.5
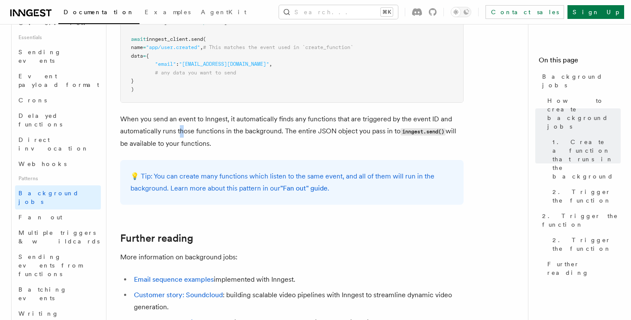
click at [185, 133] on p "When you send an event to Inngest, it automatically finds any functions that ar…" at bounding box center [292, 131] width 344 height 37
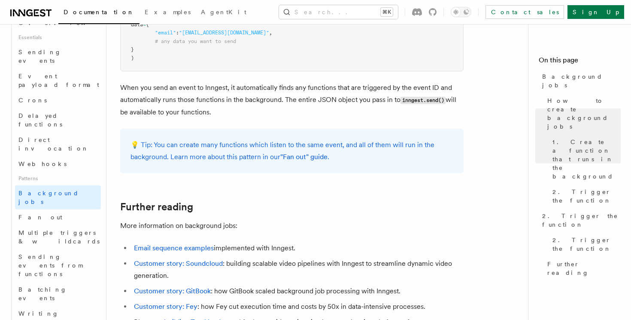
click at [217, 146] on p "💡 Tip: You can create many functions which listen to the same event, and all of…" at bounding box center [292, 151] width 323 height 24
drag, startPoint x: 168, startPoint y: 154, endPoint x: 261, endPoint y: 162, distance: 93.1
click at [261, 162] on p "💡 Tip: You can create many functions which listen to the same event, and all of…" at bounding box center [292, 151] width 323 height 24
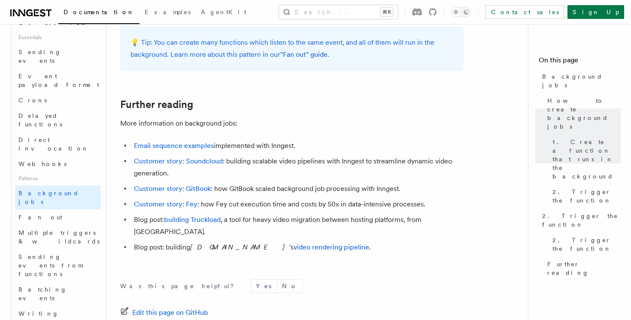
scroll to position [954, 0]
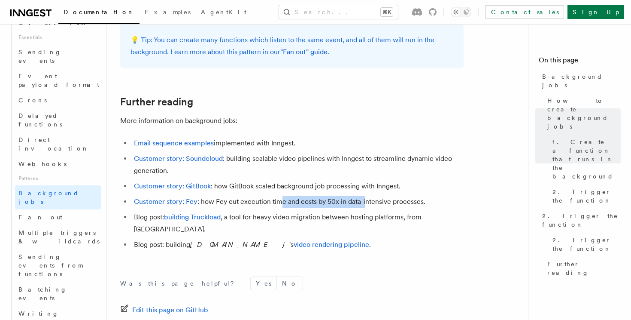
drag, startPoint x: 278, startPoint y: 205, endPoint x: 363, endPoint y: 200, distance: 85.2
click at [363, 200] on li "Customer story: Fey : how Fey cut execution time and costs by 50x in data-inten…" at bounding box center [297, 201] width 332 height 12
click at [364, 200] on li "Customer story: Fey : how Fey cut execution time and costs by 50x in data-inten…" at bounding box center [297, 201] width 332 height 12
click at [52, 209] on link "Fan out" at bounding box center [58, 216] width 86 height 15
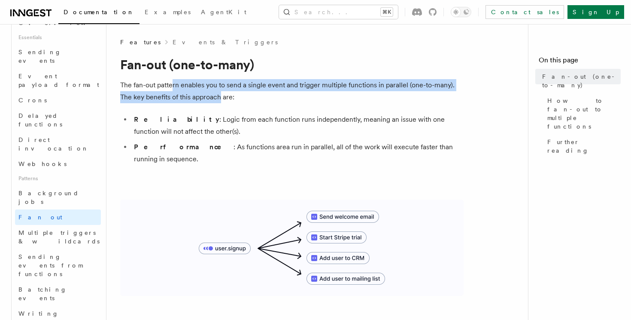
drag, startPoint x: 173, startPoint y: 81, endPoint x: 225, endPoint y: 94, distance: 53.5
click at [224, 93] on p "The fan-out pattern enables you to send a single event and trigger multiple fun…" at bounding box center [292, 91] width 344 height 24
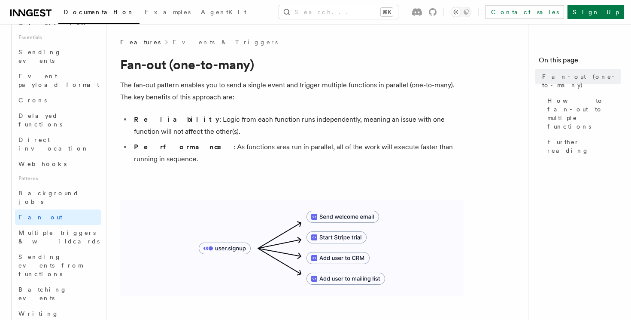
click at [225, 94] on p "The fan-out pattern enables you to send a single event and trigger multiple fun…" at bounding box center [292, 91] width 344 height 24
drag, startPoint x: 225, startPoint y: 94, endPoint x: 253, endPoint y: 94, distance: 28.4
click at [233, 94] on p "The fan-out pattern enables you to send a single event and trigger multiple fun…" at bounding box center [292, 91] width 344 height 24
click at [253, 94] on p "The fan-out pattern enables you to send a single event and trigger multiple fun…" at bounding box center [292, 91] width 344 height 24
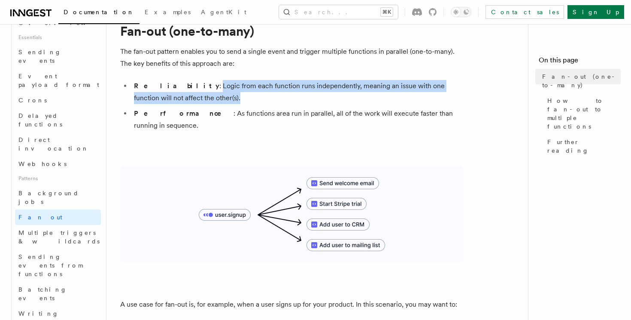
drag, startPoint x: 169, startPoint y: 86, endPoint x: 287, endPoint y: 94, distance: 118.8
click at [286, 94] on li "Reliability : Logic from each function runs independently, meaning an issue wit…" at bounding box center [297, 92] width 332 height 24
click at [287, 94] on li "Reliability : Logic from each function runs independently, meaning an issue wit…" at bounding box center [297, 92] width 332 height 24
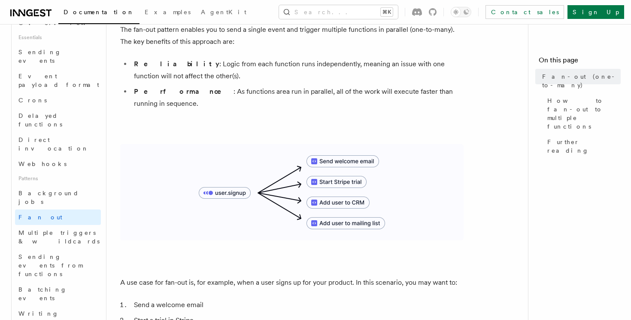
scroll to position [64, 0]
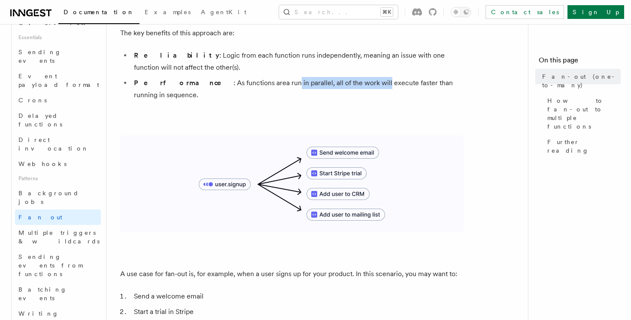
drag, startPoint x: 241, startPoint y: 80, endPoint x: 341, endPoint y: 80, distance: 99.2
click at [339, 80] on li "Performance : As functions area run in parallel, all of the work will execute f…" at bounding box center [297, 89] width 332 height 24
click at [341, 80] on li "Performance : As functions area run in parallel, all of the work will execute f…" at bounding box center [297, 89] width 332 height 24
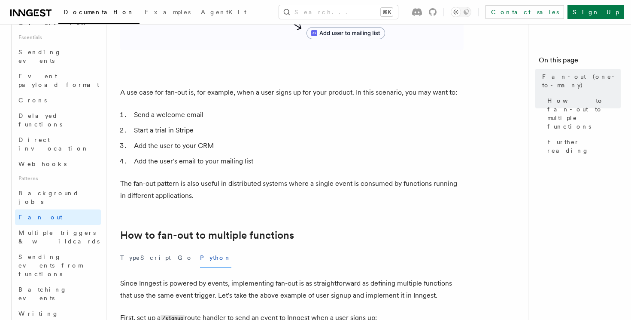
scroll to position [269, 0]
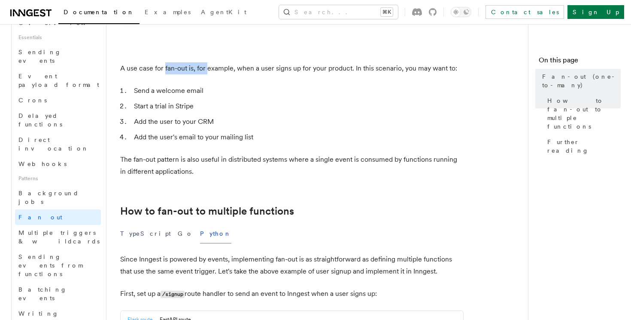
drag, startPoint x: 165, startPoint y: 56, endPoint x: 221, endPoint y: 61, distance: 56.0
click at [218, 62] on p "A use case for fan-out is, for example, when a user signs up for your product. …" at bounding box center [292, 68] width 344 height 12
click at [221, 62] on p "A use case for fan-out is, for example, when a user signs up for your product. …" at bounding box center [292, 68] width 344 height 12
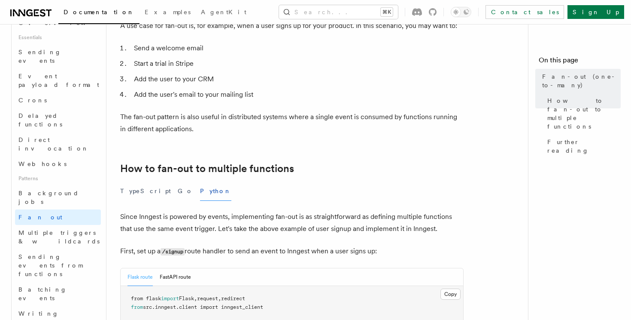
scroll to position [322, 0]
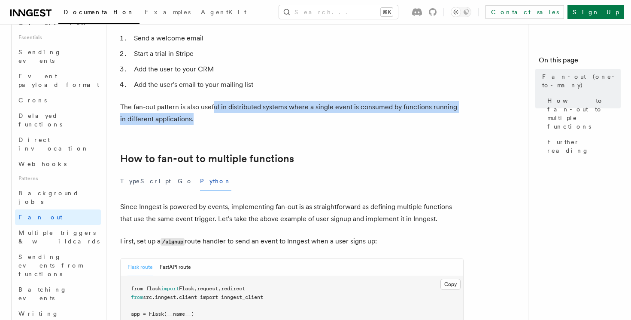
drag, startPoint x: 215, startPoint y: 98, endPoint x: 312, endPoint y: 102, distance: 97.1
click at [312, 102] on p "The fan-out pattern is also useful in distributed systems where a single event …" at bounding box center [292, 113] width 344 height 24
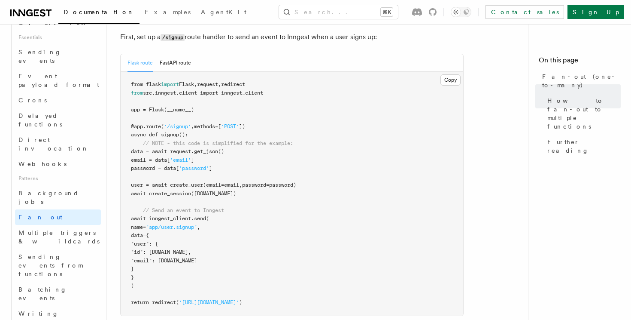
scroll to position [544, 0]
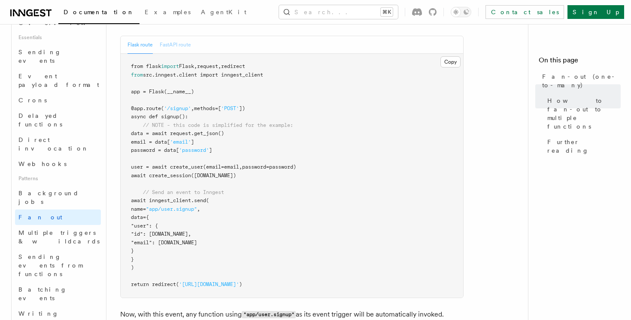
click at [181, 36] on button "FastAPI route" at bounding box center [175, 45] width 31 height 18
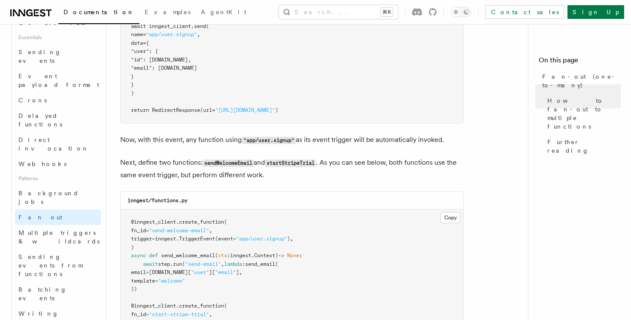
scroll to position [727, 0]
drag, startPoint x: 136, startPoint y: 126, endPoint x: 214, endPoint y: 126, distance: 78.6
click at [214, 133] on p "Now, with this event, any function using "app/user.signup" as its event trigger…" at bounding box center [292, 139] width 344 height 12
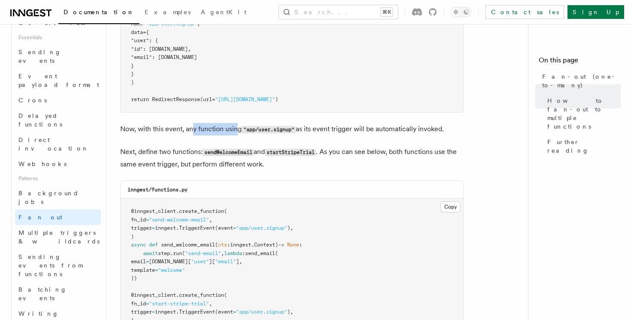
drag, startPoint x: 192, startPoint y: 119, endPoint x: 239, endPoint y: 120, distance: 47.2
click at [239, 123] on p "Now, with this event, any function using "app/user.signup" as its event trigger…" at bounding box center [292, 129] width 344 height 12
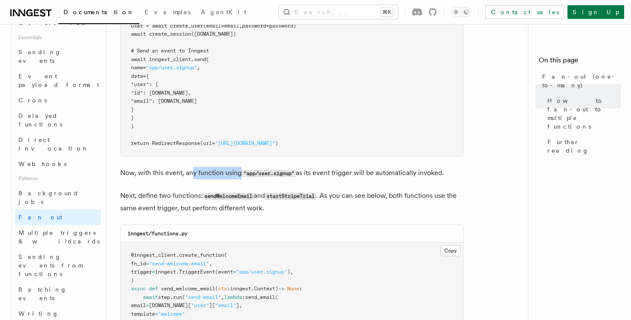
scroll to position [694, 0]
click at [170, 192] on p "Next, define two functions: sendWelcomeEmail and startStripeTrial . As you can …" at bounding box center [292, 201] width 344 height 24
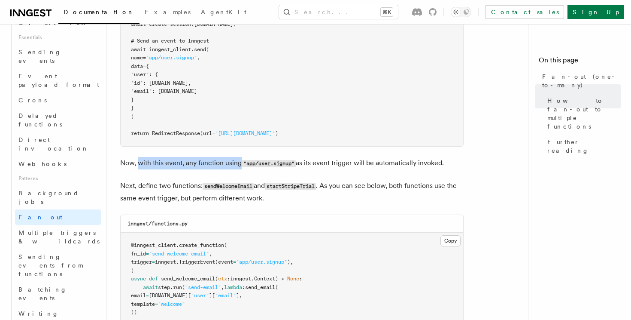
drag, startPoint x: 140, startPoint y: 149, endPoint x: 245, endPoint y: 155, distance: 105.0
click at [245, 157] on p "Now, with this event, any function using "app/user.signup" as its event trigger…" at bounding box center [292, 163] width 344 height 12
click at [245, 160] on code ""app/user.signup"" at bounding box center [269, 163] width 54 height 7
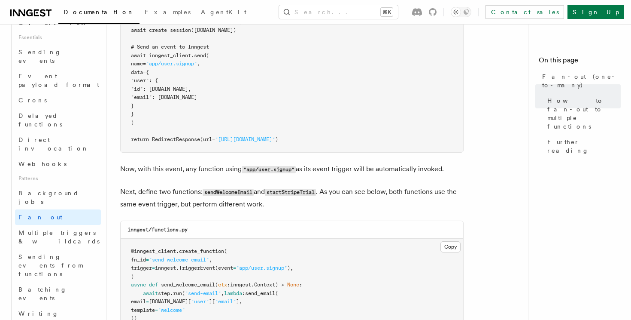
scroll to position [696, 0]
drag, startPoint x: 345, startPoint y: 154, endPoint x: 412, endPoint y: 171, distance: 69.1
click at [412, 171] on article "Features Events & Triggers Fan-out (one-to-many) The fan-out pattern enables yo…" at bounding box center [320, 134] width 401 height 1585
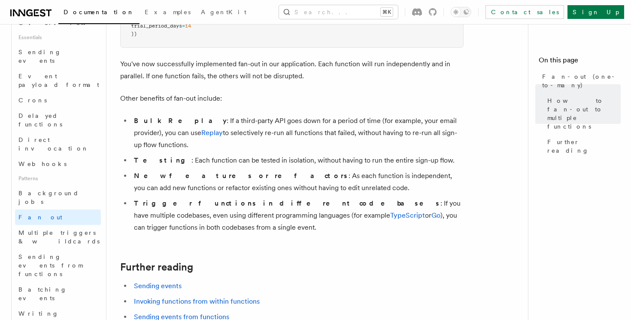
scroll to position [1136, 0]
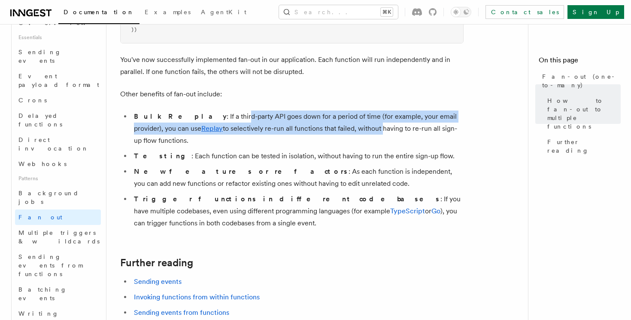
drag, startPoint x: 196, startPoint y: 104, endPoint x: 326, endPoint y: 114, distance: 131.0
click at [326, 114] on li "Bulk Replay : If a third-party API goes down for a period of time (for example,…" at bounding box center [297, 128] width 332 height 36
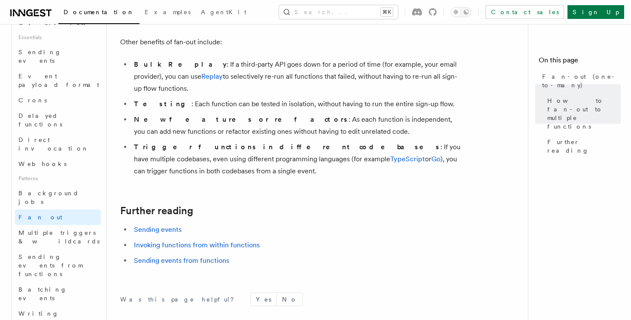
scroll to position [1196, 0]
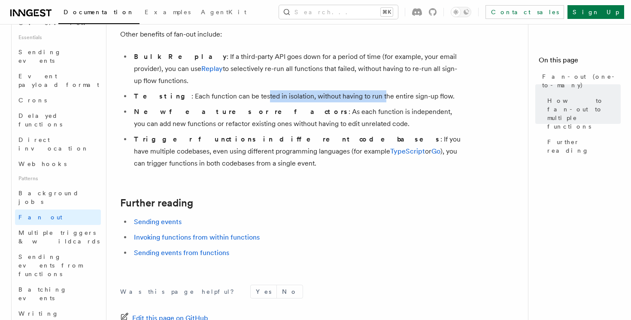
drag, startPoint x: 235, startPoint y: 77, endPoint x: 364, endPoint y: 77, distance: 128.9
click at [363, 90] on li "Testing : Each function can be tested in isolation, without having to run the e…" at bounding box center [297, 96] width 332 height 12
click at [364, 90] on li "Testing : Each function can be tested in isolation, without having to run the e…" at bounding box center [297, 96] width 332 height 12
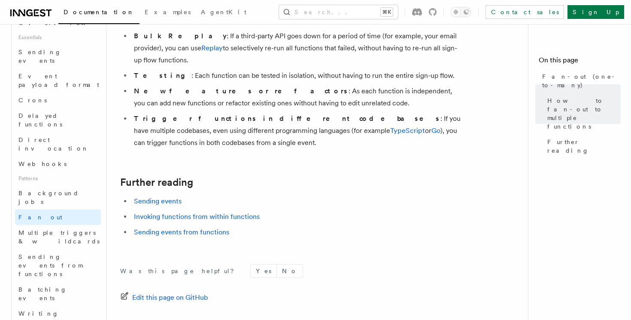
scroll to position [1222, 0]
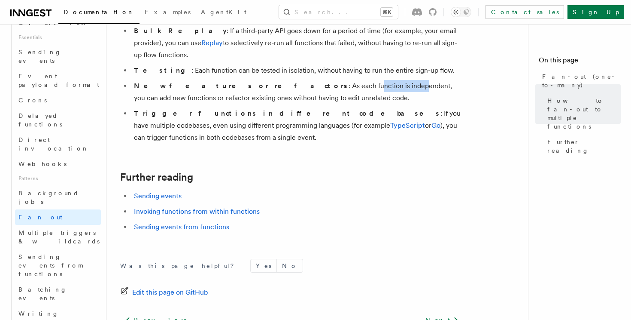
drag, startPoint x: 249, startPoint y: 65, endPoint x: 293, endPoint y: 65, distance: 44.2
click at [293, 80] on li "New features or refactors : As each function is independent, you can add new fu…" at bounding box center [297, 92] width 332 height 24
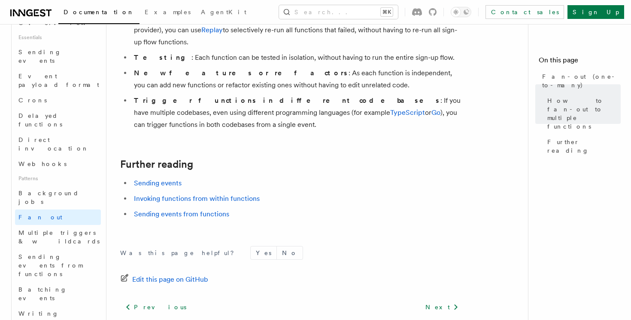
scroll to position [1236, 0]
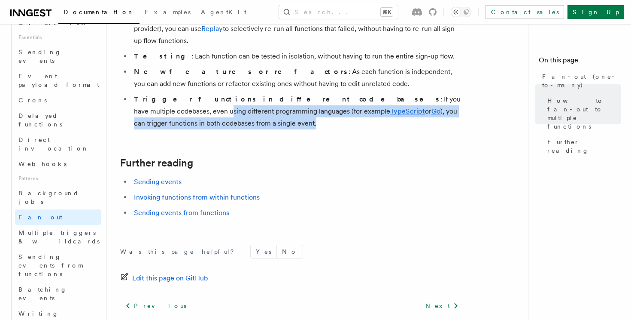
drag, startPoint x: 457, startPoint y: 87, endPoint x: 380, endPoint y: 79, distance: 77.8
click at [379, 93] on li "Trigger functions in different codebases : If you have multiple codebases, even…" at bounding box center [297, 111] width 332 height 36
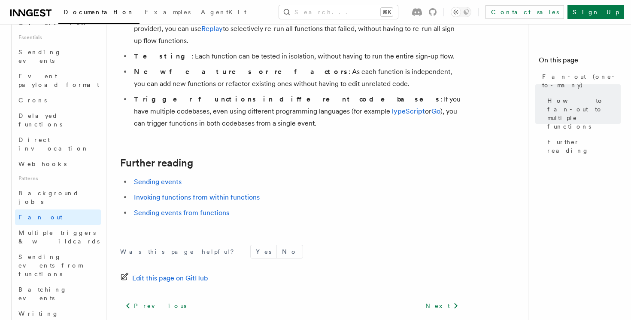
scroll to position [1268, 0]
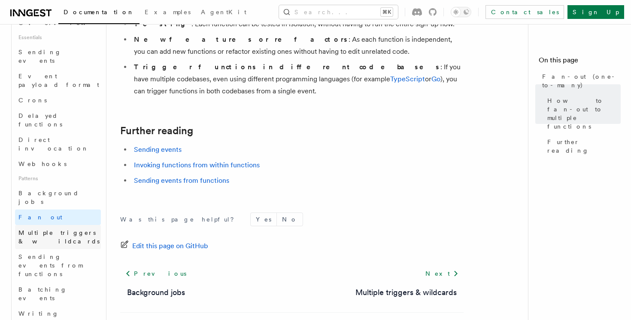
click at [85, 229] on span "Multiple triggers & wildcards" at bounding box center [58, 236] width 81 height 15
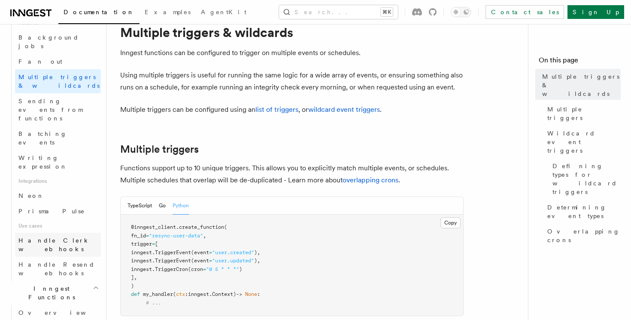
scroll to position [484, 0]
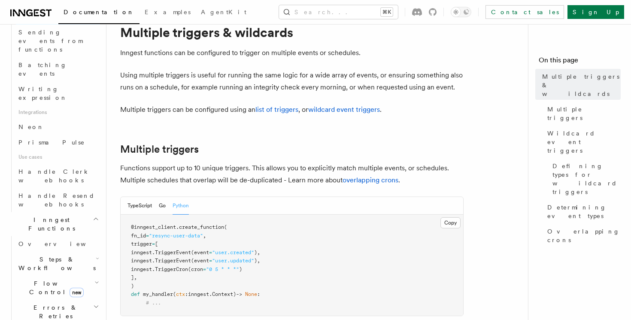
click at [95, 279] on icon "button" at bounding box center [96, 282] width 5 height 7
click at [97, 281] on icon "button" at bounding box center [96, 282] width 3 height 2
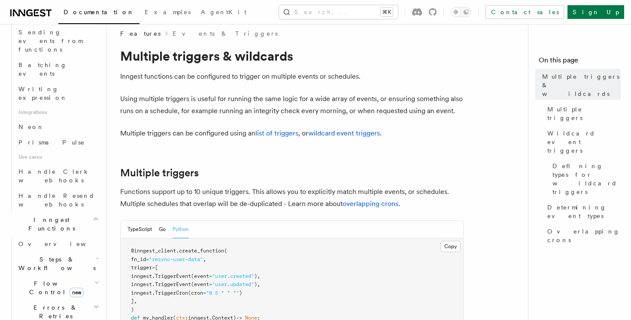
scroll to position [2, 0]
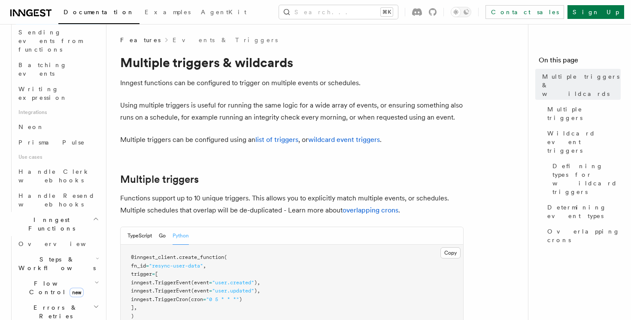
click at [97, 279] on icon "button" at bounding box center [96, 282] width 5 height 7
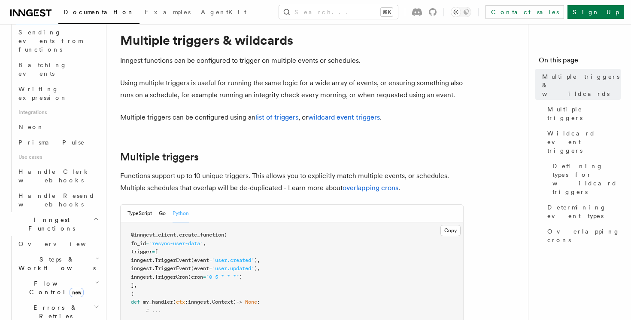
scroll to position [0, 0]
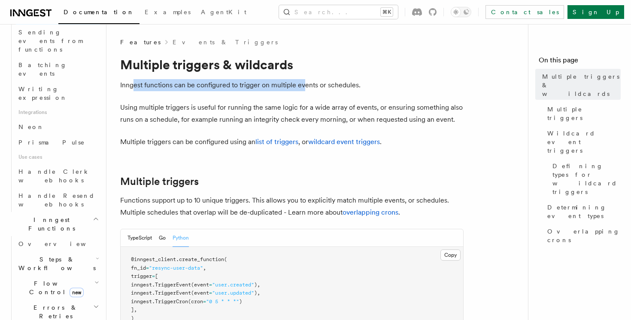
drag, startPoint x: 134, startPoint y: 90, endPoint x: 325, endPoint y: 91, distance: 191.1
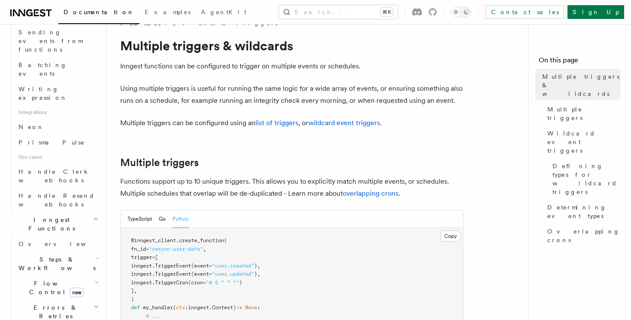
scroll to position [21, 0]
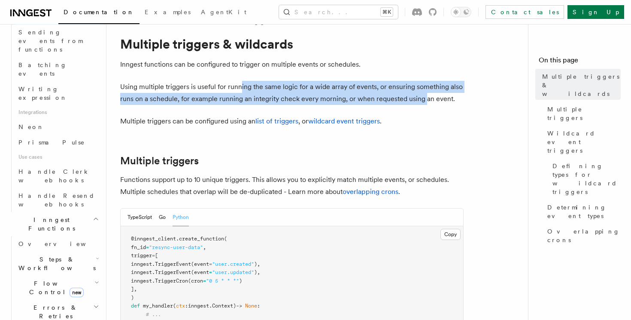
drag, startPoint x: 239, startPoint y: 84, endPoint x: 422, endPoint y: 96, distance: 183.8
click at [422, 96] on p "Using multiple triggers is useful for running the same logic for a wide array o…" at bounding box center [292, 93] width 344 height 24
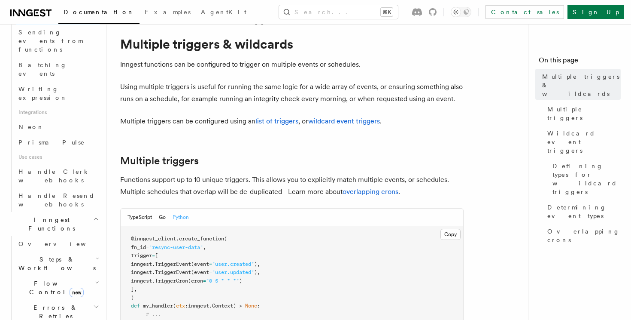
scroll to position [30, 0]
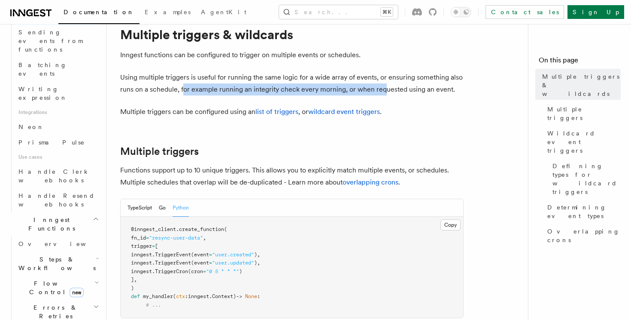
drag, startPoint x: 182, startPoint y: 89, endPoint x: 388, endPoint y: 92, distance: 206.2
click at [388, 93] on p "Using multiple triggers is useful for running the same logic for a wide array o…" at bounding box center [292, 83] width 344 height 24
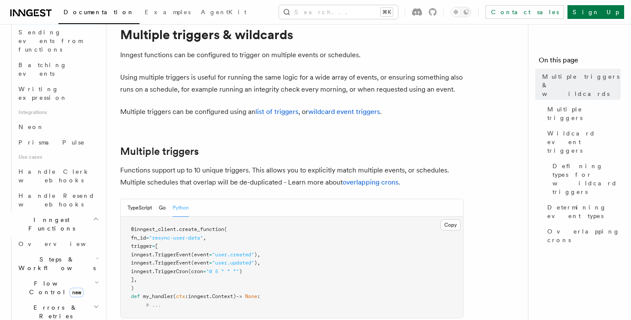
click at [388, 92] on p "Using multiple triggers is useful for running the same logic for a wide array o…" at bounding box center [292, 83] width 344 height 24
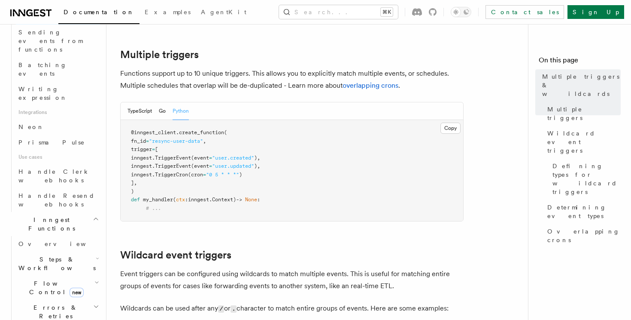
scroll to position [151, 0]
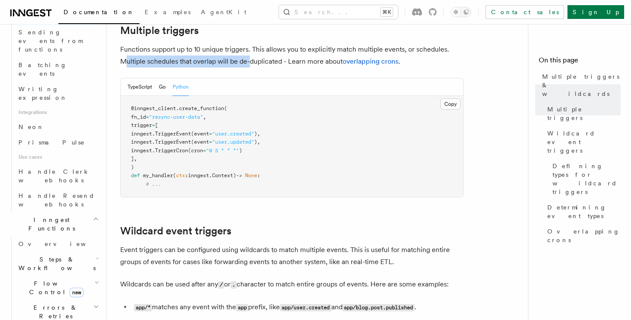
drag, startPoint x: 127, startPoint y: 58, endPoint x: 254, endPoint y: 59, distance: 127.6
click at [254, 59] on p "Functions support up to 10 unique triggers. This allows you to explicitly match…" at bounding box center [292, 55] width 344 height 24
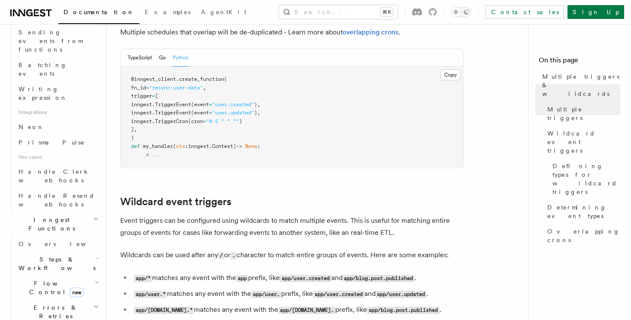
scroll to position [182, 0]
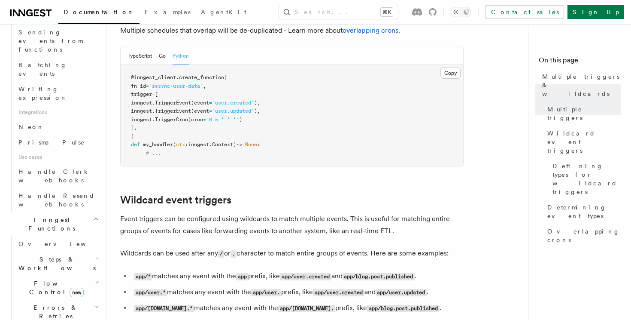
click at [133, 79] on span "@inngest_client" at bounding box center [153, 77] width 45 height 6
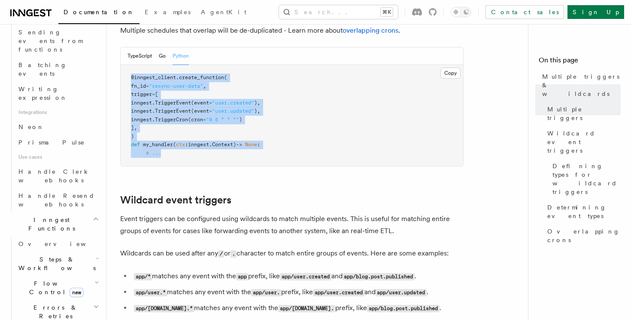
drag, startPoint x: 128, startPoint y: 76, endPoint x: 178, endPoint y: 152, distance: 90.8
click at [178, 152] on pre "@inngest_client . create_function ( fn_id = "resync-user-data" , trigger = [ in…" at bounding box center [292, 115] width 343 height 101
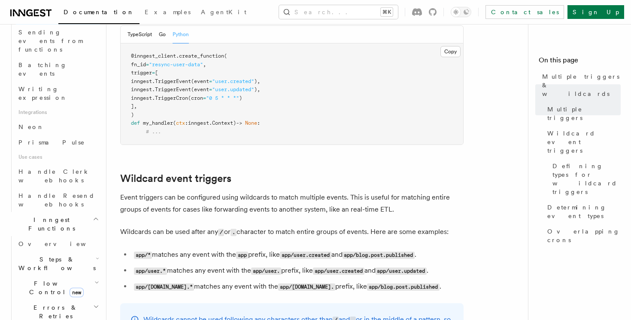
scroll to position [201, 0]
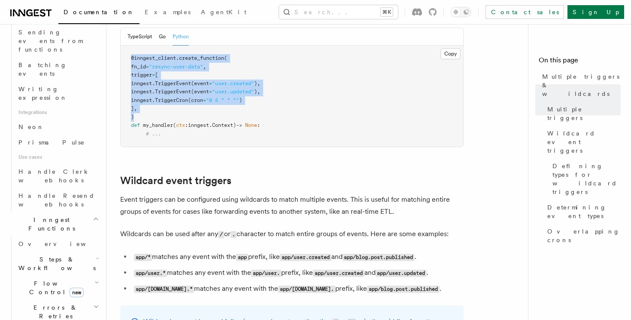
drag, startPoint x: 131, startPoint y: 58, endPoint x: 156, endPoint y: 121, distance: 68.4
click at [156, 121] on pre "@inngest_client . create_function ( fn_id = "resync-user-data" , trigger = [ in…" at bounding box center [292, 96] width 343 height 101
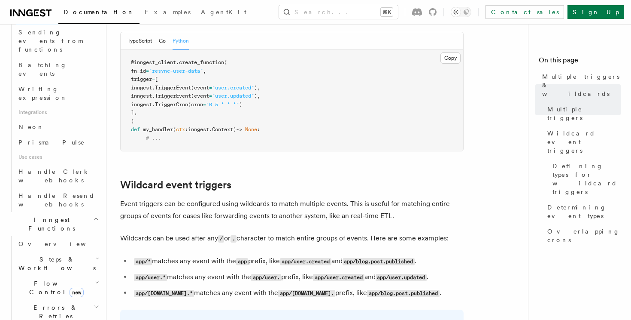
scroll to position [194, 0]
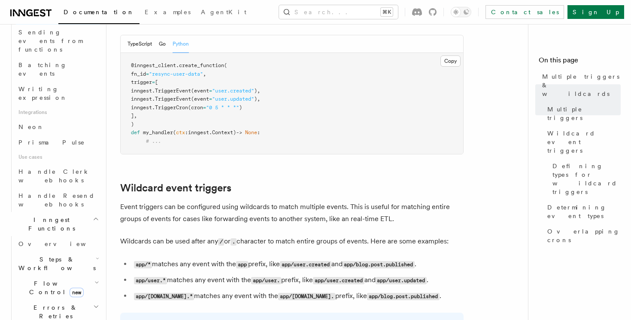
click at [130, 63] on pre "@inngest_client . create_function ( fn_id = "resync-user-data" , trigger = [ in…" at bounding box center [292, 103] width 343 height 101
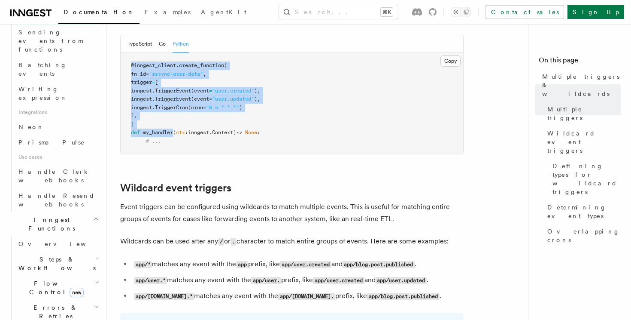
drag, startPoint x: 130, startPoint y: 63, endPoint x: 166, endPoint y: 135, distance: 80.7
click at [166, 135] on pre "@inngest_client . create_function ( fn_id = "resync-user-data" , trigger = [ in…" at bounding box center [292, 103] width 343 height 101
click at [166, 135] on span "my_handler" at bounding box center [158, 132] width 30 height 6
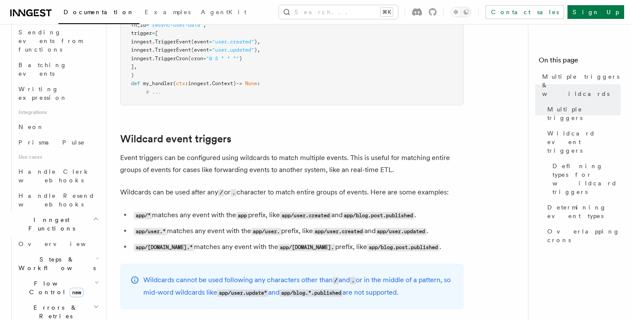
click at [204, 87] on pre "@inngest_client . create_function ( fn_id = "resync-user-data" , trigger = [ in…" at bounding box center [292, 54] width 343 height 101
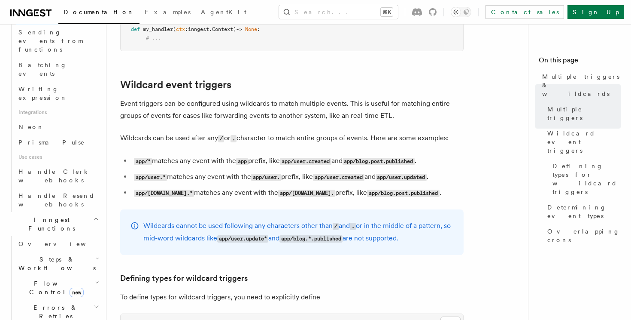
scroll to position [311, 0]
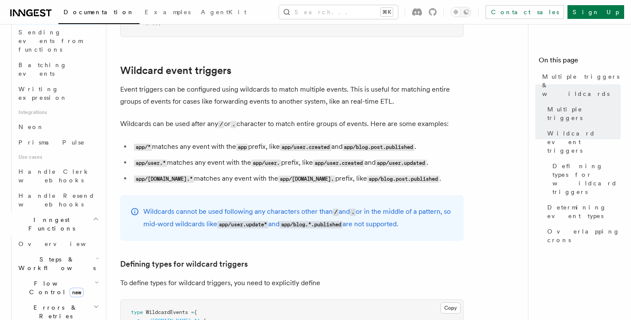
drag, startPoint x: 155, startPoint y: 92, endPoint x: 325, endPoint y: 92, distance: 170.5
click at [174, 92] on p "Event triggers can be configured using wildcards to match multiple events. This…" at bounding box center [292, 95] width 344 height 24
click at [382, 101] on p "Event triggers can be configured using wildcards to match multiple events. This…" at bounding box center [292, 95] width 344 height 24
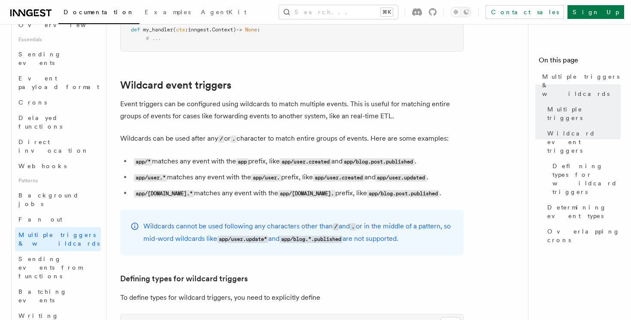
scroll to position [309, 0]
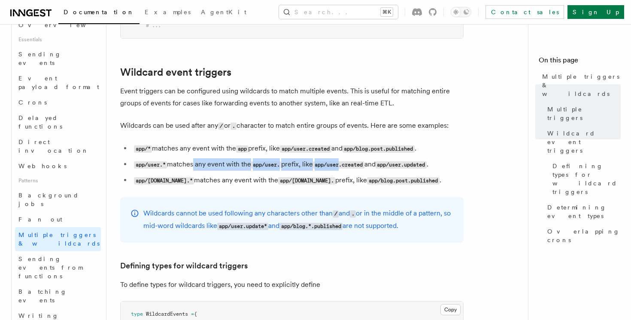
drag, startPoint x: 191, startPoint y: 167, endPoint x: 346, endPoint y: 161, distance: 155.6
click at [346, 161] on li "app/user.* matches any event with the app/user. prefix, like app/user.created a…" at bounding box center [297, 164] width 332 height 12
click at [346, 161] on code "app/user.created" at bounding box center [338, 164] width 51 height 7
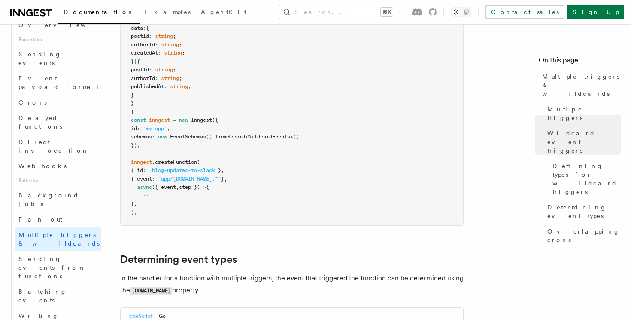
scroll to position [621, 0]
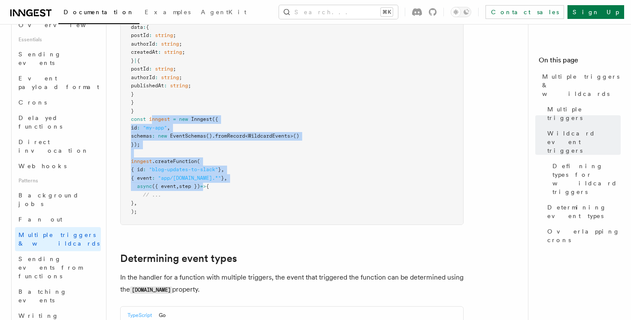
drag, startPoint x: 153, startPoint y: 120, endPoint x: 218, endPoint y: 193, distance: 97.9
click at [217, 192] on pre "type WildcardEvents = { "app/blog.post.*" : { name : "app/blog.post.created" | …" at bounding box center [292, 106] width 343 height 235
click at [218, 193] on pre "type WildcardEvents = { "app/blog.post.*" : { name : "app/blog.post.created" | …" at bounding box center [292, 106] width 343 height 235
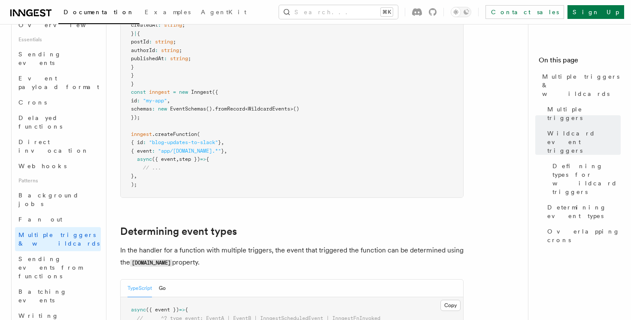
scroll to position [651, 0]
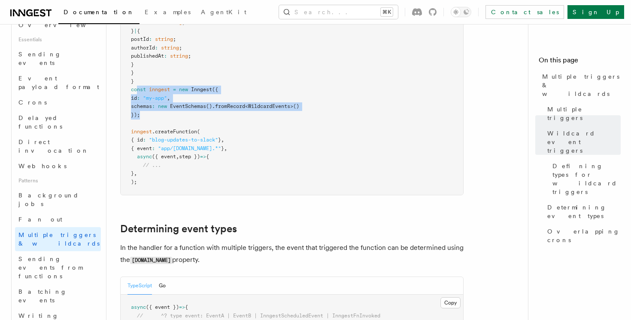
drag, startPoint x: 136, startPoint y: 92, endPoint x: 175, endPoint y: 122, distance: 49.1
click at [175, 122] on pre "type WildcardEvents = { "app/blog.post.*" : { name : "app/blog.post.created" | …" at bounding box center [292, 77] width 343 height 235
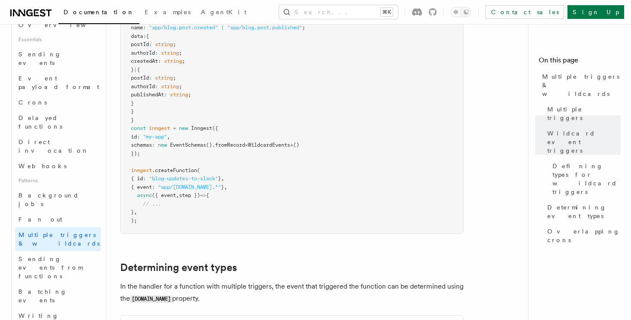
scroll to position [608, 0]
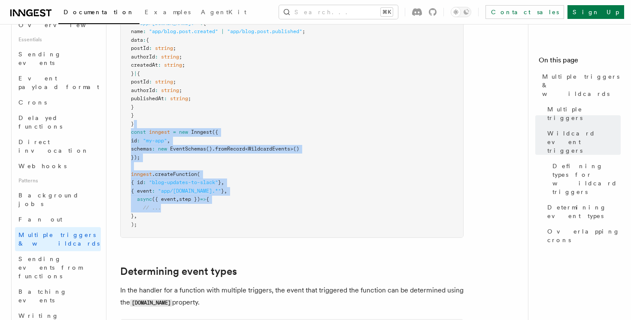
drag, startPoint x: 134, startPoint y: 122, endPoint x: 219, endPoint y: 250, distance: 153.6
click at [219, 245] on article "Features Events & Triggers Multiple triggers & wildcards Inngest functions can …" at bounding box center [320, 83] width 401 height 1307
click at [219, 250] on article "Features Events & Triggers Multiple triggers & wildcards Inngest functions can …" at bounding box center [320, 83] width 401 height 1307
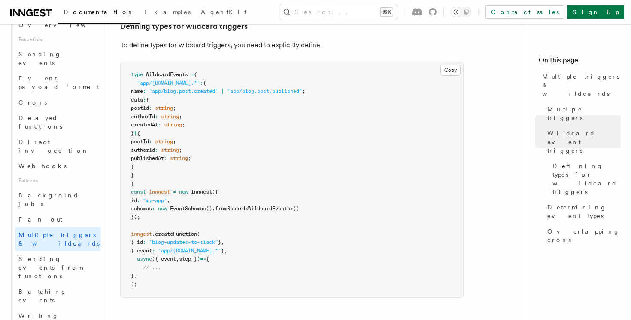
scroll to position [542, 0]
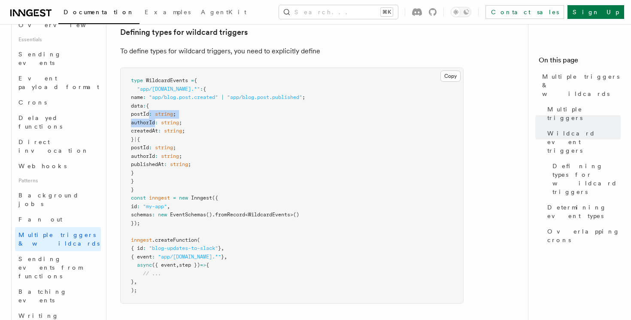
drag, startPoint x: 149, startPoint y: 116, endPoint x: 173, endPoint y: 174, distance: 62.8
click at [160, 135] on code "type WildcardEvents = { "app/blog.post.*" : { name : "app/blog.post.created" | …" at bounding box center [218, 185] width 174 height 216
click at [173, 176] on pre "type WildcardEvents = { "app/blog.post.*" : { name : "app/blog.post.created" | …" at bounding box center [292, 185] width 343 height 235
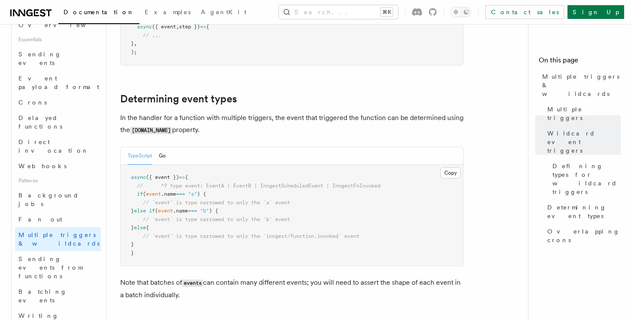
scroll to position [783, 0]
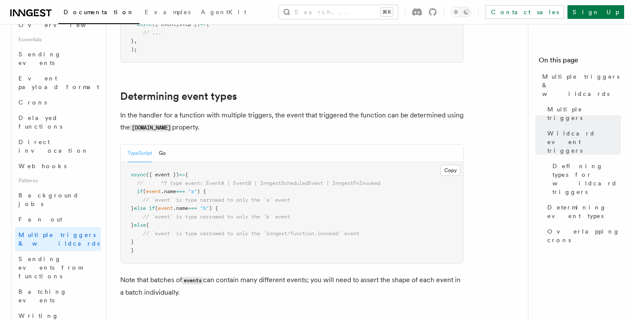
drag, startPoint x: 153, startPoint y: 114, endPoint x: 222, endPoint y: 125, distance: 70.5
click at [222, 125] on p "In the handler for a function with multiple triggers, the event that triggered …" at bounding box center [292, 121] width 344 height 24
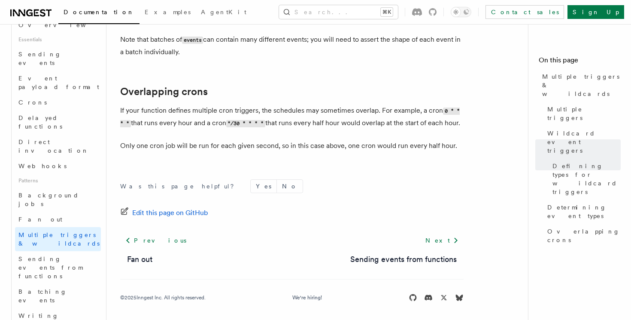
scroll to position [1040, 0]
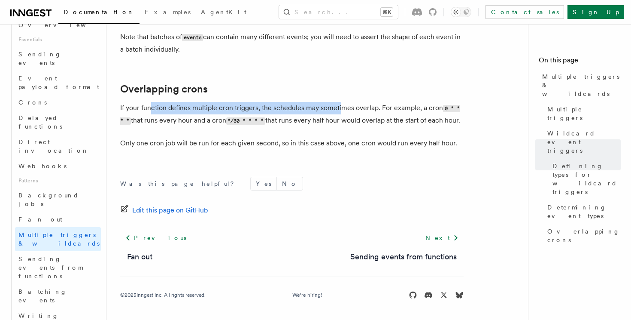
drag, startPoint x: 152, startPoint y: 96, endPoint x: 350, endPoint y: 93, distance: 198.0
click at [349, 102] on p "If your function defines multiple cron triggers, the schedules may sometimes ov…" at bounding box center [292, 114] width 344 height 25
click at [350, 102] on p "If your function defines multiple cron triggers, the schedules may sometimes ov…" at bounding box center [292, 114] width 344 height 25
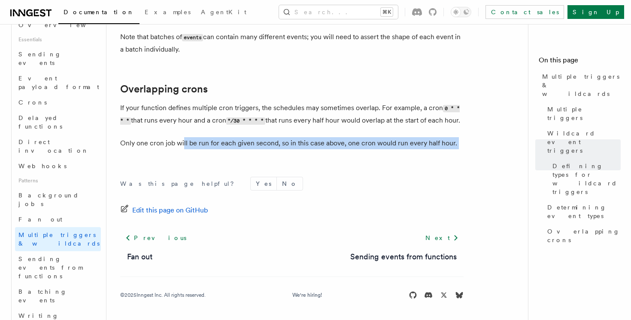
drag, startPoint x: 183, startPoint y: 143, endPoint x: 334, endPoint y: 151, distance: 150.9
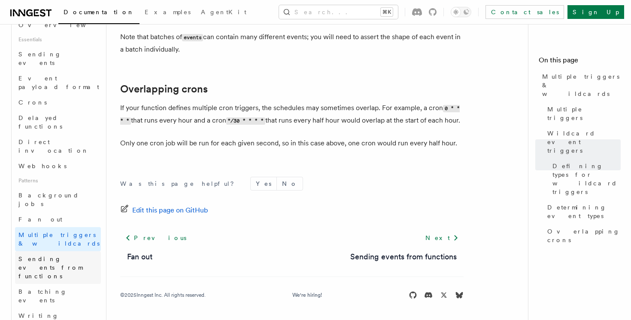
click at [67, 255] on span "Sending events from functions" at bounding box center [50, 267] width 64 height 24
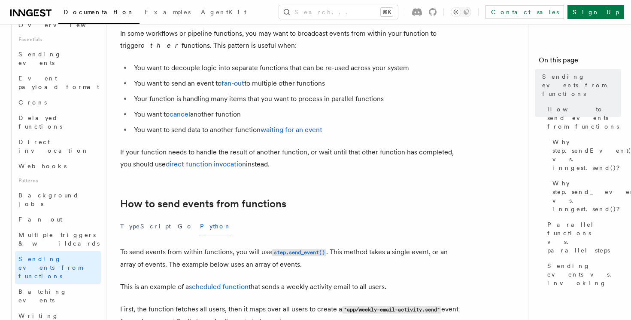
scroll to position [66, 0]
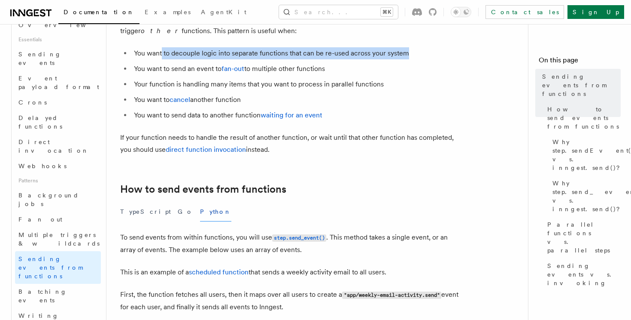
drag, startPoint x: 161, startPoint y: 53, endPoint x: 423, endPoint y: 53, distance: 261.6
click at [423, 53] on li "You want to decouple logic into separate functions that can be re-used across y…" at bounding box center [297, 53] width 332 height 12
click at [423, 50] on li "You want to decouple logic into separate functions that can be re-used across y…" at bounding box center [297, 53] width 332 height 12
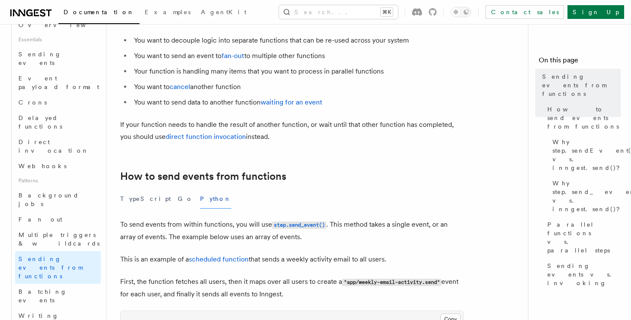
scroll to position [117, 0]
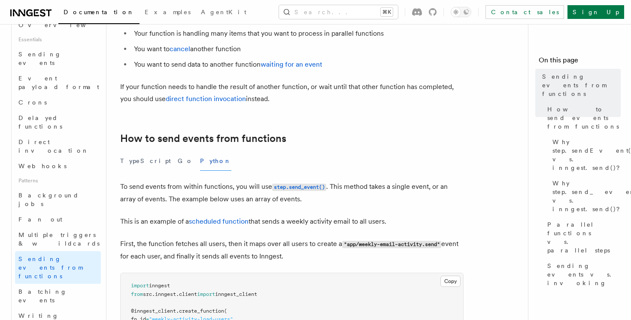
drag, startPoint x: 170, startPoint y: 88, endPoint x: 280, endPoint y: 99, distance: 110.9
click at [280, 99] on p "If your function needs to handle the result of another function, or wait until …" at bounding box center [292, 93] width 344 height 24
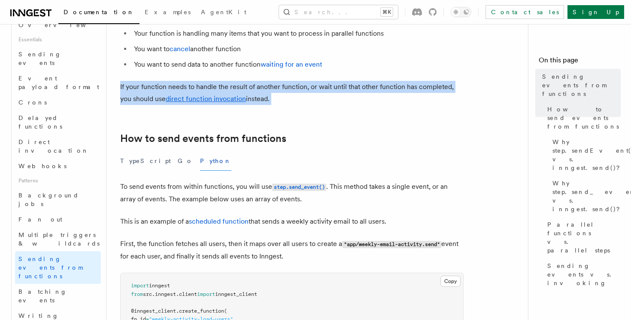
drag, startPoint x: 280, startPoint y: 99, endPoint x: 118, endPoint y: 85, distance: 163.0
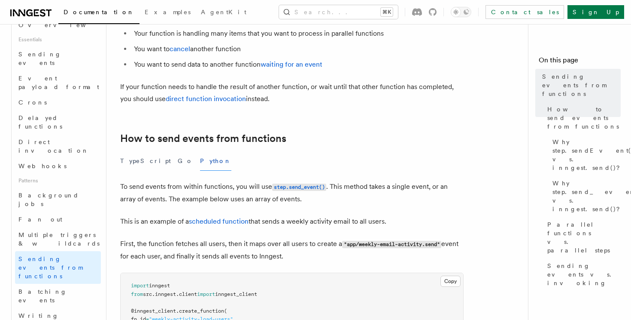
drag, startPoint x: 121, startPoint y: 85, endPoint x: 305, endPoint y: 101, distance: 184.1
click at [305, 101] on p "If your function needs to handle the result of another function, or wait until …" at bounding box center [292, 93] width 344 height 24
drag, startPoint x: 325, startPoint y: 85, endPoint x: 375, endPoint y: 101, distance: 52.2
click at [374, 101] on p "If your function needs to handle the result of another function, or wait until …" at bounding box center [292, 93] width 344 height 24
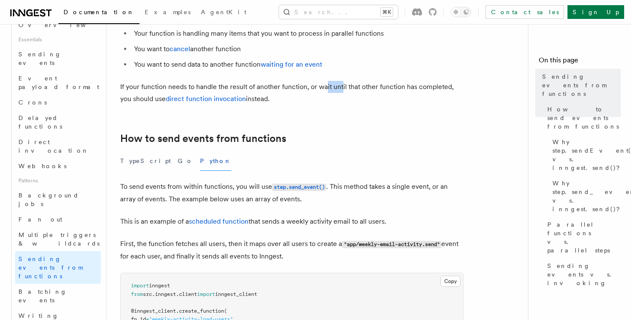
click at [375, 101] on p "If your function needs to handle the result of another function, or wait until …" at bounding box center [292, 93] width 344 height 24
drag, startPoint x: 309, startPoint y: 88, endPoint x: 430, endPoint y: 89, distance: 120.3
click at [430, 89] on p "If your function needs to handle the result of another function, or wait until …" at bounding box center [292, 93] width 344 height 24
drag, startPoint x: 289, startPoint y: 89, endPoint x: 359, endPoint y: 97, distance: 70.4
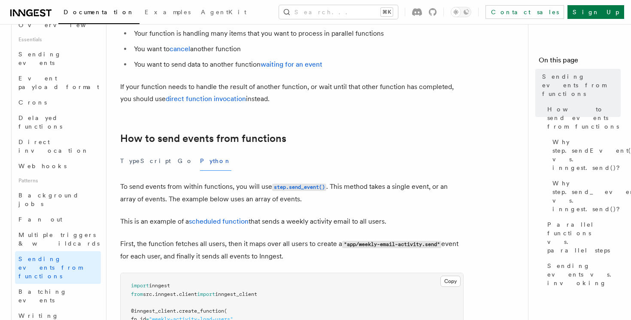
click at [359, 97] on p "If your function needs to handle the result of another function, or wait until …" at bounding box center [292, 93] width 344 height 24
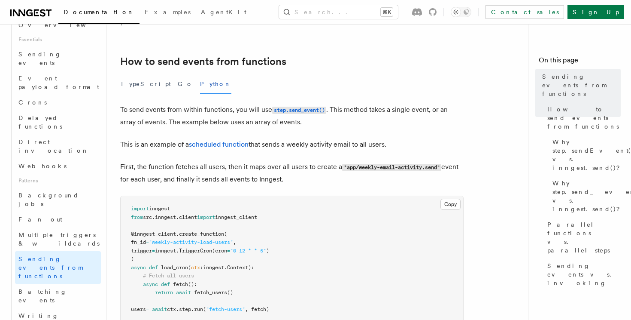
scroll to position [198, 0]
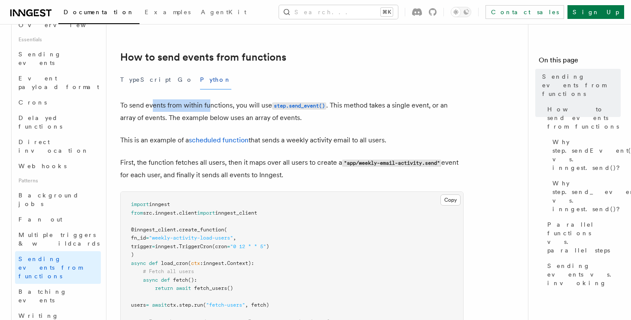
drag, startPoint x: 151, startPoint y: 106, endPoint x: 218, endPoint y: 107, distance: 67.0
click at [218, 107] on p "To send events from within functions, you will use step.send_event() . This met…" at bounding box center [292, 111] width 344 height 24
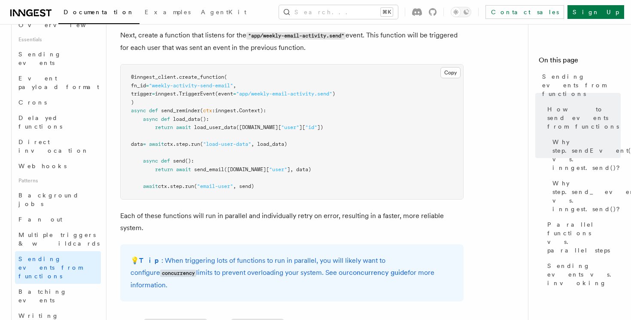
scroll to position [680, 0]
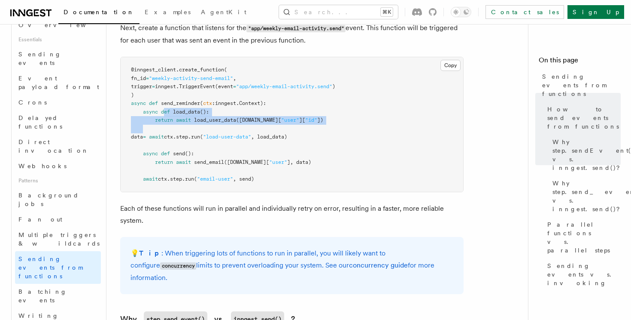
drag, startPoint x: 166, startPoint y: 110, endPoint x: 217, endPoint y: 125, distance: 53.4
click at [217, 125] on pre "@inngest_client . create_function ( fn_id = "weekly-activity-send-email" , trig…" at bounding box center [292, 124] width 343 height 134
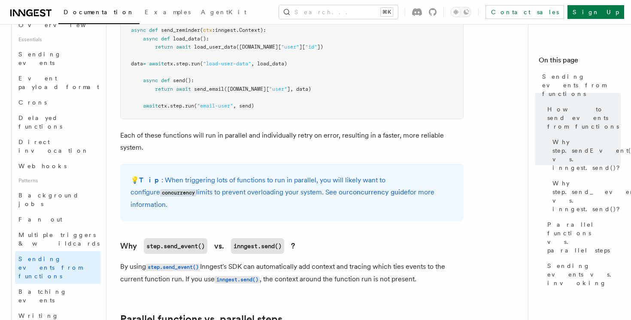
scroll to position [759, 0]
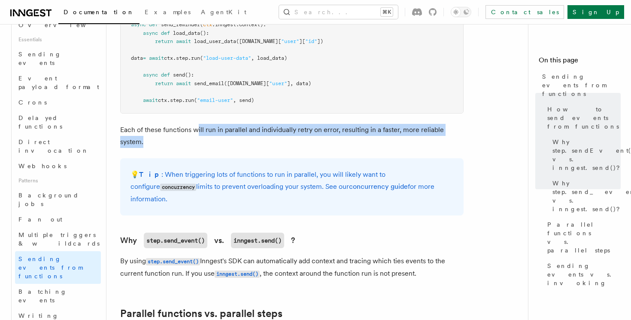
drag, startPoint x: 198, startPoint y: 132, endPoint x: 230, endPoint y: 147, distance: 35.5
click at [231, 147] on p "Each of these functions will run in parallel and individually retry on error, r…" at bounding box center [292, 136] width 344 height 24
click at [230, 147] on p "Each of these functions will run in parallel and individually retry on error, r…" at bounding box center [292, 136] width 344 height 24
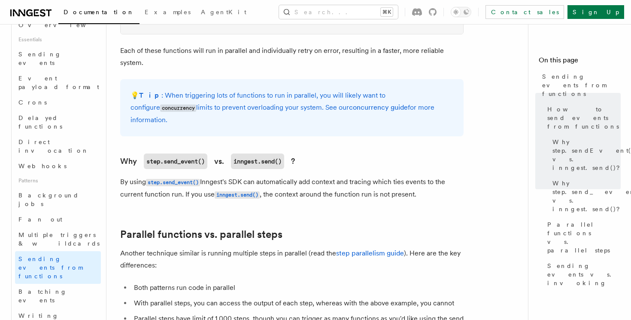
scroll to position [846, 0]
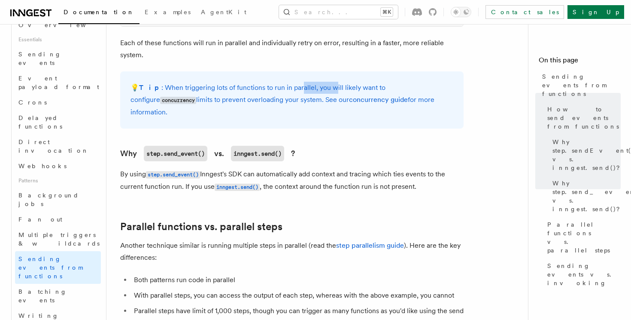
drag, startPoint x: 290, startPoint y: 86, endPoint x: 328, endPoint y: 91, distance: 38.1
click at [327, 90] on p "💡 Tip : When triggering lots of functions to run in parallel, you will likely w…" at bounding box center [292, 100] width 323 height 37
click at [328, 91] on p "💡 Tip : When triggering lots of functions to run in parallel, you will likely w…" at bounding box center [292, 100] width 323 height 37
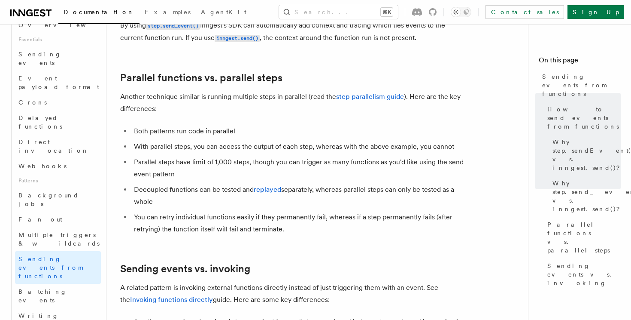
scroll to position [1006, 0]
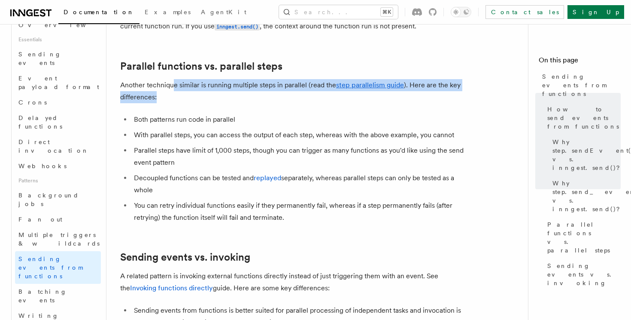
drag, startPoint x: 171, startPoint y: 73, endPoint x: 203, endPoint y: 85, distance: 33.8
click at [203, 85] on p "Another technique similar is running multiple steps in parallel (read the step …" at bounding box center [292, 91] width 344 height 24
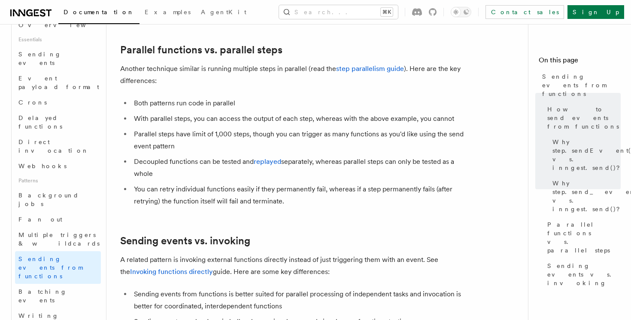
scroll to position [1034, 0]
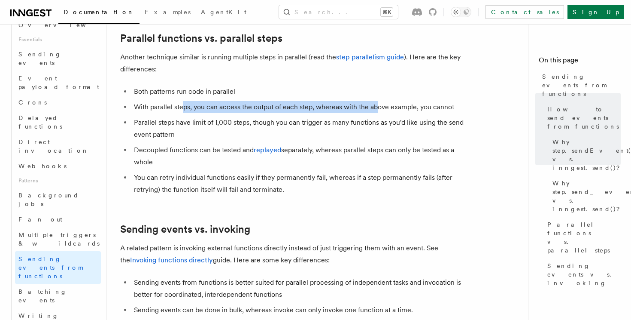
drag, startPoint x: 183, startPoint y: 96, endPoint x: 378, endPoint y: 94, distance: 195.4
click at [378, 101] on li "With parallel steps, you can access the output of each step, whereas with the a…" at bounding box center [297, 107] width 332 height 12
drag, startPoint x: 286, startPoint y: 94, endPoint x: 377, endPoint y: 97, distance: 91.1
click at [375, 101] on li "With parallel steps, you can access the output of each step, whereas with the a…" at bounding box center [297, 107] width 332 height 12
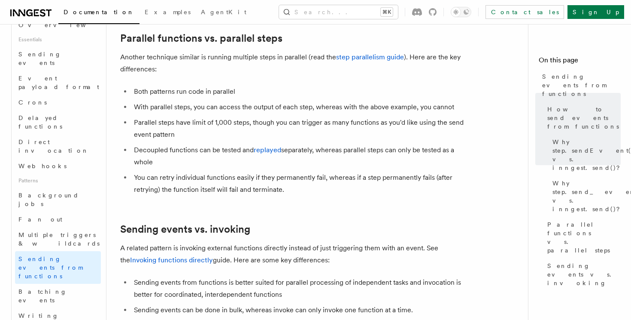
click at [377, 101] on li "With parallel steps, you can access the output of each step, whereas with the a…" at bounding box center [297, 107] width 332 height 12
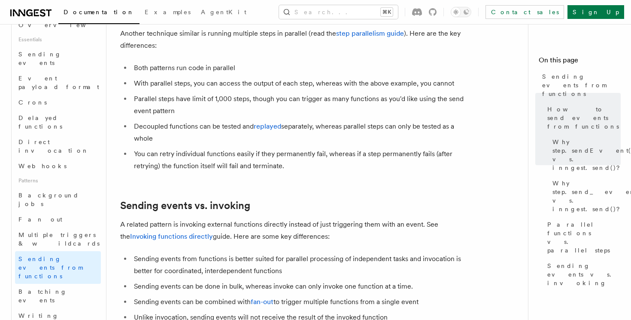
scroll to position [1057, 0]
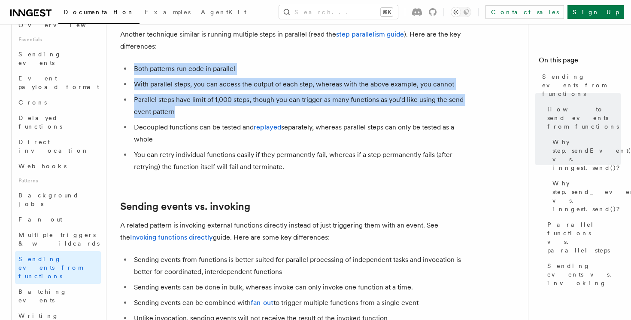
drag, startPoint x: 184, startPoint y: 97, endPoint x: 134, endPoint y: 53, distance: 67.2
click at [134, 63] on ul "Both patterns run code in parallel With parallel steps, you can access the outp…" at bounding box center [292, 118] width 344 height 110
click at [134, 63] on li "Both patterns run code in parallel" at bounding box center [297, 69] width 332 height 12
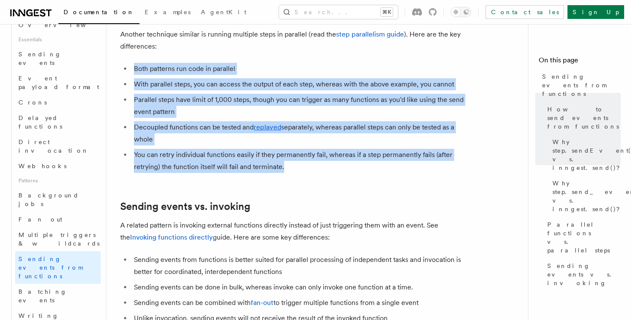
drag, startPoint x: 134, startPoint y: 53, endPoint x: 307, endPoint y: 161, distance: 204.7
click at [307, 161] on ul "Both patterns run code in parallel With parallel steps, you can access the outp…" at bounding box center [292, 118] width 344 height 110
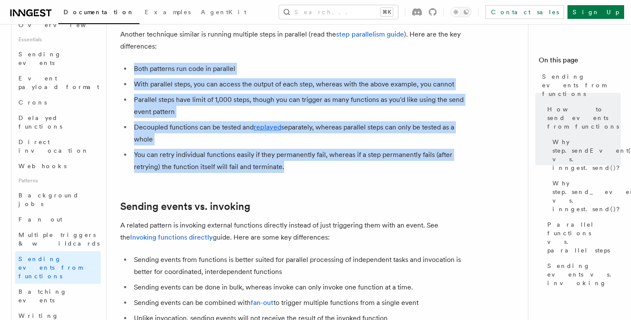
drag, startPoint x: 292, startPoint y: 151, endPoint x: 134, endPoint y: 49, distance: 188.4
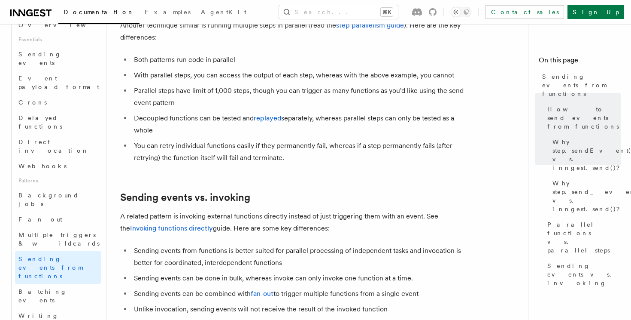
scroll to position [1069, 0]
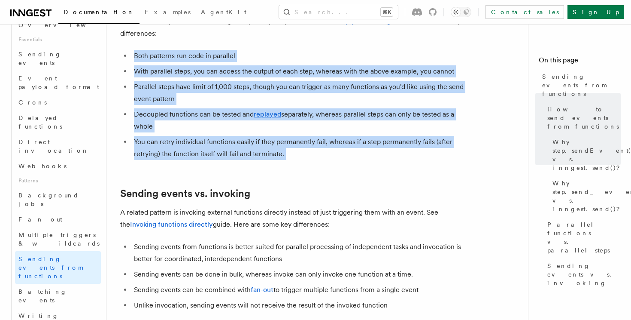
drag, startPoint x: 129, startPoint y: 43, endPoint x: 299, endPoint y: 150, distance: 201.1
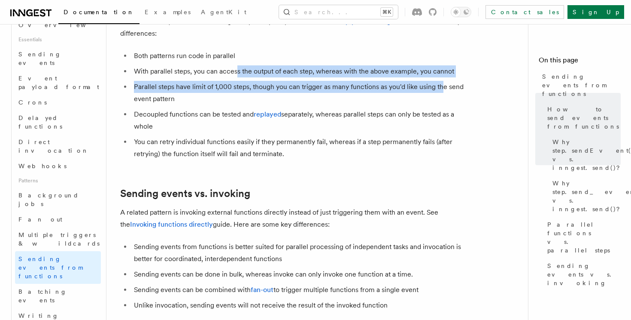
drag, startPoint x: 236, startPoint y: 64, endPoint x: 441, endPoint y: 81, distance: 205.1
click at [441, 81] on ul "Both patterns run code in parallel With parallel steps, you can access the outp…" at bounding box center [292, 105] width 344 height 110
click at [441, 81] on li "Parallel steps have limit of 1,000 steps, though you can trigger as many functi…" at bounding box center [297, 93] width 332 height 24
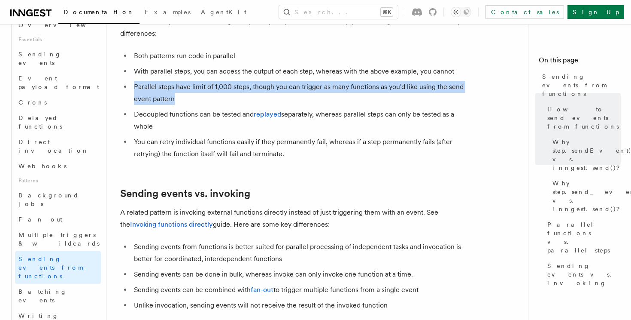
drag, startPoint x: 134, startPoint y: 72, endPoint x: 179, endPoint y: 90, distance: 48.4
click at [179, 90] on li "Parallel steps have limit of 1,000 steps, though you can trigger as many functi…" at bounding box center [297, 93] width 332 height 24
drag, startPoint x: 179, startPoint y: 90, endPoint x: 133, endPoint y: 76, distance: 48.0
click at [133, 81] on li "Parallel steps have limit of 1,000 steps, though you can trigger as many functi…" at bounding box center [297, 93] width 332 height 24
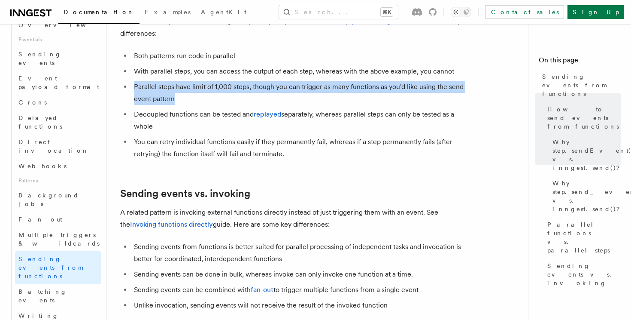
click at [133, 81] on li "Parallel steps have limit of 1,000 steps, though you can trigger as many functi…" at bounding box center [297, 93] width 332 height 24
drag, startPoint x: 133, startPoint y: 76, endPoint x: 179, endPoint y: 88, distance: 47.8
click at [179, 88] on li "Parallel steps have limit of 1,000 steps, though you can trigger as many functi…" at bounding box center [297, 93] width 332 height 24
drag, startPoint x: 179, startPoint y: 88, endPoint x: 147, endPoint y: 75, distance: 34.5
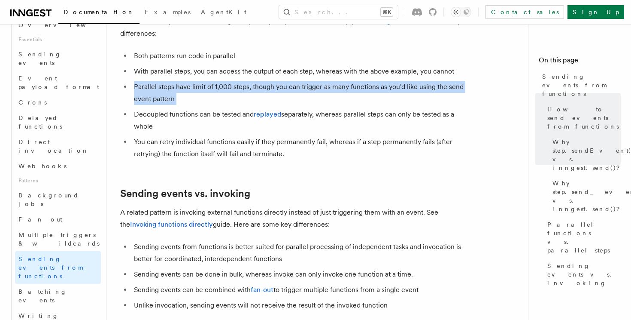
click at [147, 81] on li "Parallel steps have limit of 1,000 steps, though you can trigger as many functi…" at bounding box center [297, 93] width 332 height 24
drag, startPoint x: 134, startPoint y: 74, endPoint x: 182, endPoint y: 90, distance: 51.1
click at [182, 90] on li "Parallel steps have limit of 1,000 steps, though you can trigger as many functi…" at bounding box center [297, 93] width 332 height 24
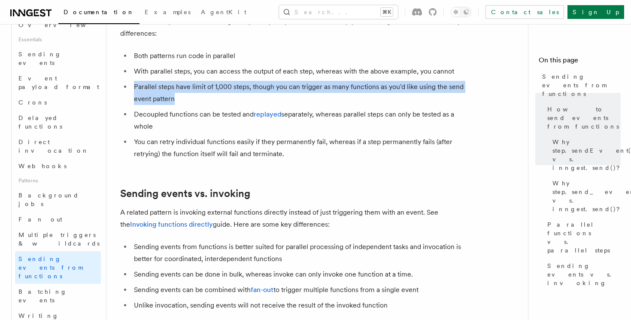
drag, startPoint x: 177, startPoint y: 86, endPoint x: 132, endPoint y: 76, distance: 46.3
click at [132, 81] on li "Parallel steps have limit of 1,000 steps, though you can trigger as many functi…" at bounding box center [297, 93] width 332 height 24
drag, startPoint x: 132, startPoint y: 76, endPoint x: 177, endPoint y: 90, distance: 47.7
click at [177, 90] on li "Parallel steps have limit of 1,000 steps, though you can trigger as many functi…" at bounding box center [297, 93] width 332 height 24
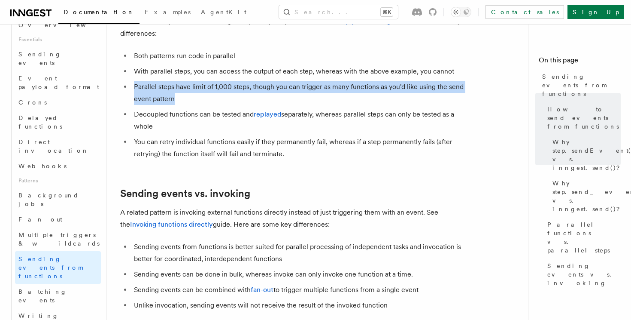
click at [177, 90] on li "Parallel steps have limit of 1,000 steps, though you can trigger as many functi…" at bounding box center [297, 93] width 332 height 24
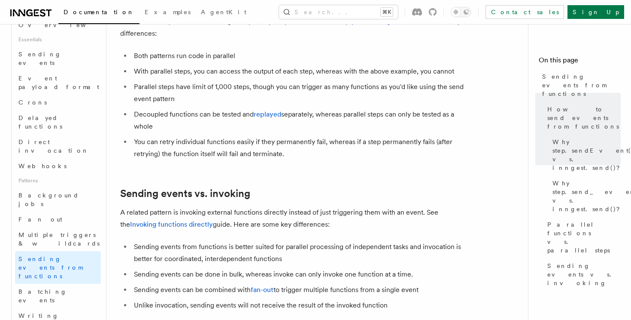
click at [177, 90] on li "Parallel steps have limit of 1,000 steps, though you can trigger as many functi…" at bounding box center [297, 93] width 332 height 24
drag, startPoint x: 181, startPoint y: 85, endPoint x: 174, endPoint y: 86, distance: 7.0
click at [174, 87] on li "Parallel steps have limit of 1,000 steps, though you can trigger as many functi…" at bounding box center [297, 93] width 332 height 24
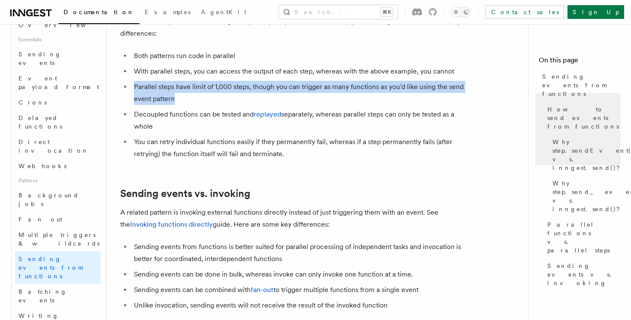
drag, startPoint x: 134, startPoint y: 76, endPoint x: 177, endPoint y: 86, distance: 44.3
click at [177, 86] on li "Parallel steps have limit of 1,000 steps, though you can trigger as many functi…" at bounding box center [297, 93] width 332 height 24
drag, startPoint x: 177, startPoint y: 86, endPoint x: 132, endPoint y: 73, distance: 46.7
click at [132, 81] on li "Parallel steps have limit of 1,000 steps, though you can trigger as many functi…" at bounding box center [297, 93] width 332 height 24
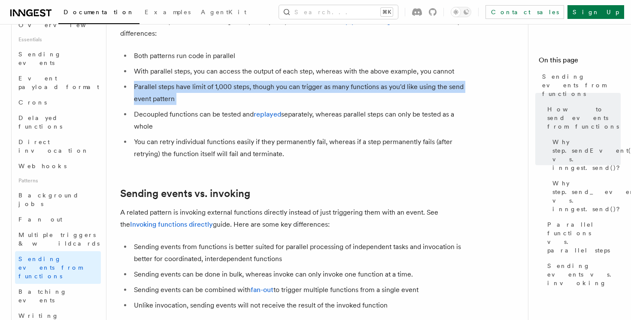
click at [132, 81] on li "Parallel steps have limit of 1,000 steps, though you can trigger as many functi…" at bounding box center [297, 93] width 332 height 24
drag, startPoint x: 132, startPoint y: 73, endPoint x: 181, endPoint y: 87, distance: 51.5
click at [181, 87] on li "Parallel steps have limit of 1,000 steps, though you can trigger as many functi…" at bounding box center [297, 93] width 332 height 24
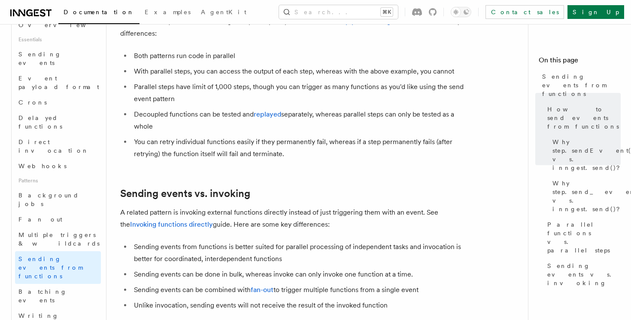
click at [181, 87] on li "Parallel steps have limit of 1,000 steps, though you can trigger as many functi…" at bounding box center [297, 93] width 332 height 24
click at [150, 82] on li "Parallel steps have limit of 1,000 steps, though you can trigger as many functi…" at bounding box center [297, 93] width 332 height 24
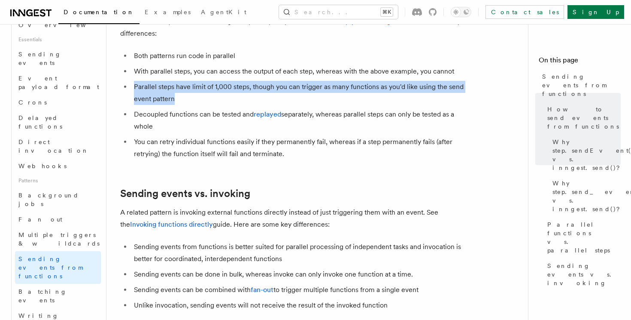
drag, startPoint x: 133, startPoint y: 73, endPoint x: 178, endPoint y: 83, distance: 46.1
click at [178, 83] on li "Parallel steps have limit of 1,000 steps, though you can trigger as many functi…" at bounding box center [297, 93] width 332 height 24
drag, startPoint x: 178, startPoint y: 85, endPoint x: 131, endPoint y: 75, distance: 48.7
click at [131, 75] on ul "Both patterns run code in parallel With parallel steps, you can access the outp…" at bounding box center [292, 105] width 344 height 110
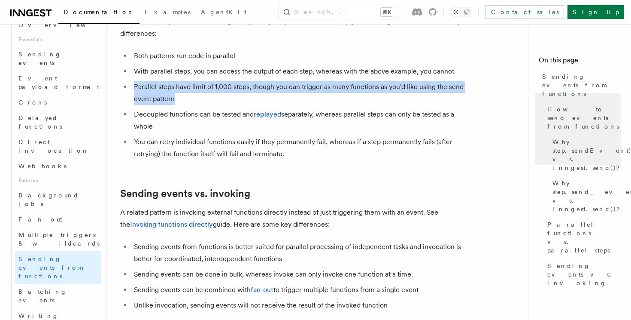
click at [131, 75] on ul "Both patterns run code in parallel With parallel steps, you can access the outp…" at bounding box center [292, 105] width 344 height 110
drag, startPoint x: 131, startPoint y: 75, endPoint x: 201, endPoint y: 85, distance: 71.6
click at [201, 85] on ul "Both patterns run code in parallel With parallel steps, you can access the outp…" at bounding box center [292, 105] width 344 height 110
click at [201, 85] on li "Parallel steps have limit of 1,000 steps, though you can trigger as many functi…" at bounding box center [297, 93] width 332 height 24
drag, startPoint x: 158, startPoint y: 70, endPoint x: 205, endPoint y: 90, distance: 51.2
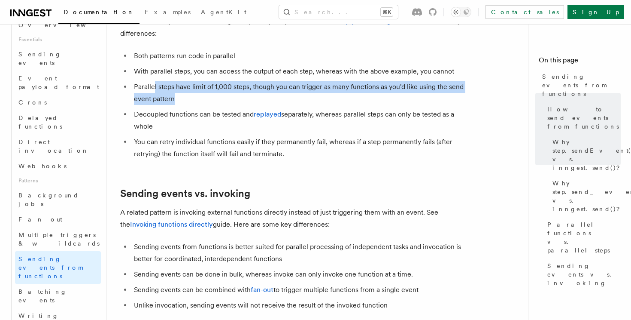
click at [205, 90] on li "Parallel steps have limit of 1,000 steps, though you can trigger as many functi…" at bounding box center [297, 93] width 332 height 24
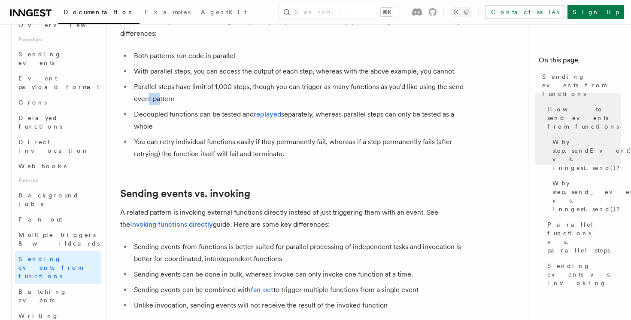
drag, startPoint x: 149, startPoint y: 85, endPoint x: 159, endPoint y: 85, distance: 10.3
click at [159, 85] on li "Parallel steps have limit of 1,000 steps, though you can trigger as many functi…" at bounding box center [297, 93] width 332 height 24
click at [191, 82] on li "Parallel steps have limit of 1,000 steps, though you can trigger as many functi…" at bounding box center [297, 93] width 332 height 24
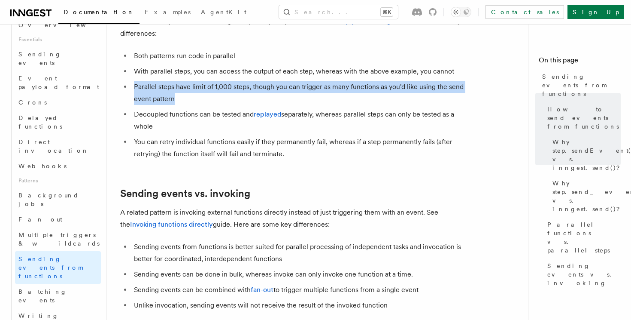
drag, startPoint x: 132, startPoint y: 70, endPoint x: 183, endPoint y: 86, distance: 53.0
click at [183, 86] on li "Parallel steps have limit of 1,000 steps, though you can trigger as many functi…" at bounding box center [297, 93] width 332 height 24
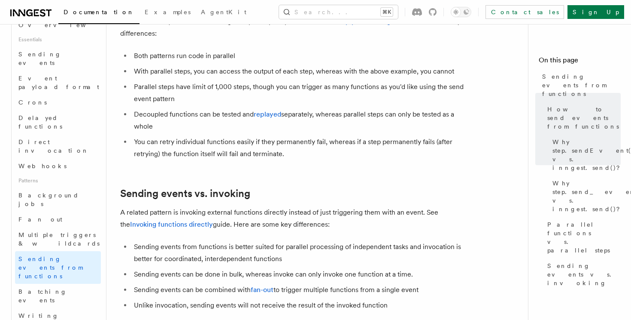
click at [179, 87] on li "Parallel steps have limit of 1,000 steps, though you can trigger as many functi…" at bounding box center [297, 93] width 332 height 24
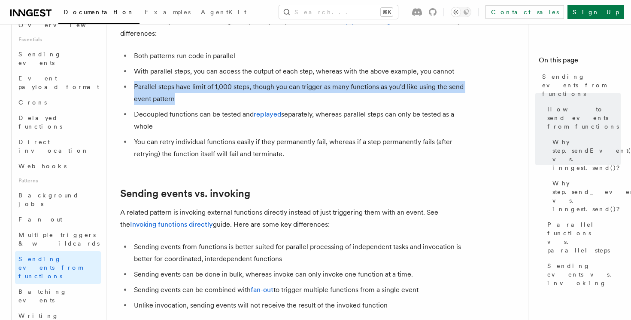
drag, startPoint x: 134, startPoint y: 77, endPoint x: 191, endPoint y: 85, distance: 56.8
click at [191, 85] on li "Parallel steps have limit of 1,000 steps, though you can trigger as many functi…" at bounding box center [297, 93] width 332 height 24
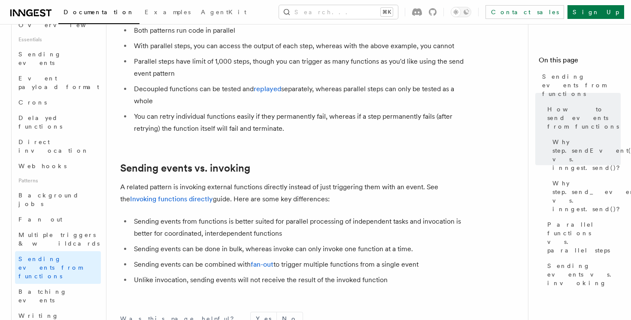
scroll to position [1096, 0]
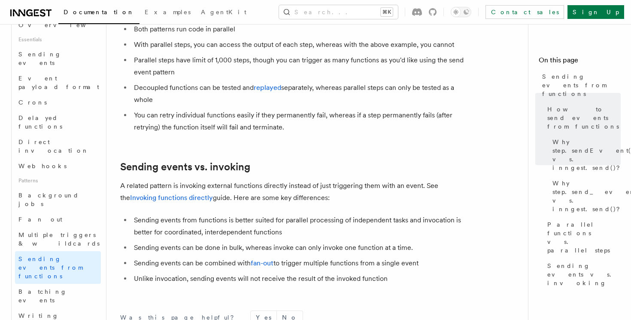
drag, startPoint x: 127, startPoint y: 73, endPoint x: 159, endPoint y: 87, distance: 35.0
click at [159, 87] on li "Decoupled functions can be tested and replayed separately, whereas parallel ste…" at bounding box center [297, 94] width 332 height 24
drag, startPoint x: 159, startPoint y: 87, endPoint x: 137, endPoint y: 74, distance: 25.2
click at [137, 82] on li "Decoupled functions can be tested and replayed separately, whereas parallel ste…" at bounding box center [297, 94] width 332 height 24
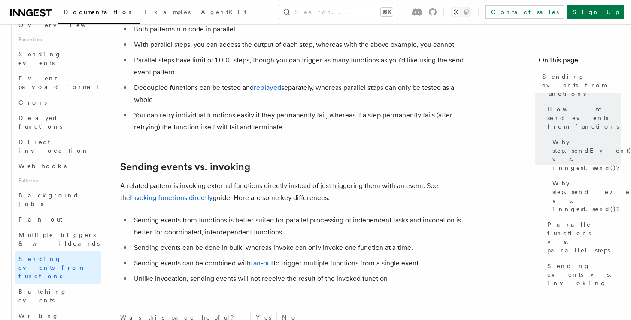
click at [138, 82] on li "Decoupled functions can be tested and replayed separately, whereas parallel ste…" at bounding box center [297, 94] width 332 height 24
drag, startPoint x: 131, startPoint y: 74, endPoint x: 160, endPoint y: 89, distance: 33.2
click at [160, 89] on ul "Both patterns run code in parallel With parallel steps, you can access the outp…" at bounding box center [292, 78] width 344 height 110
click at [160, 89] on li "Decoupled functions can be tested and replayed separately, whereas parallel ste…" at bounding box center [297, 94] width 332 height 24
drag, startPoint x: 160, startPoint y: 89, endPoint x: 133, endPoint y: 77, distance: 30.2
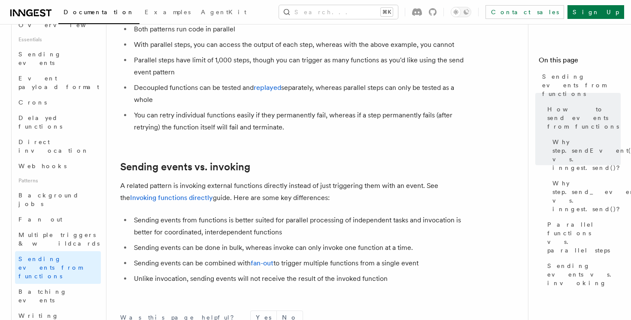
click at [133, 82] on li "Decoupled functions can be tested and replayed separately, whereas parallel ste…" at bounding box center [297, 94] width 332 height 24
drag, startPoint x: 133, startPoint y: 77, endPoint x: 163, endPoint y: 90, distance: 32.9
click at [163, 90] on li "Decoupled functions can be tested and replayed separately, whereas parallel ste…" at bounding box center [297, 94] width 332 height 24
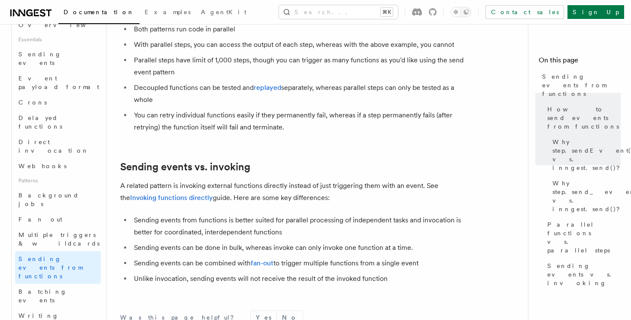
drag, startPoint x: 163, startPoint y: 90, endPoint x: 135, endPoint y: 79, distance: 29.5
click at [135, 82] on li "Decoupled functions can be tested and replayed separately, whereas parallel ste…" at bounding box center [297, 94] width 332 height 24
click at [161, 83] on li "Decoupled functions can be tested and replayed separately, whereas parallel ste…" at bounding box center [297, 94] width 332 height 24
drag, startPoint x: 162, startPoint y: 87, endPoint x: 155, endPoint y: 80, distance: 9.4
click at [161, 87] on li "Decoupled functions can be tested and replayed separately, whereas parallel ste…" at bounding box center [297, 94] width 332 height 24
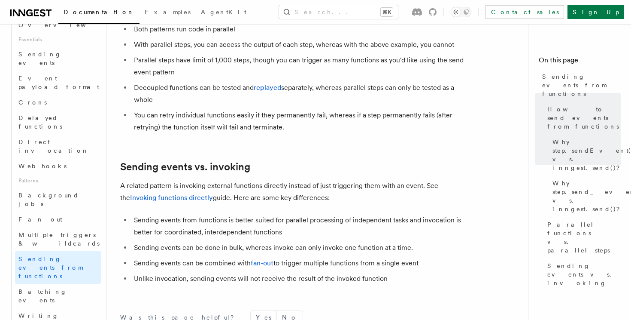
drag, startPoint x: 133, startPoint y: 72, endPoint x: 165, endPoint y: 86, distance: 35.0
click at [165, 86] on li "Decoupled functions can be tested and replayed separately, whereas parallel ste…" at bounding box center [297, 94] width 332 height 24
drag, startPoint x: 128, startPoint y: 73, endPoint x: 171, endPoint y: 87, distance: 45.4
click at [171, 87] on ul "Both patterns run code in parallel With parallel steps, you can access the outp…" at bounding box center [292, 78] width 344 height 110
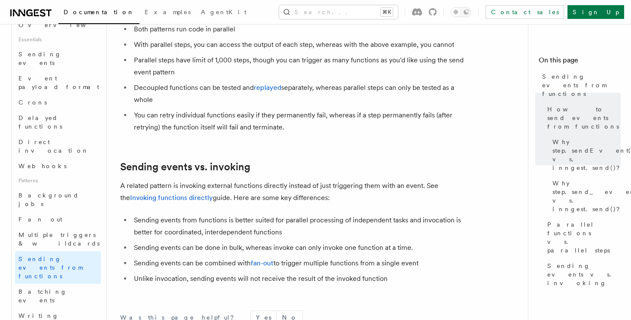
click at [171, 87] on li "Decoupled functions can be tested and replayed separately, whereas parallel ste…" at bounding box center [297, 94] width 332 height 24
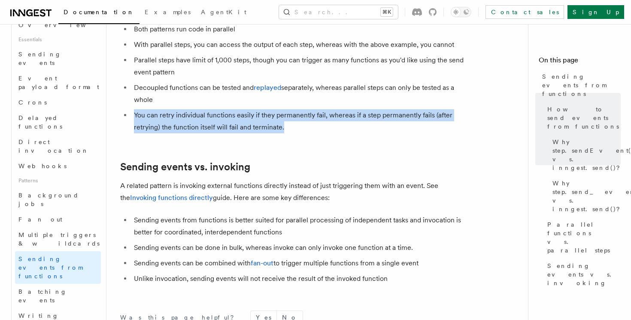
drag, startPoint x: 132, startPoint y: 104, endPoint x: 299, endPoint y: 122, distance: 167.6
click at [299, 122] on li "You can retry individual functions easily if they permanently fail, whereas if …" at bounding box center [297, 121] width 332 height 24
drag, startPoint x: 299, startPoint y: 122, endPoint x: 133, endPoint y: 102, distance: 166.9
click at [133, 109] on li "You can retry individual functions easily if they permanently fail, whereas if …" at bounding box center [297, 121] width 332 height 24
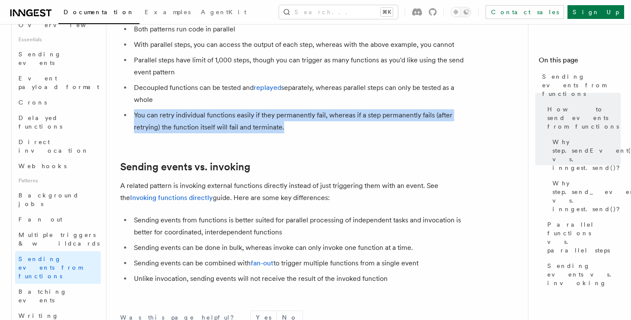
click at [133, 109] on li "You can retry individual functions easily if they permanently fail, whereas if …" at bounding box center [297, 121] width 332 height 24
drag, startPoint x: 133, startPoint y: 102, endPoint x: 300, endPoint y: 116, distance: 168.1
click at [300, 116] on li "You can retry individual functions easily if they permanently fail, whereas if …" at bounding box center [297, 121] width 332 height 24
drag, startPoint x: 300, startPoint y: 116, endPoint x: 127, endPoint y: 99, distance: 173.9
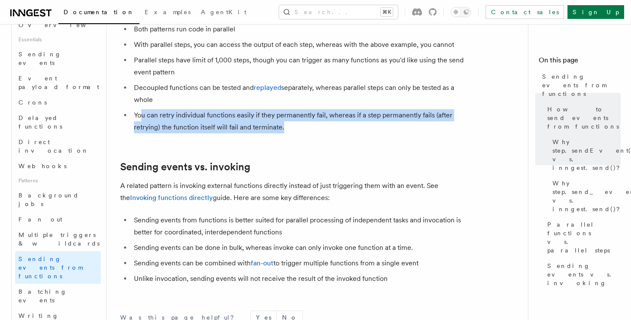
click at [128, 100] on ul "Both patterns run code in parallel With parallel steps, you can access the outp…" at bounding box center [292, 78] width 344 height 110
click at [131, 109] on li "You can retry individual functions easily if they permanently fail, whereas if …" at bounding box center [297, 121] width 332 height 24
drag, startPoint x: 127, startPoint y: 99, endPoint x: 296, endPoint y: 128, distance: 171.6
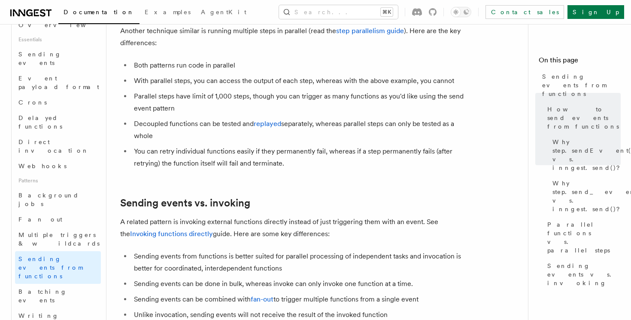
scroll to position [1113, 0]
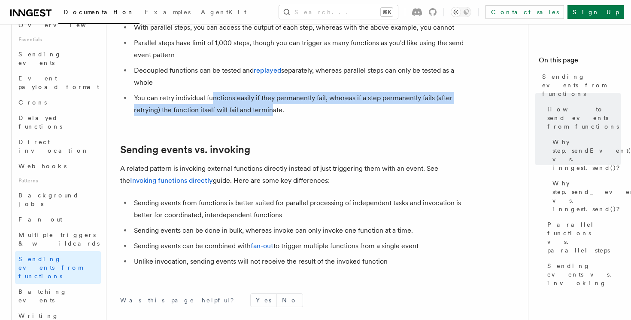
drag, startPoint x: 211, startPoint y: 90, endPoint x: 273, endPoint y: 95, distance: 62.1
click at [273, 95] on li "You can retry individual functions easily if they permanently fail, whereas if …" at bounding box center [297, 104] width 332 height 24
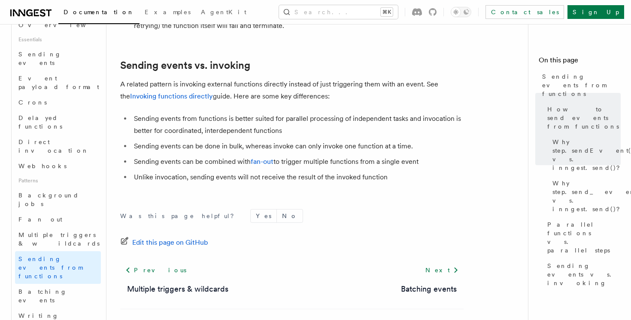
scroll to position [1198, 0]
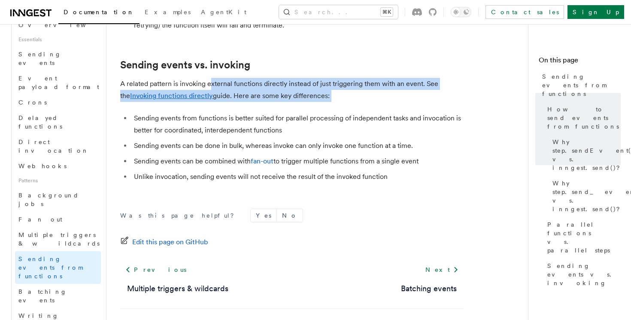
drag, startPoint x: 212, startPoint y: 74, endPoint x: 338, endPoint y: 95, distance: 127.7
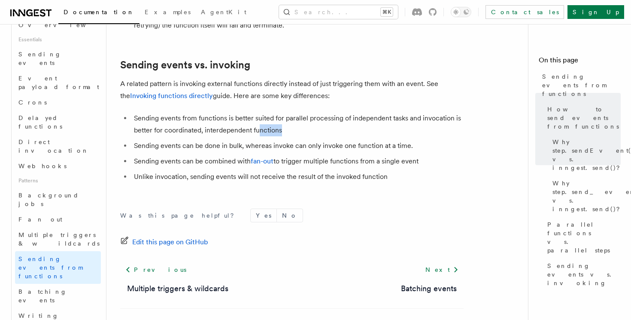
drag, startPoint x: 258, startPoint y: 115, endPoint x: 282, endPoint y: 117, distance: 24.6
click at [283, 117] on li "Sending events from functions is better suited for parallel processing of indep…" at bounding box center [297, 124] width 332 height 24
click at [282, 117] on li "Sending events from functions is better suited for parallel processing of indep…" at bounding box center [297, 124] width 332 height 24
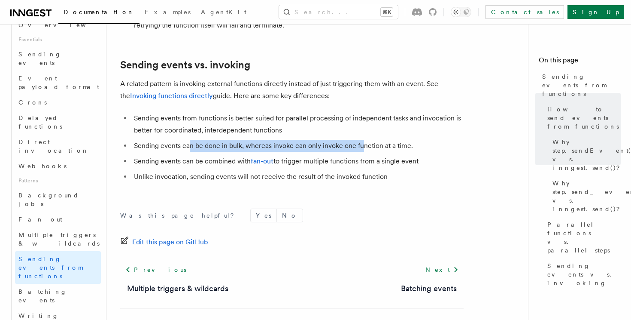
drag, startPoint x: 190, startPoint y: 134, endPoint x: 365, endPoint y: 135, distance: 175.2
click at [364, 140] on li "Sending events can be done in bulk, whereas invoke can only invoke one function…" at bounding box center [297, 146] width 332 height 12
click at [365, 140] on li "Sending events can be done in bulk, whereas invoke can only invoke one function…" at bounding box center [297, 146] width 332 height 12
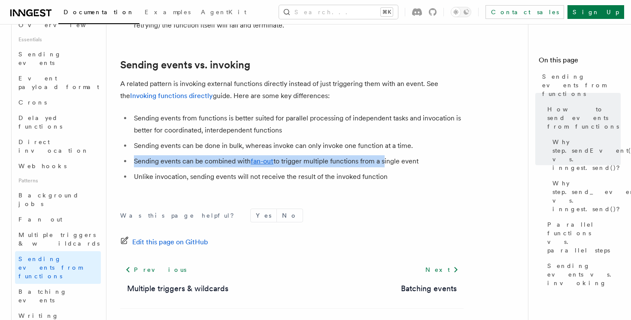
drag, startPoint x: 353, startPoint y: 144, endPoint x: 385, endPoint y: 160, distance: 35.7
click at [385, 155] on li "Sending events can be combined with fan-out to trigger multiple functions from …" at bounding box center [297, 161] width 332 height 12
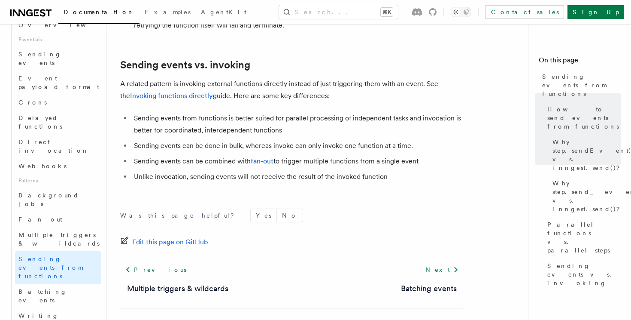
click at [385, 171] on li "Unlike invocation, sending events will not receive the result of the invoked fu…" at bounding box center [297, 177] width 332 height 12
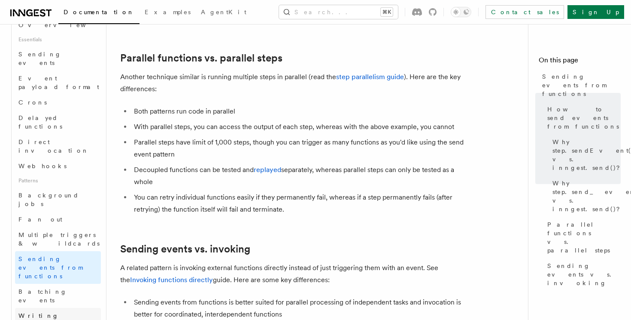
scroll to position [1022, 0]
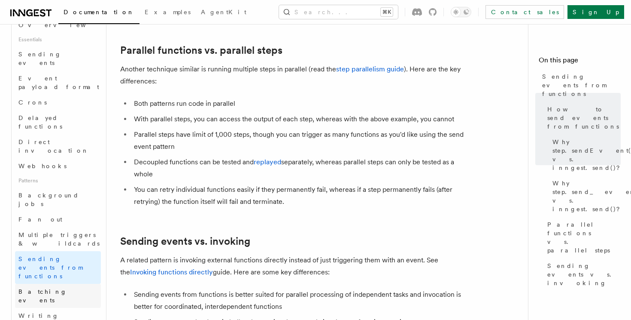
click at [57, 288] on span "Batching events" at bounding box center [42, 295] width 49 height 15
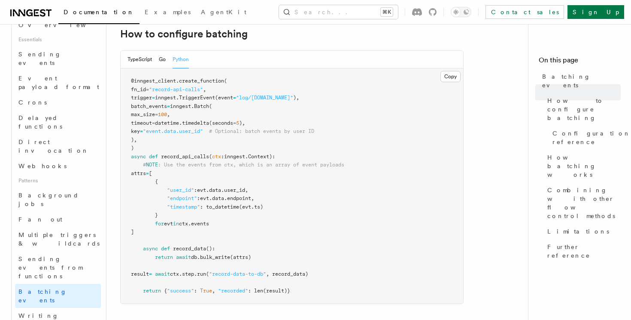
scroll to position [181, 0]
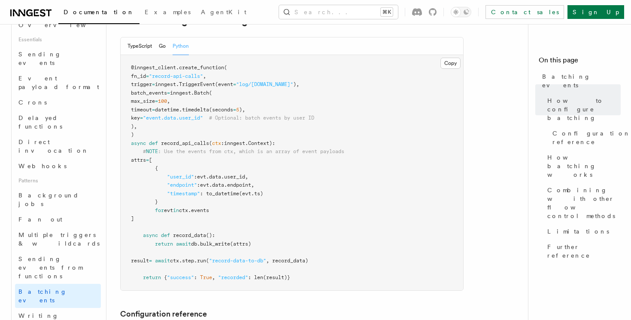
drag, startPoint x: 124, startPoint y: 62, endPoint x: 171, endPoint y: 125, distance: 78.3
click at [167, 120] on pre "@inngest_client . create_function ( fn_id = "record-api-calls" , trigger = inng…" at bounding box center [292, 172] width 343 height 235
click at [171, 125] on pre "@inngest_client . create_function ( fn_id = "record-api-calls" , trigger = inng…" at bounding box center [292, 172] width 343 height 235
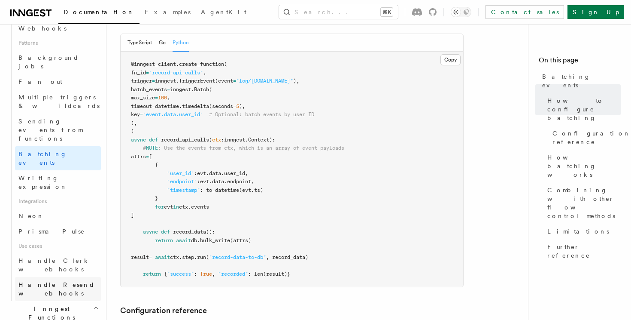
scroll to position [411, 0]
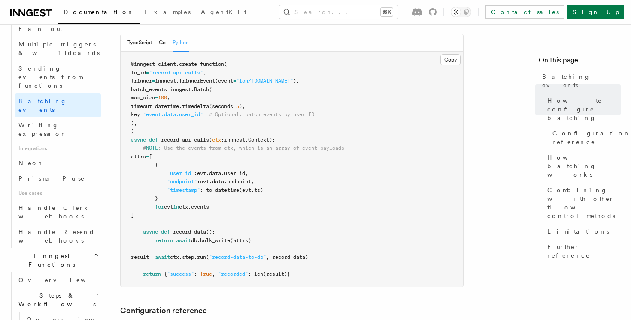
scroll to position [449, 0]
click at [178, 201] on pre "@inngest_client . create_function ( fn_id = "record-api-calls" , trigger = inng…" at bounding box center [292, 169] width 343 height 235
click at [97, 293] on icon "button" at bounding box center [98, 293] width 2 height 1
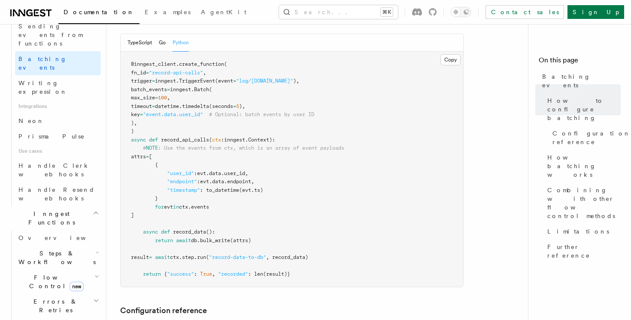
scroll to position [496, 0]
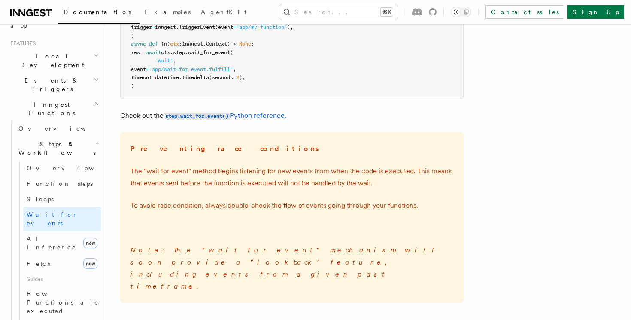
scroll to position [191, 0]
click at [226, 113] on code "step.wait_for_event()" at bounding box center [197, 115] width 66 height 7
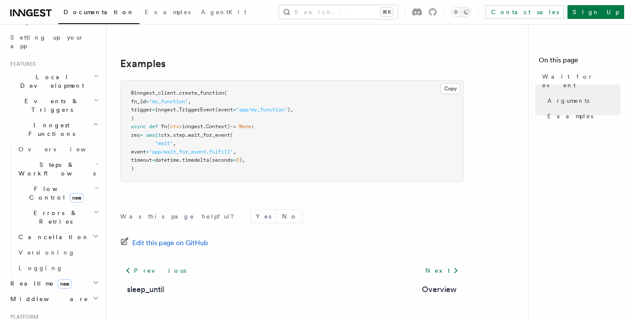
scroll to position [334, 0]
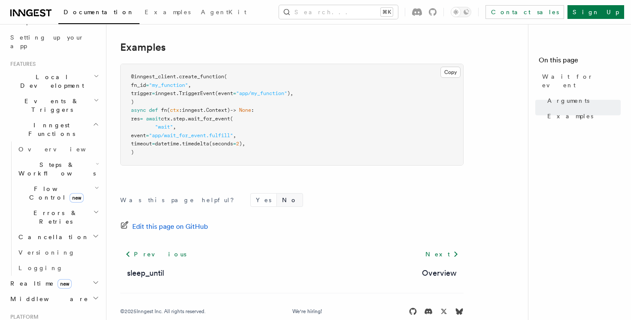
click at [277, 193] on button "No" at bounding box center [290, 199] width 26 height 13
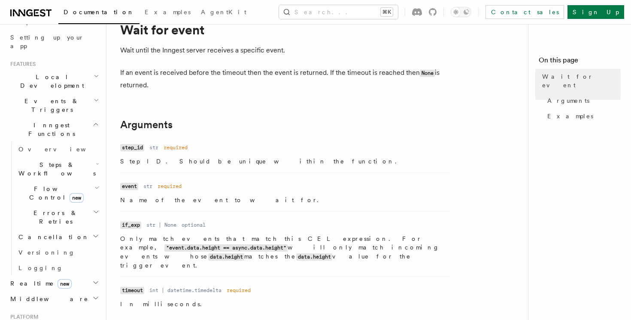
scroll to position [40, 0]
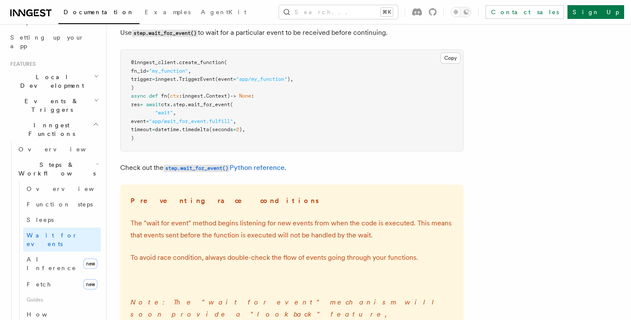
scroll to position [136, 0]
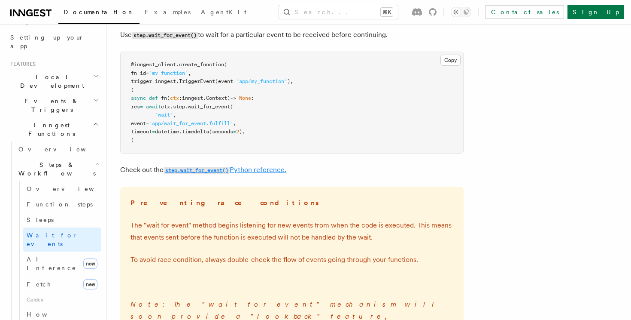
click at [198, 167] on code "step.wait_for_event()" at bounding box center [197, 170] width 66 height 7
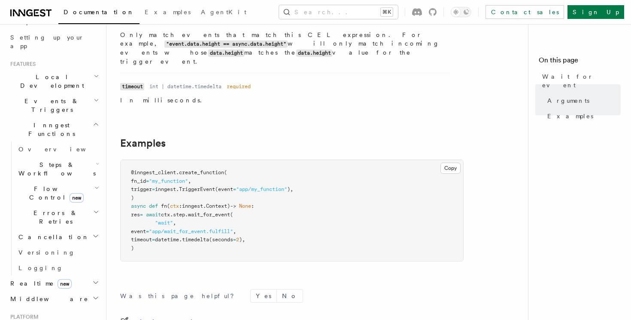
scroll to position [283, 0]
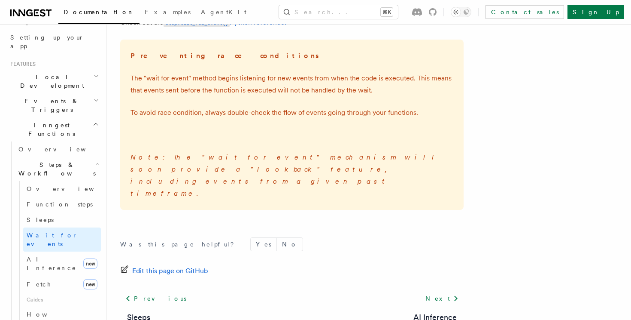
scroll to position [136, 0]
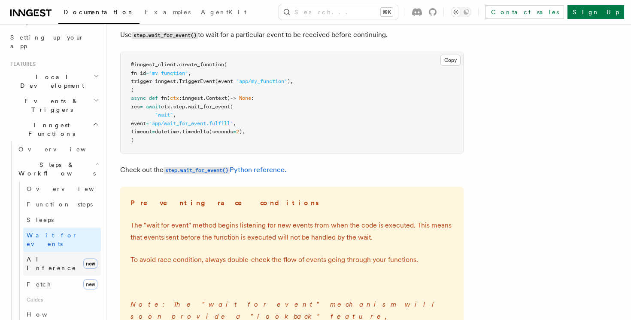
click at [59, 256] on span "AI Inference" at bounding box center [52, 263] width 50 height 15
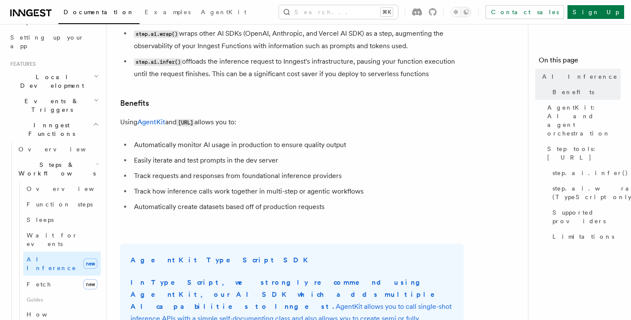
scroll to position [117, 0]
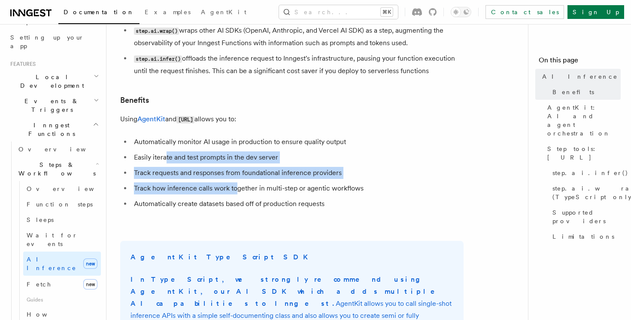
drag, startPoint x: 167, startPoint y: 143, endPoint x: 235, endPoint y: 181, distance: 77.7
click at [235, 181] on ul "Automatically monitor AI usage in production to ensure quality output Easily it…" at bounding box center [292, 173] width 344 height 74
click at [235, 182] on li "Track how inference calls work together in multi-step or agentic workflows" at bounding box center [297, 188] width 332 height 12
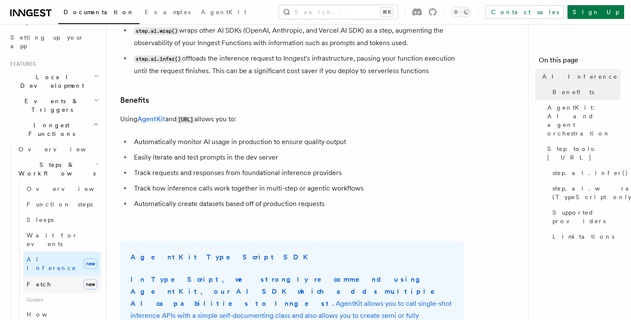
click at [72, 275] on link "Fetch new" at bounding box center [62, 283] width 78 height 17
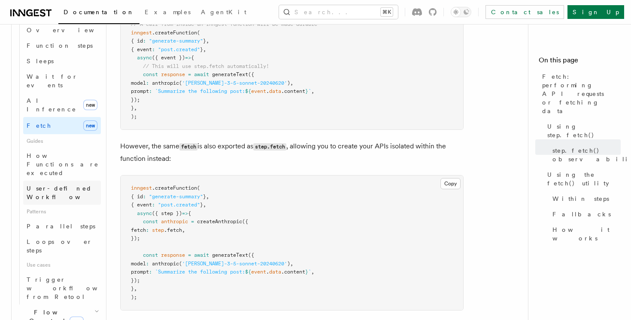
scroll to position [338, 0]
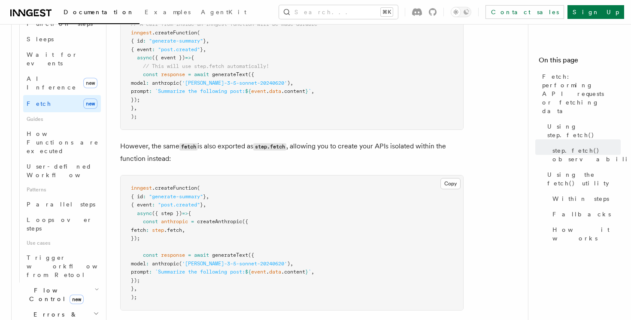
click at [97, 286] on icon "button" at bounding box center [96, 289] width 5 height 7
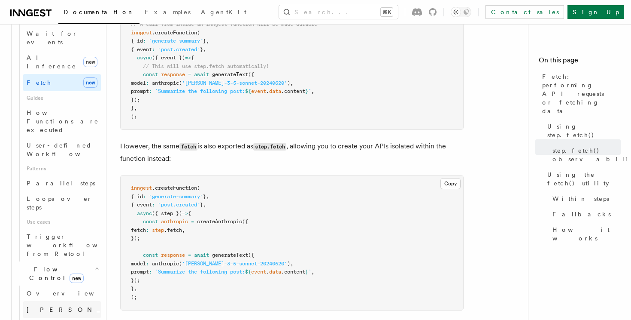
scroll to position [366, 0]
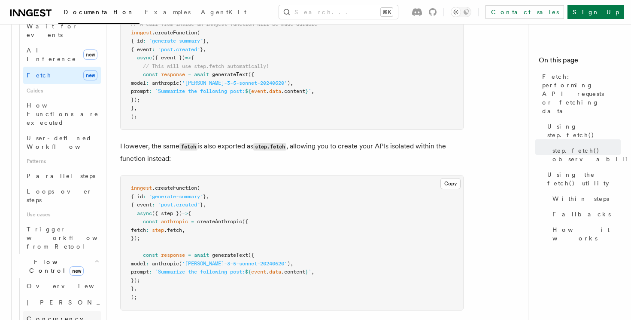
click at [46, 315] on span "Concurrency" at bounding box center [55, 318] width 57 height 7
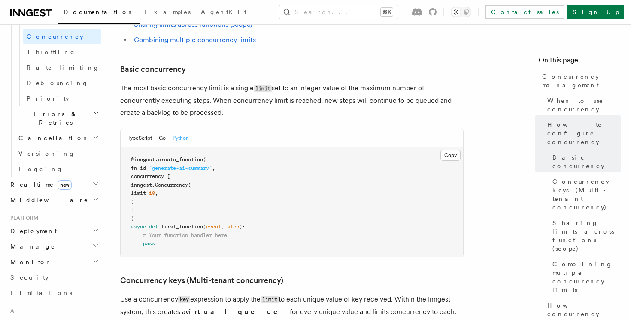
scroll to position [559, 0]
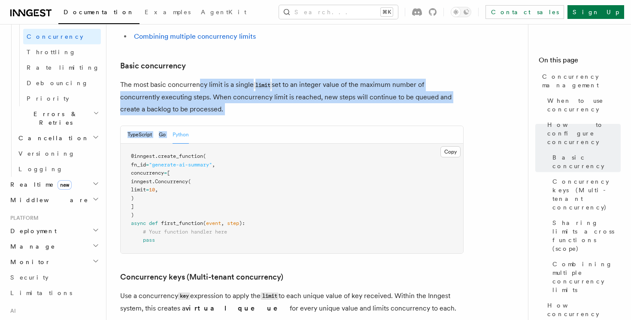
drag, startPoint x: 198, startPoint y: 49, endPoint x: 237, endPoint y: 82, distance: 51.5
click at [244, 79] on p "The most basic concurrency limit is a single limit set to an integer value of t…" at bounding box center [292, 97] width 344 height 37
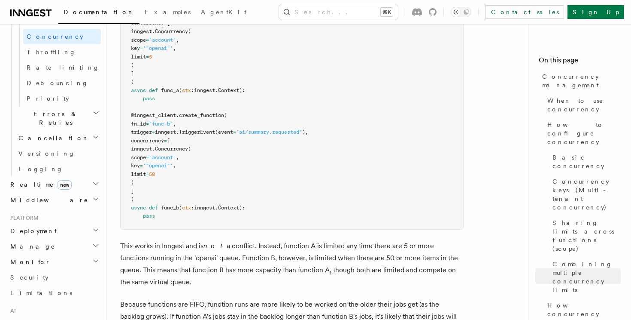
scroll to position [2403, 0]
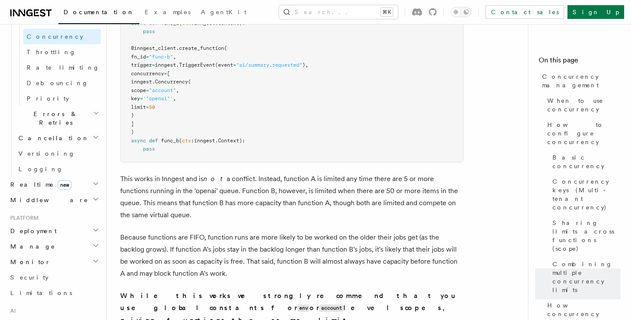
click at [238, 173] on p "This works in Inngest and is not a conflict. Instead, function A is limited any…" at bounding box center [292, 197] width 344 height 48
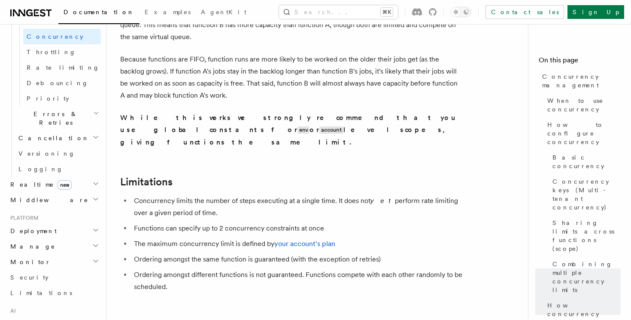
scroll to position [2650, 0]
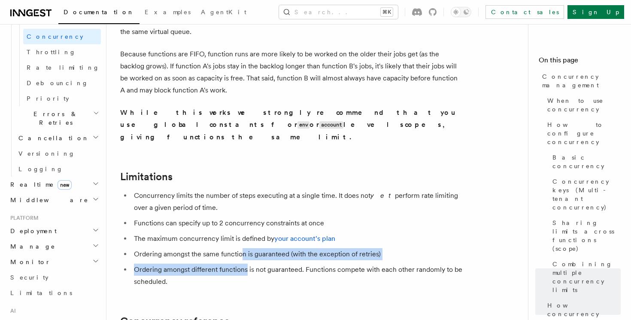
drag, startPoint x: 242, startPoint y: 178, endPoint x: 247, endPoint y: 188, distance: 10.8
click at [247, 189] on ul "Concurrency limits the number of steps executing at a single time. It does not …" at bounding box center [292, 238] width 344 height 98
click at [247, 263] on li "Ordering amongst different functions is not guaranteed. Functions compete with …" at bounding box center [297, 275] width 332 height 24
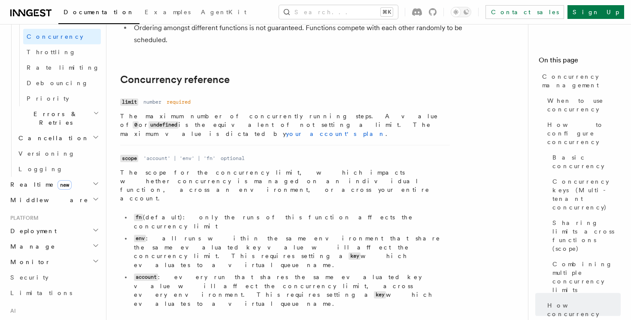
scroll to position [2904, 0]
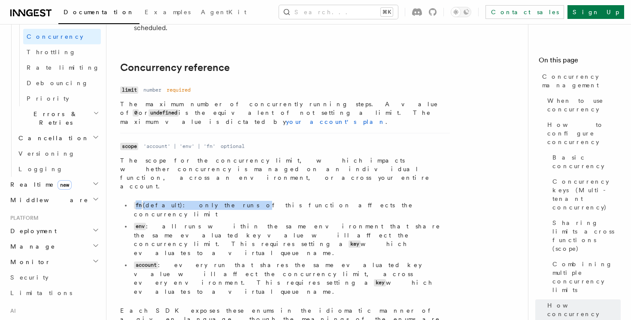
drag, startPoint x: 205, startPoint y: 99, endPoint x: 265, endPoint y: 94, distance: 59.9
click at [265, 156] on dd "The scope for the concurrency limit, which impacts whether concurrency is manag…" at bounding box center [285, 244] width 330 height 176
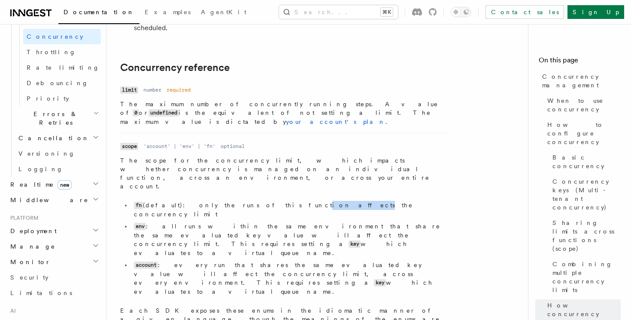
drag, startPoint x: 243, startPoint y: 97, endPoint x: 262, endPoint y: 96, distance: 19.8
click at [262, 201] on li "fn (default): only the runs of this function affects the concurrency limit" at bounding box center [290, 210] width 319 height 18
click at [212, 201] on ul "fn (default): only the runs of this function affects the concurrency limit env …" at bounding box center [285, 248] width 330 height 95
drag, startPoint x: 173, startPoint y: 111, endPoint x: 323, endPoint y: 121, distance: 149.8
click at [323, 222] on li "env : all runs within the same environment that share the same evaluated key va…" at bounding box center [290, 239] width 319 height 35
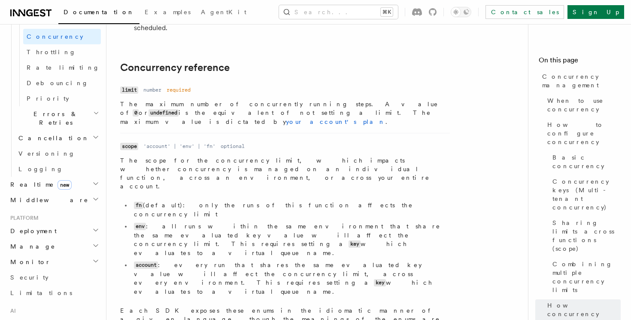
click at [323, 222] on li "env : all runs within the same environment that share the same evaluated key va…" at bounding box center [290, 239] width 319 height 35
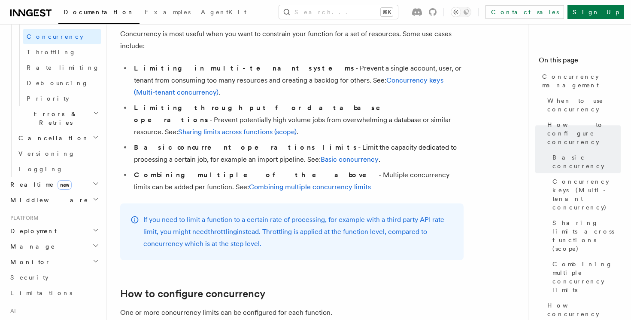
scroll to position [0, 0]
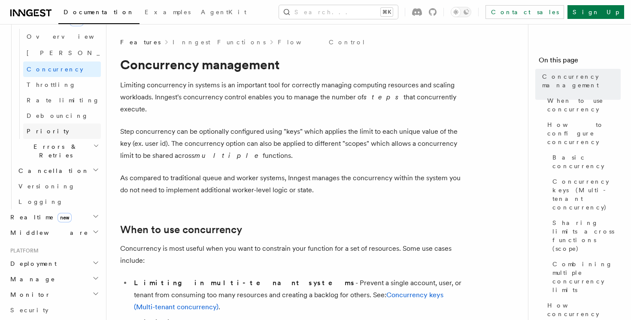
click at [43, 123] on link "Priority" at bounding box center [62, 130] width 78 height 15
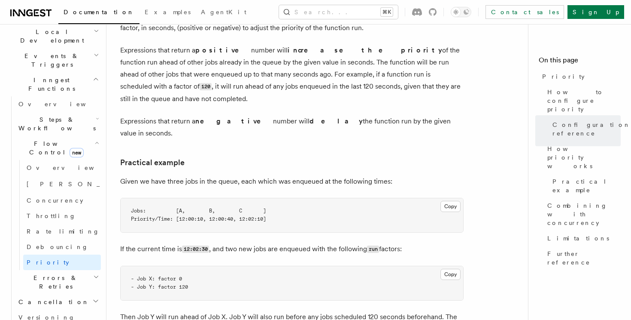
scroll to position [462, 0]
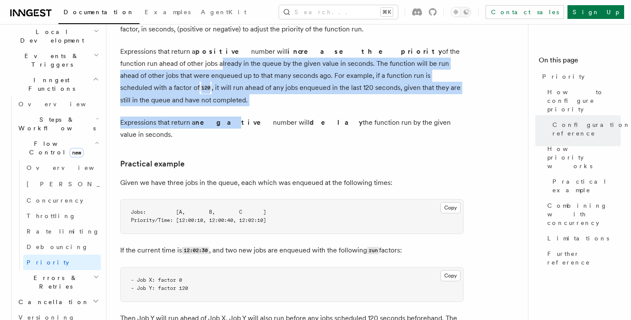
drag, startPoint x: 121, startPoint y: 63, endPoint x: 212, endPoint y: 126, distance: 110.6
click at [212, 126] on article "Features Inngest Functions Flow Control Priority Priority allows you to dynamic…" at bounding box center [320, 206] width 401 height 1260
click at [212, 126] on strong "negative" at bounding box center [234, 122] width 78 height 8
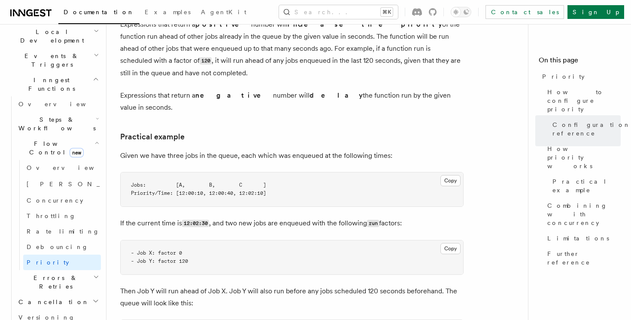
scroll to position [490, 0]
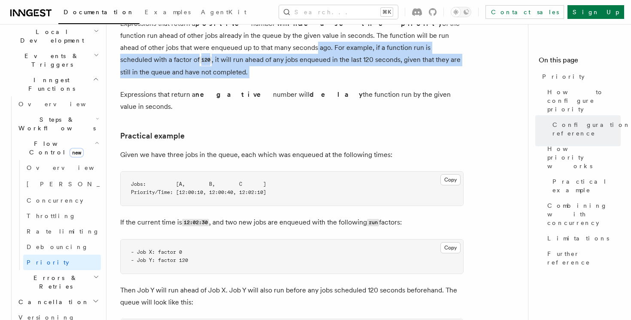
drag, startPoint x: 222, startPoint y: 50, endPoint x: 260, endPoint y: 86, distance: 52.3
click at [260, 86] on article "Features Inngest Functions Flow Control Priority Priority allows you to dynamic…" at bounding box center [320, 178] width 401 height 1260
click at [256, 86] on article "Features Inngest Functions Flow Control Priority Priority allows you to dynamic…" at bounding box center [320, 178] width 401 height 1260
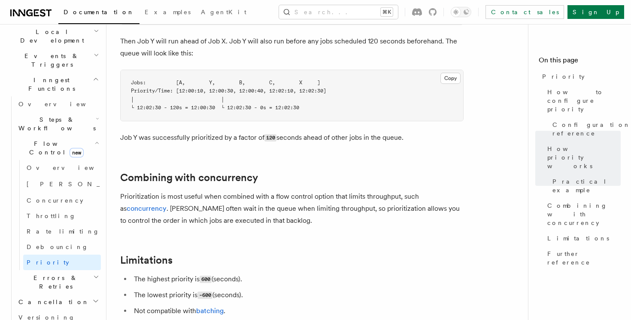
scroll to position [745, 0]
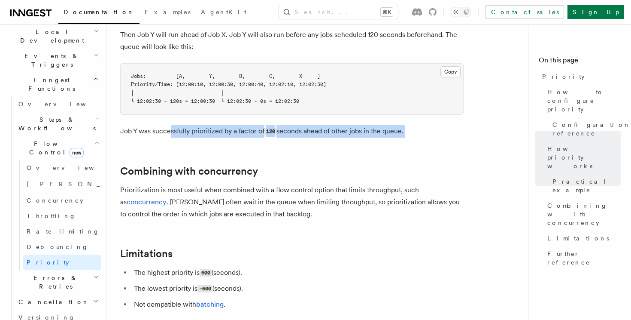
drag, startPoint x: 169, startPoint y: 118, endPoint x: 285, endPoint y: 130, distance: 117.0
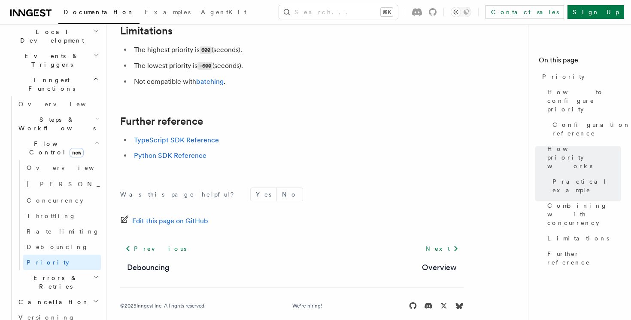
scroll to position [968, 0]
click at [97, 273] on icon "button" at bounding box center [96, 276] width 6 height 7
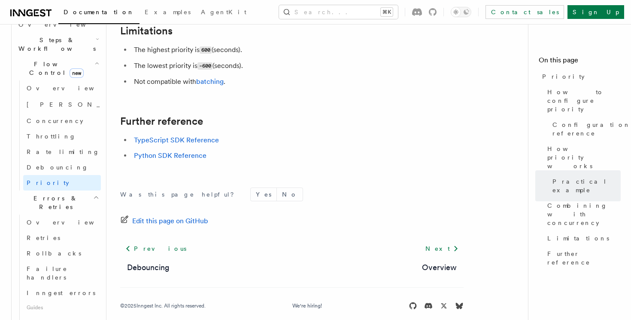
scroll to position [283, 0]
click at [97, 192] on icon "button" at bounding box center [96, 195] width 6 height 7
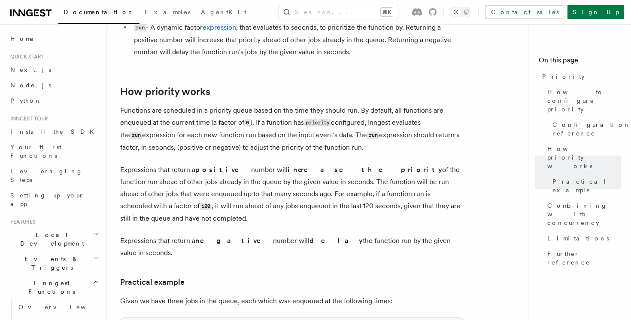
scroll to position [0, 0]
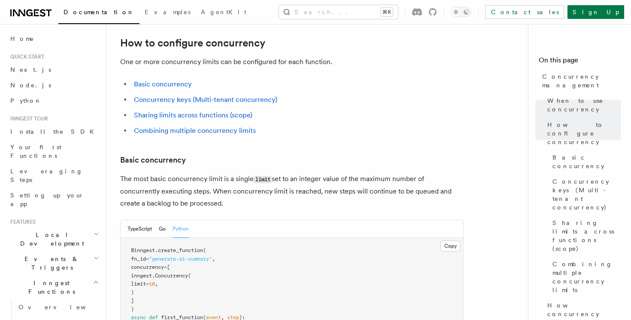
scroll to position [518, 0]
